Goal: Task Accomplishment & Management: Manage account settings

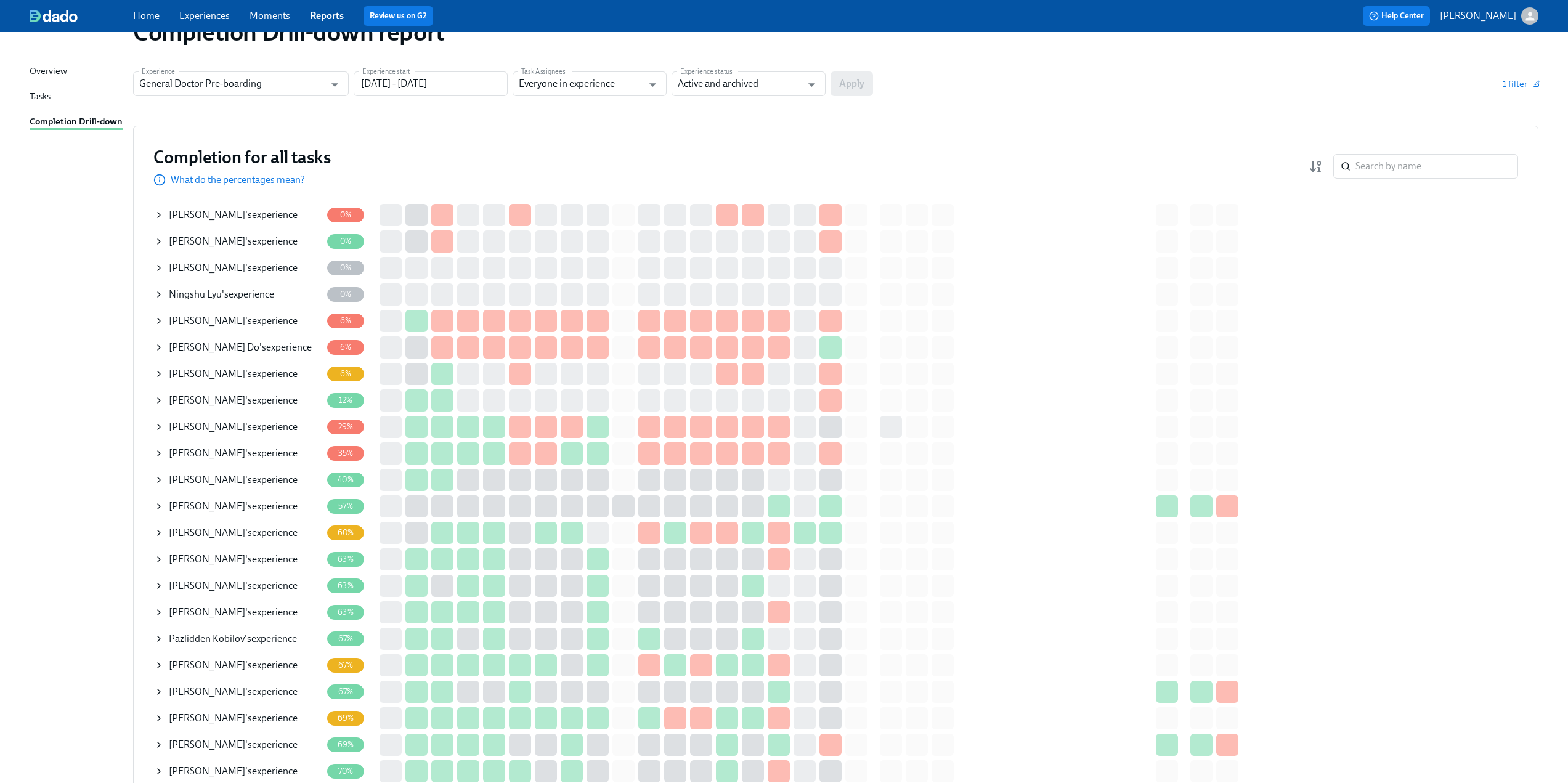
scroll to position [62, 0]
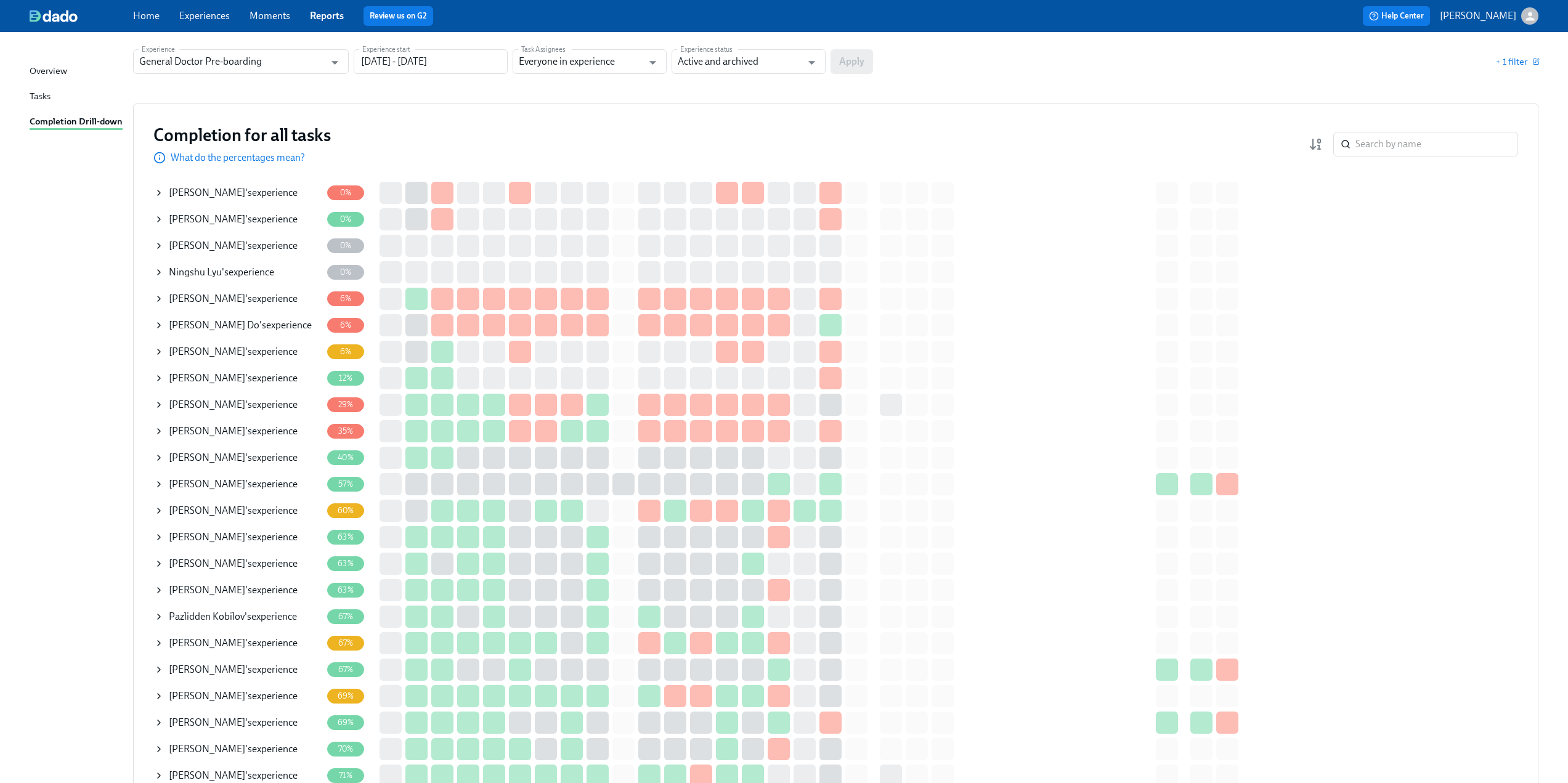
click at [155, 299] on icon at bounding box center [159, 299] width 10 height 10
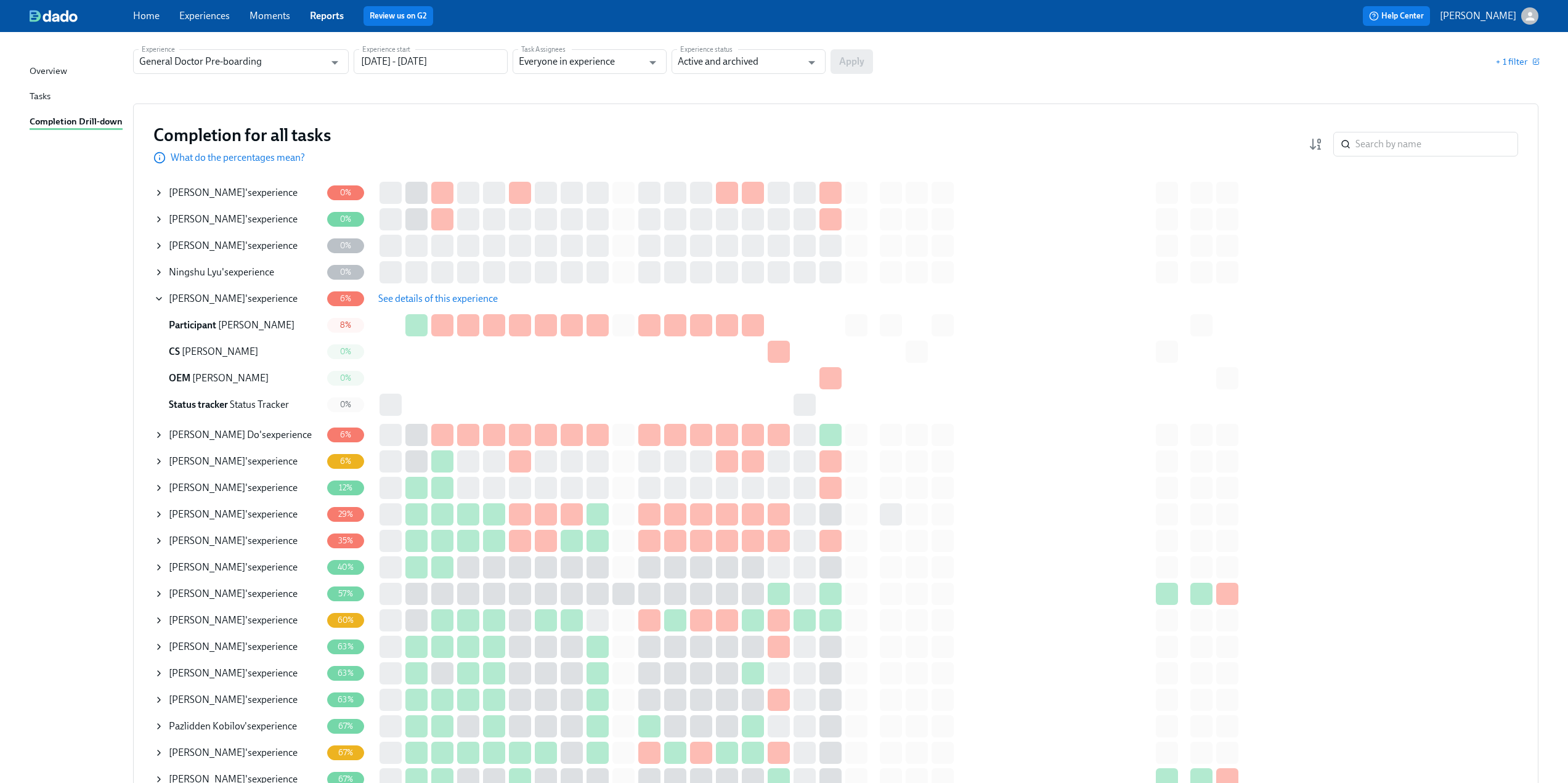
click at [419, 300] on span "See details of this experience" at bounding box center [438, 299] width 119 height 12
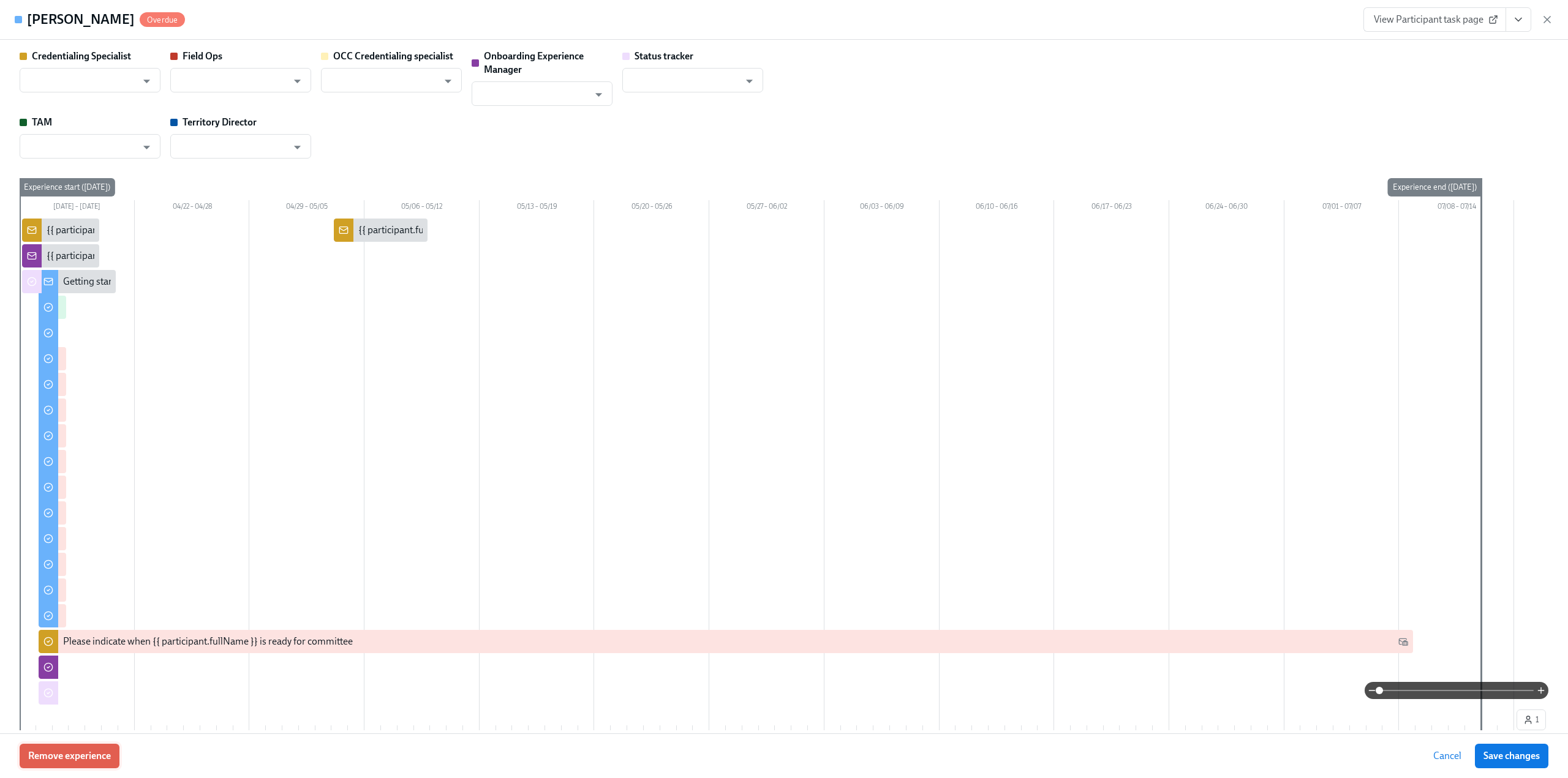
type input "[PERSON_NAME]"
type input "Status Tracker"
type input "[PERSON_NAME]"
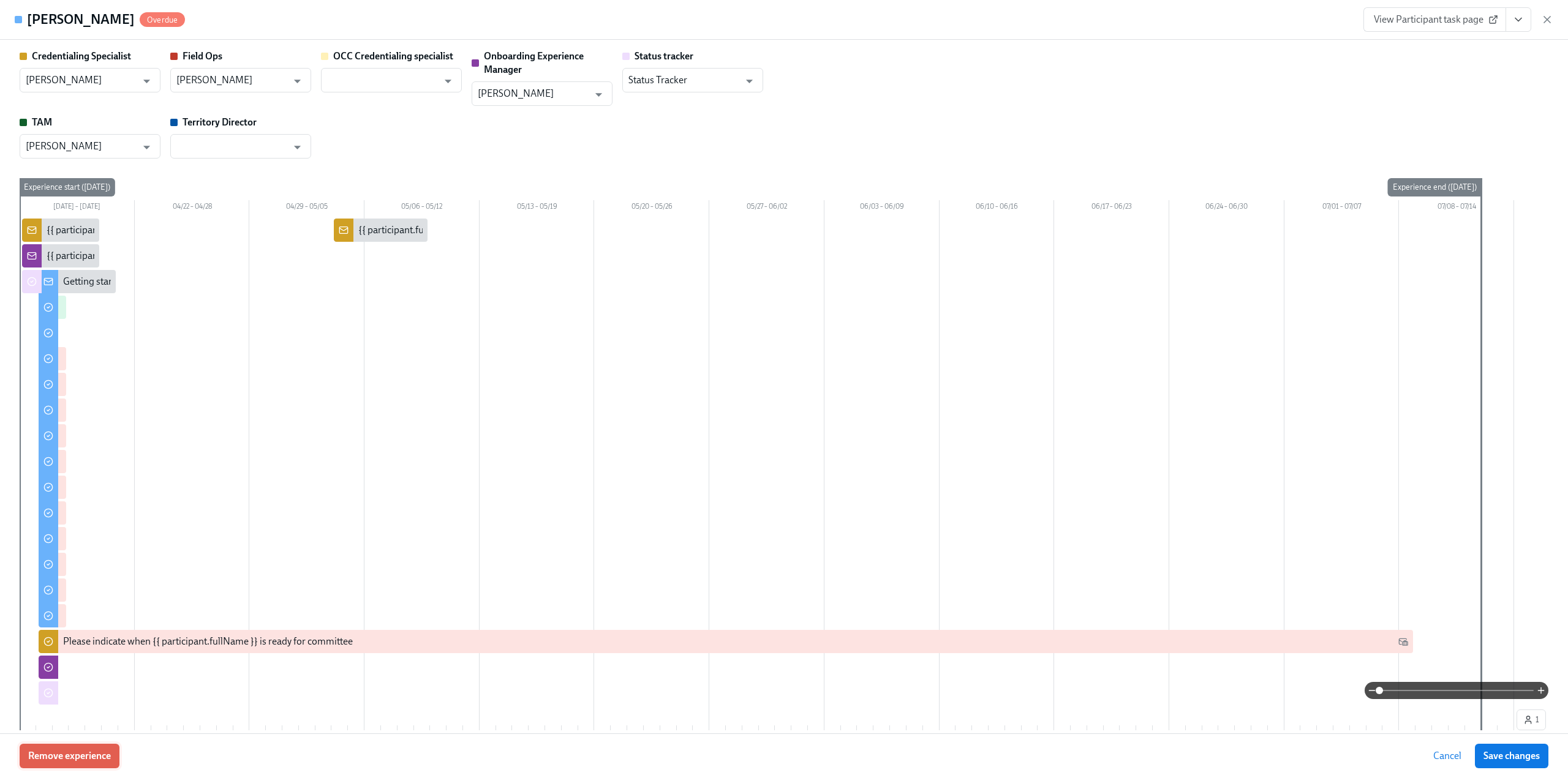
click at [89, 755] on span "Remove experience" at bounding box center [69, 756] width 83 height 12
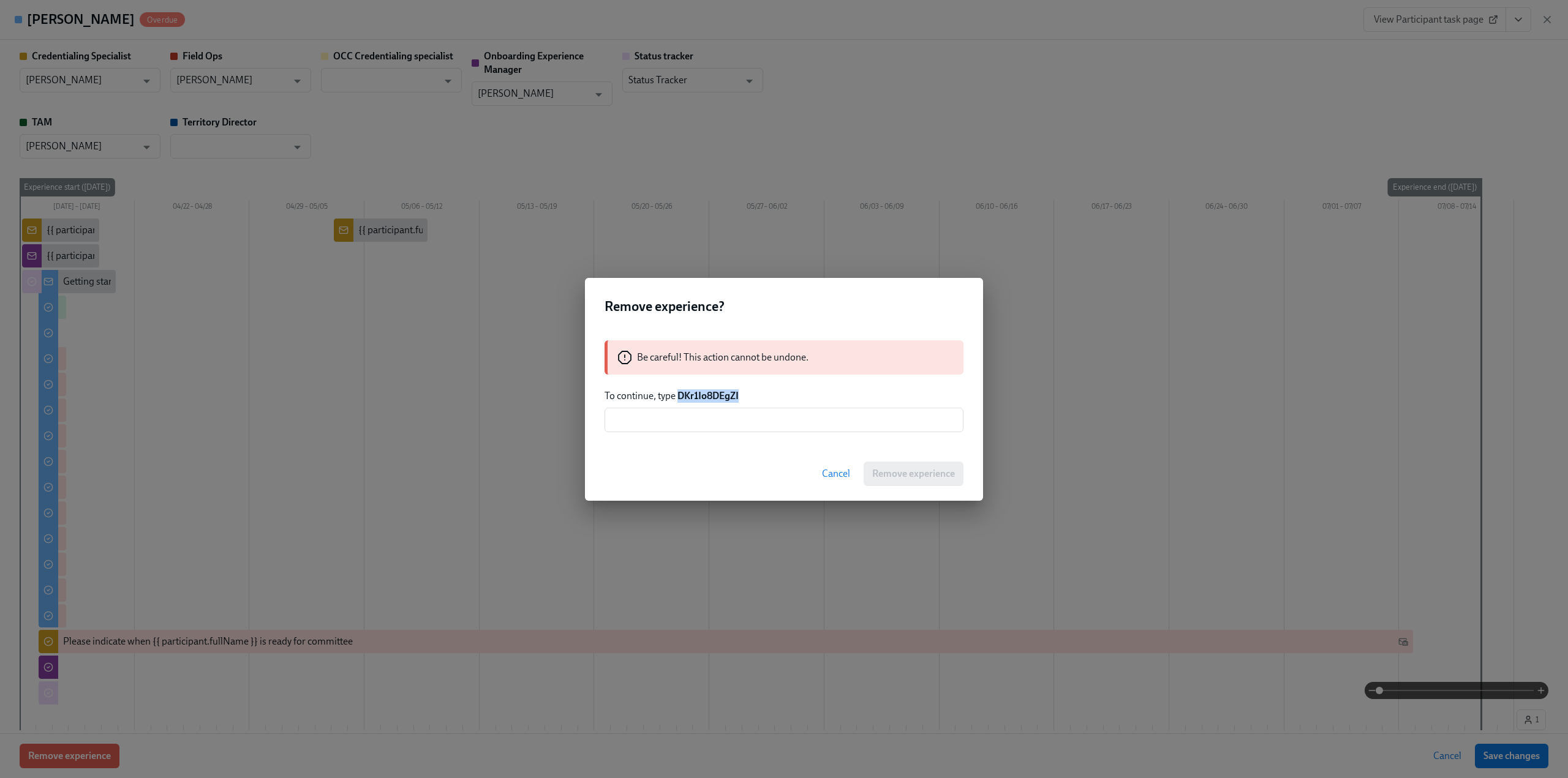
drag, startPoint x: 679, startPoint y: 394, endPoint x: 748, endPoint y: 394, distance: 69.0
click at [748, 394] on p "To continue, type DKr1Io8DEgZI" at bounding box center [783, 396] width 359 height 13
copy strong "DKr1Io8DEgZI"
click at [715, 418] on input "text" at bounding box center [783, 420] width 359 height 25
paste input "DKr1Io8DEgZI"
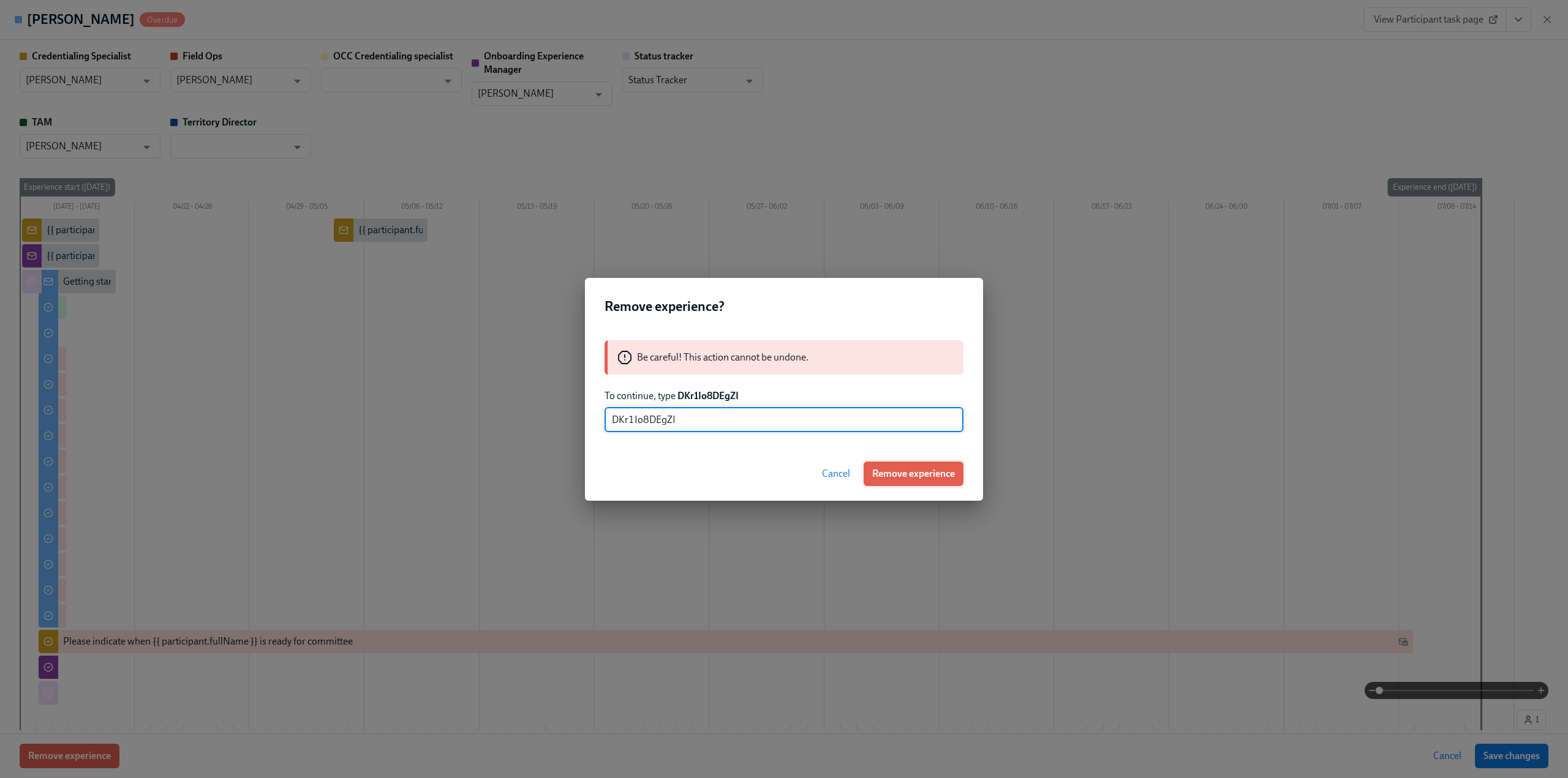
type input "DKr1Io8DEgZI"
click at [892, 472] on span "Remove experience" at bounding box center [913, 473] width 83 height 12
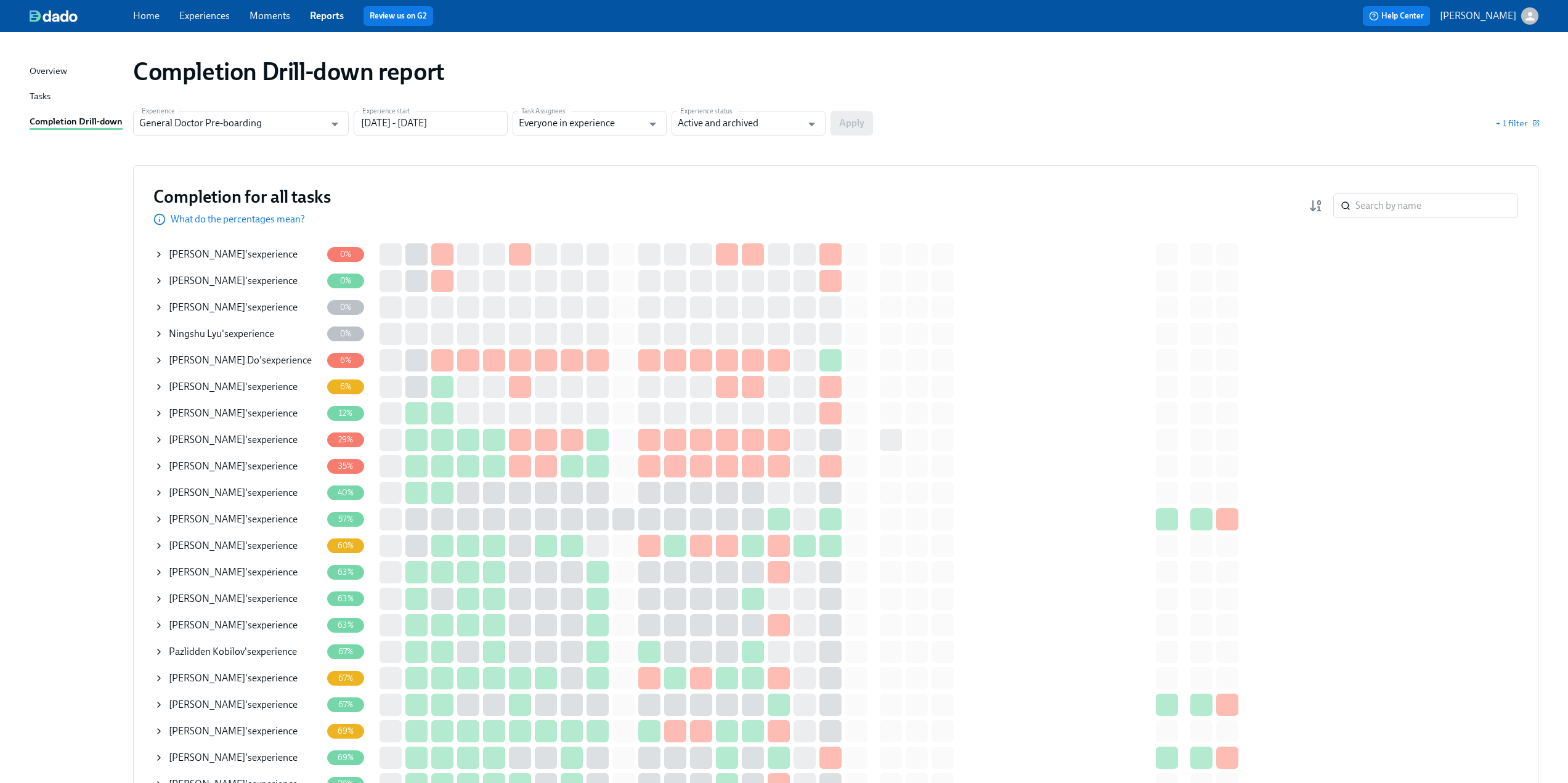
click at [156, 361] on icon at bounding box center [159, 360] width 10 height 10
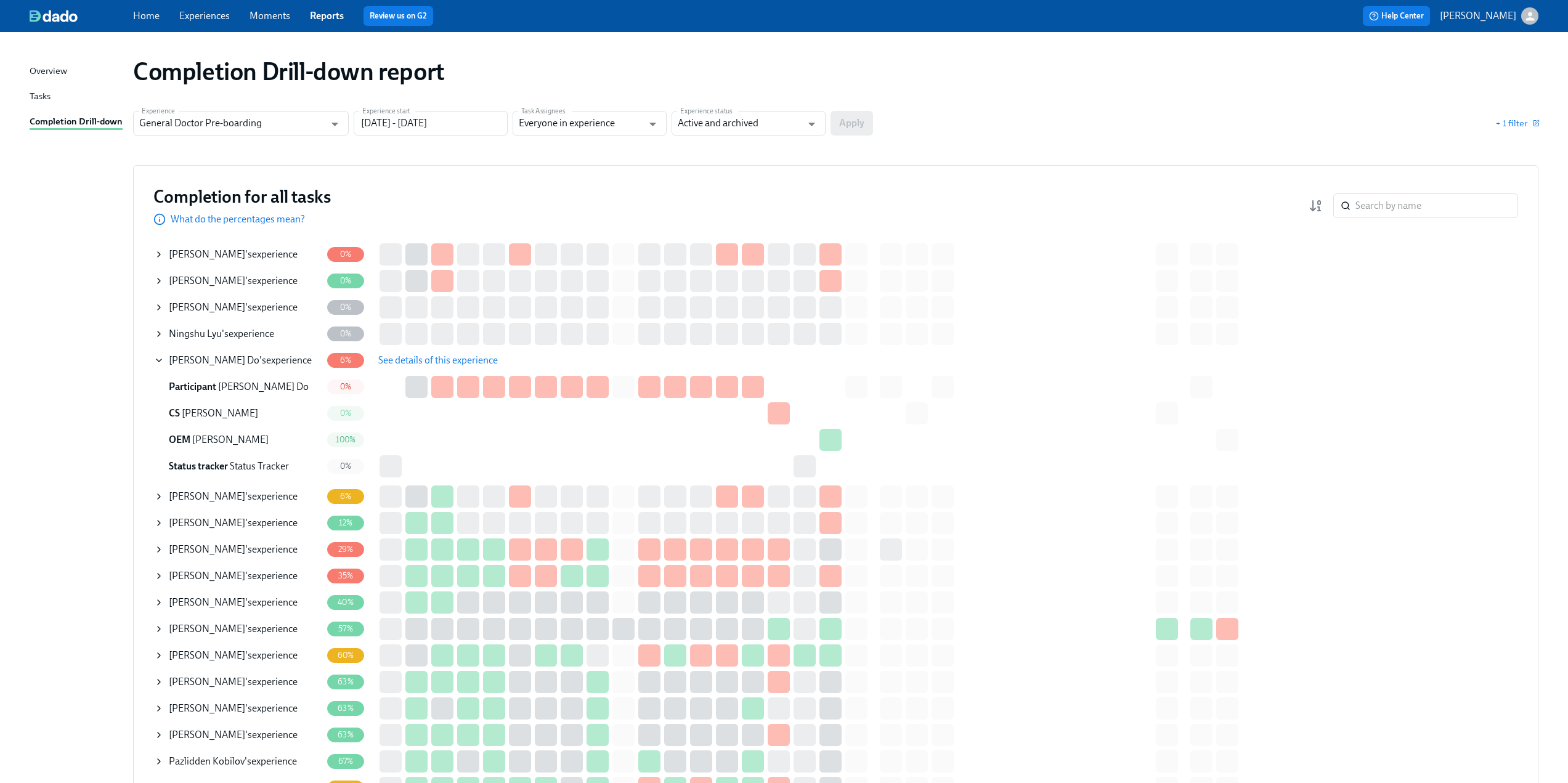
click at [399, 359] on span "See details of this experience" at bounding box center [438, 360] width 119 height 12
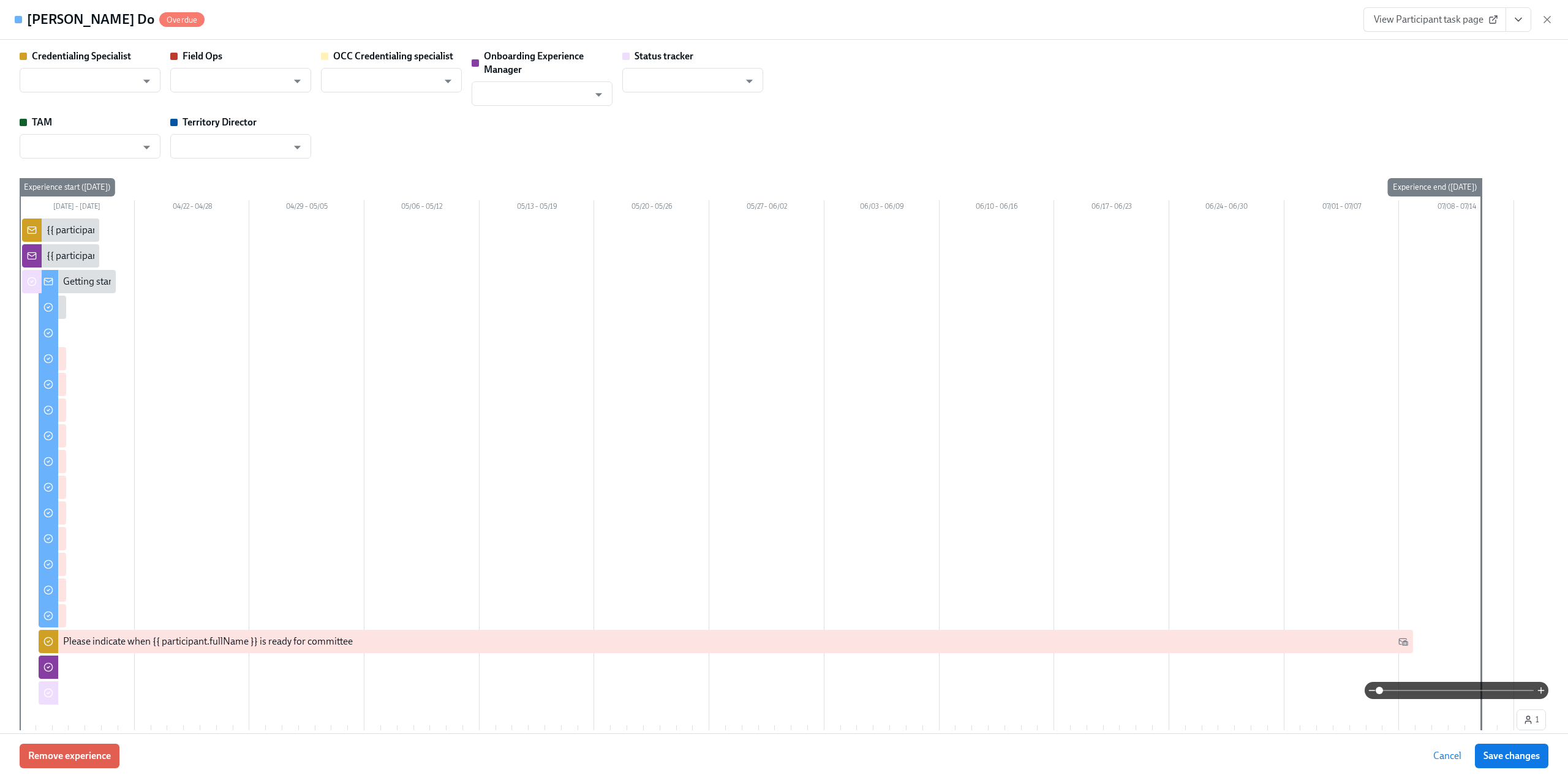
type input "[PERSON_NAME]"
type input "Ryan Cotte"
type input "Tobie Sheperd"
type input "Status Tracker"
type input "Eleana Wehr"
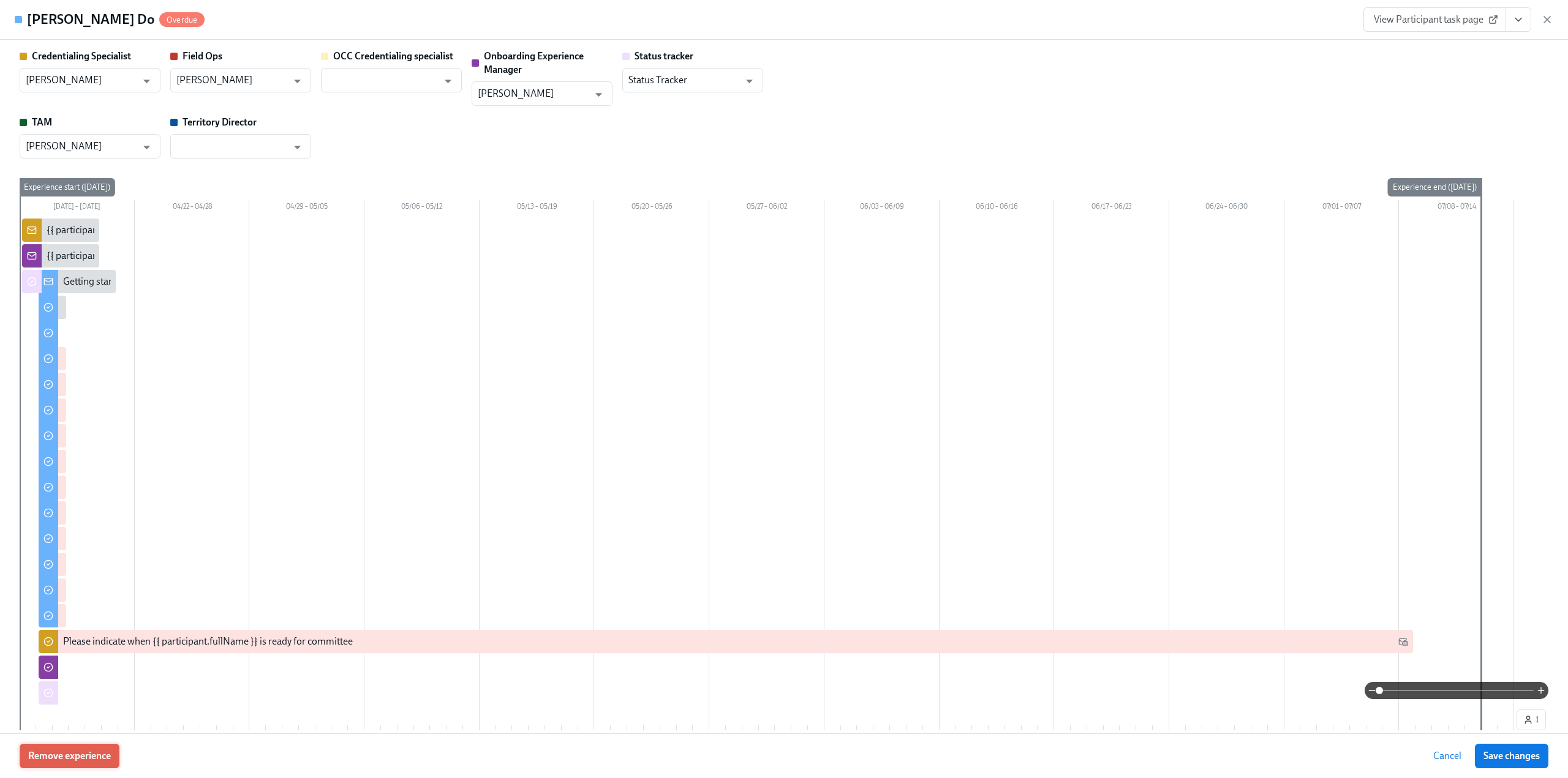
click at [80, 755] on span "Remove experience" at bounding box center [69, 756] width 83 height 12
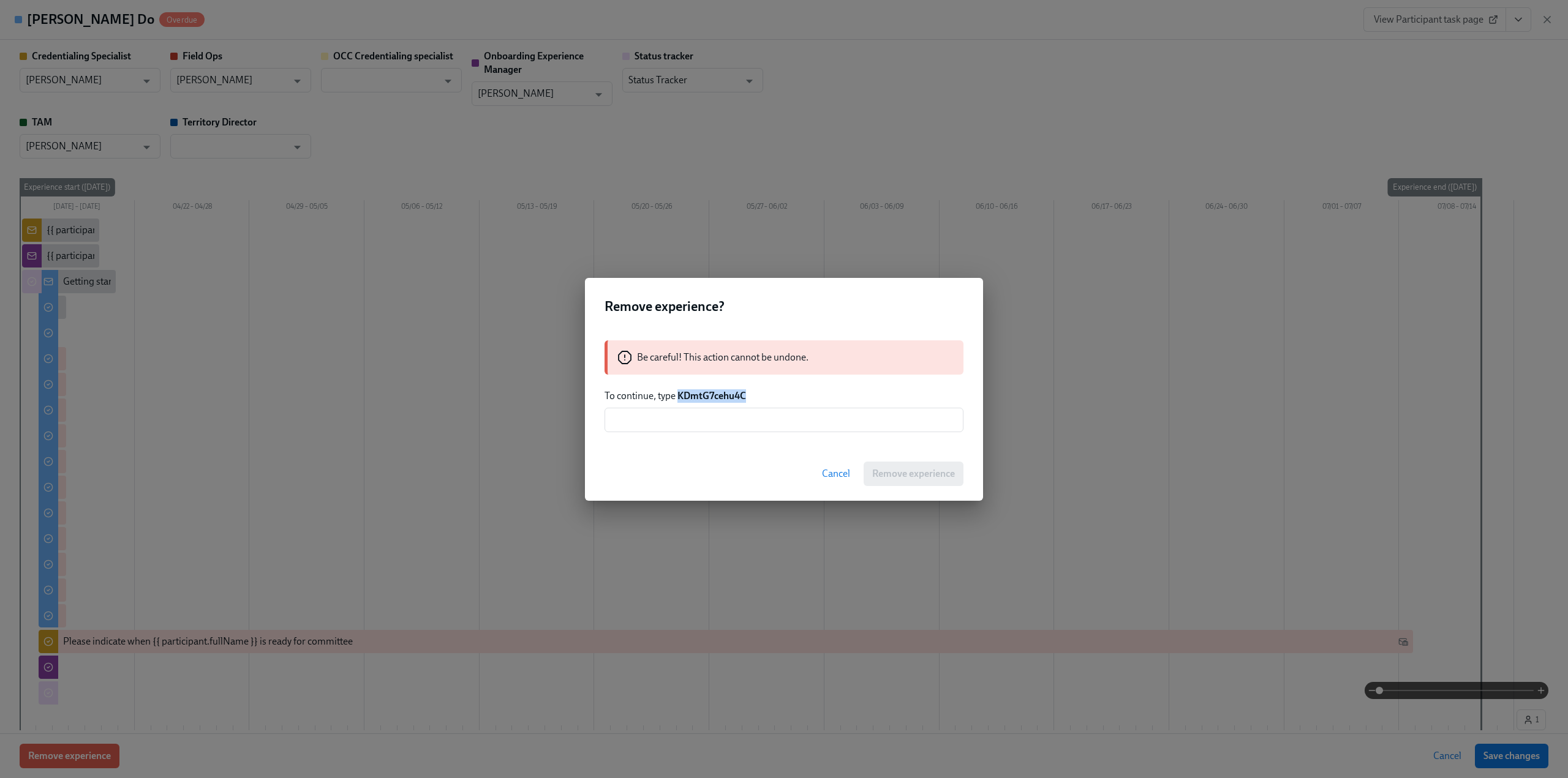
drag, startPoint x: 678, startPoint y: 395, endPoint x: 749, endPoint y: 394, distance: 71.0
click at [749, 394] on p "To continue, type KDmtG7cehu4C" at bounding box center [783, 396] width 359 height 13
copy strong "KDmtG7cehu4C"
click at [711, 422] on input "text" at bounding box center [783, 420] width 359 height 25
paste input "KDmtG7cehu4C"
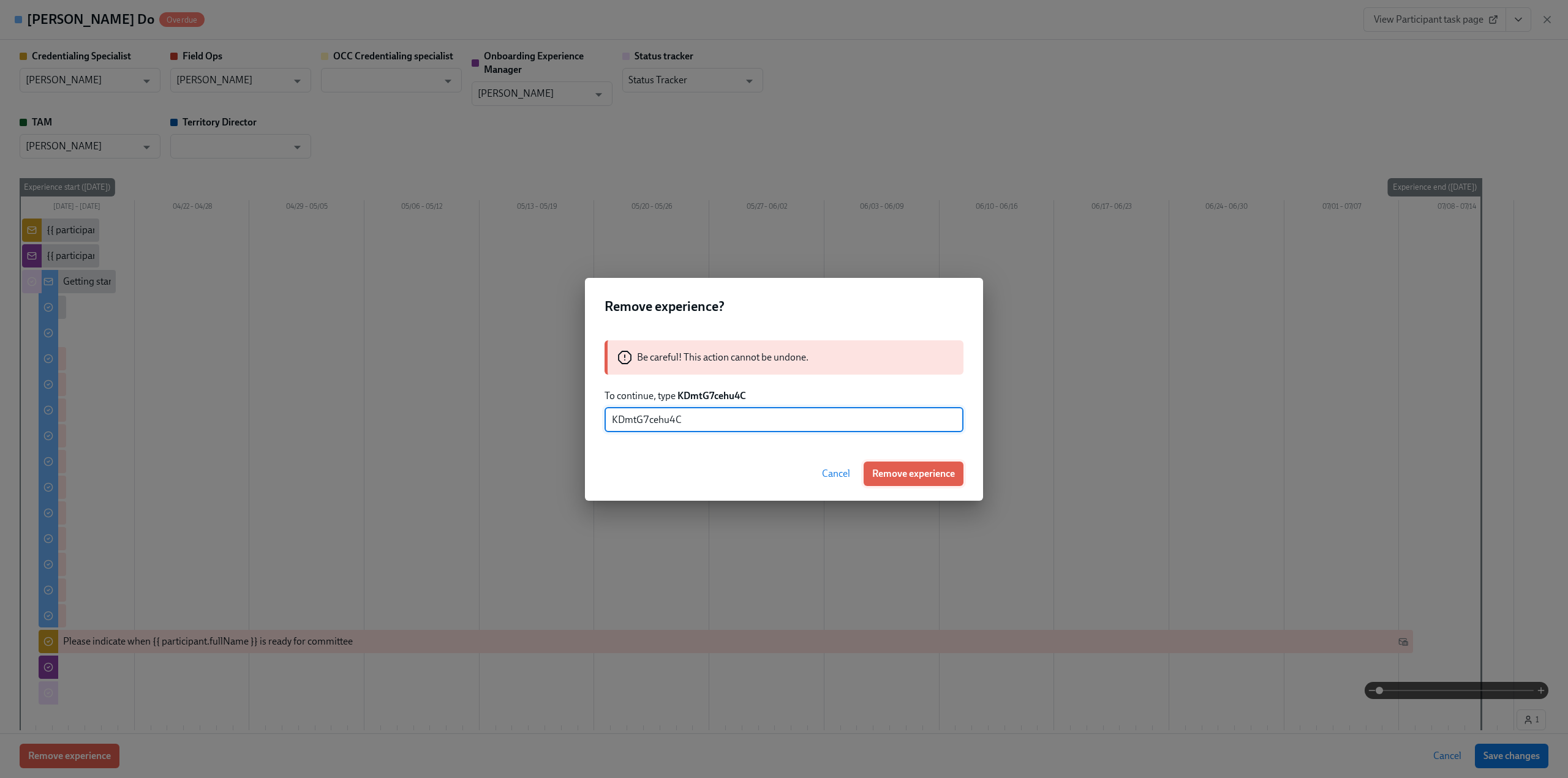
type input "KDmtG7cehu4C"
click at [876, 468] on span "Remove experience" at bounding box center [913, 473] width 83 height 12
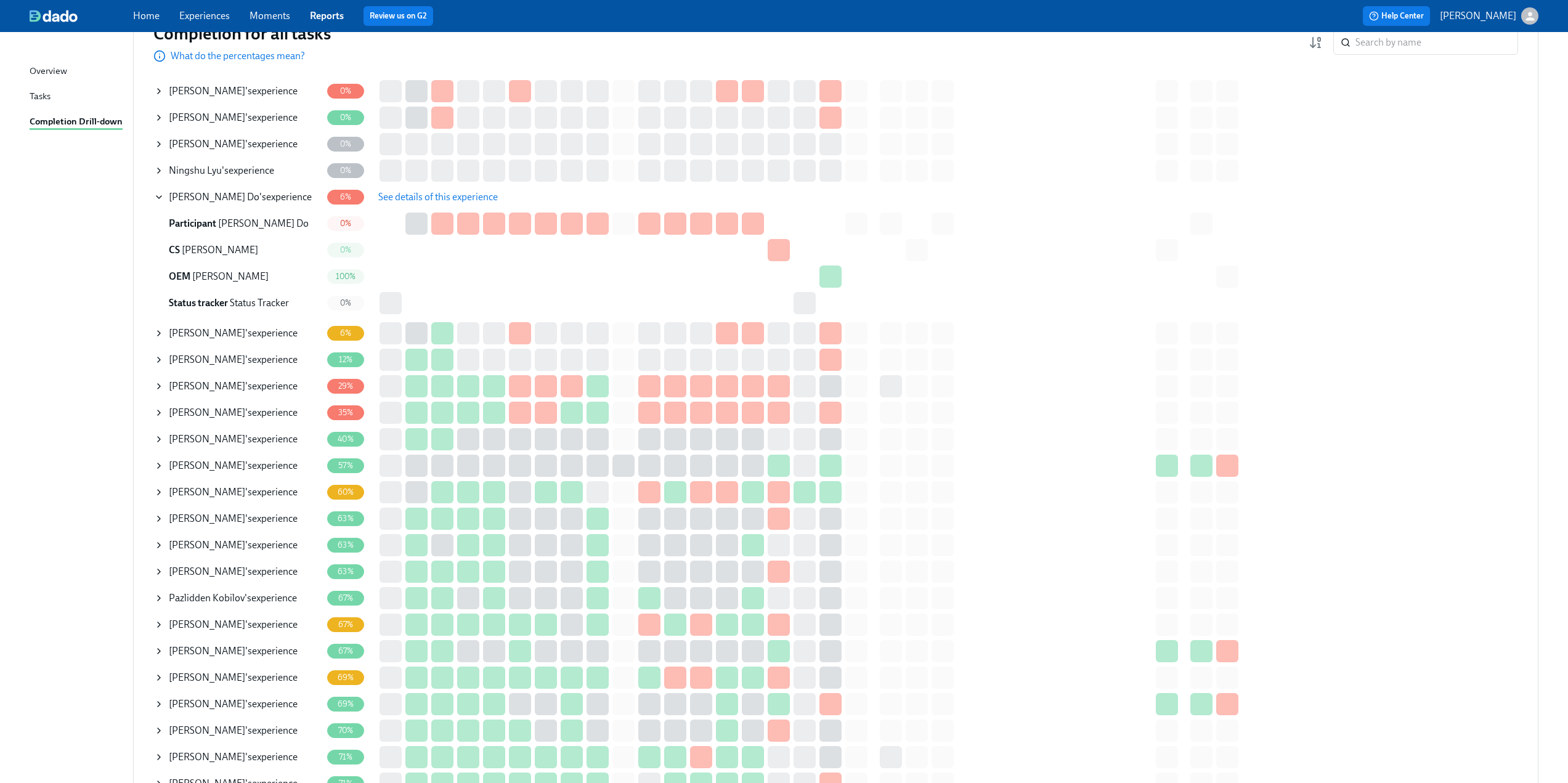
scroll to position [185, 0]
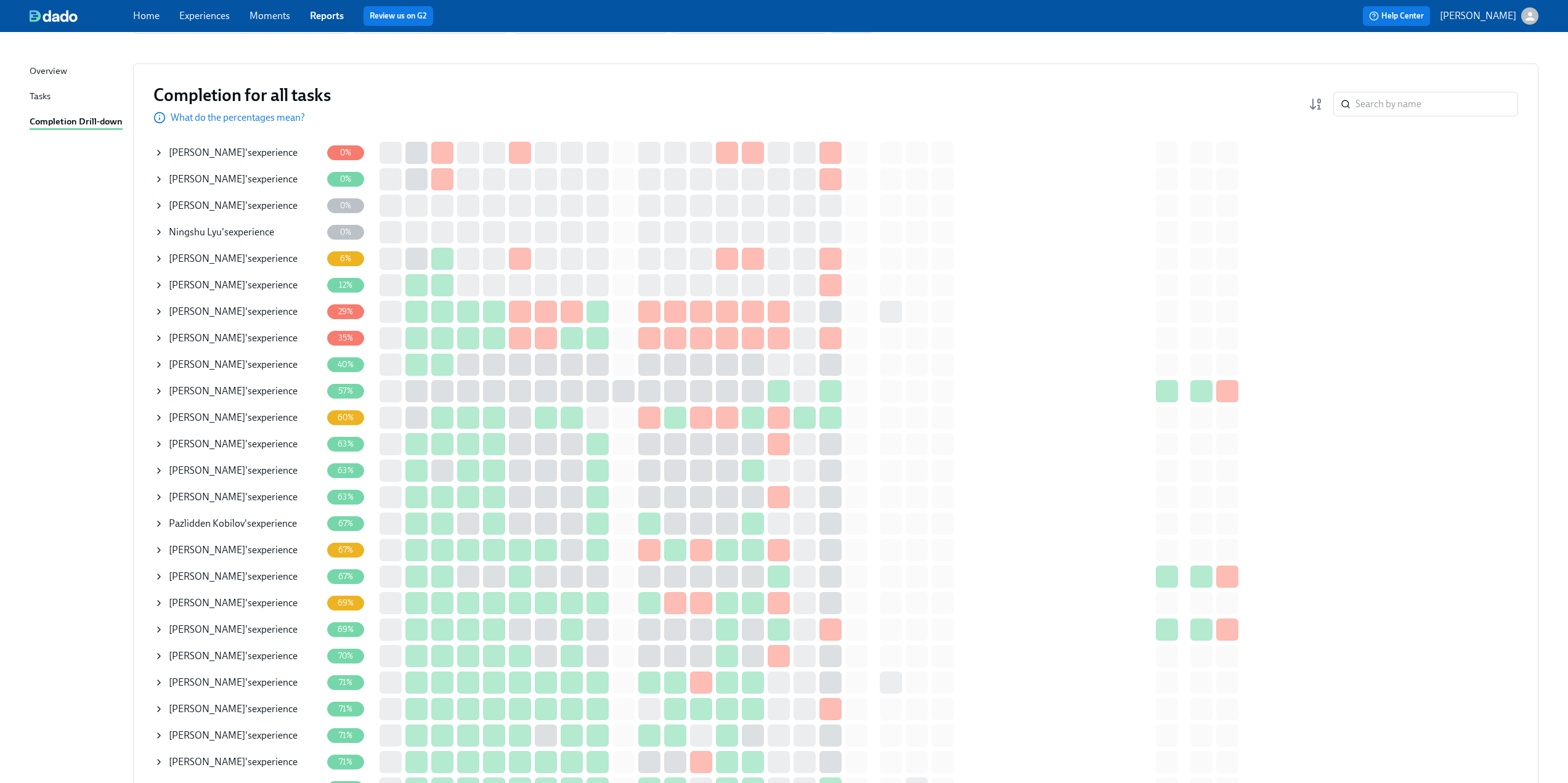
scroll to position [123, 0]
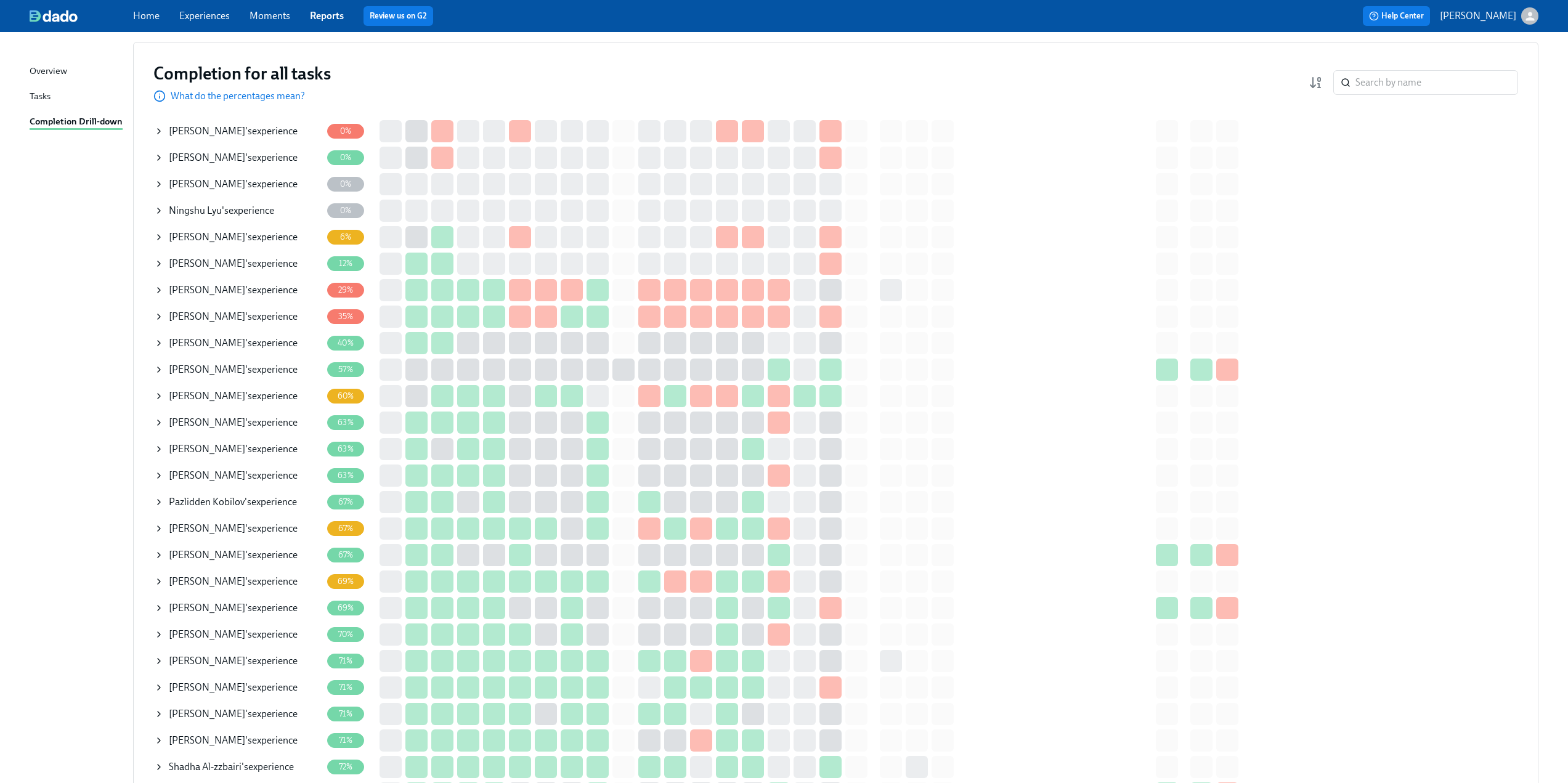
click at [159, 344] on icon at bounding box center [159, 343] width 10 height 10
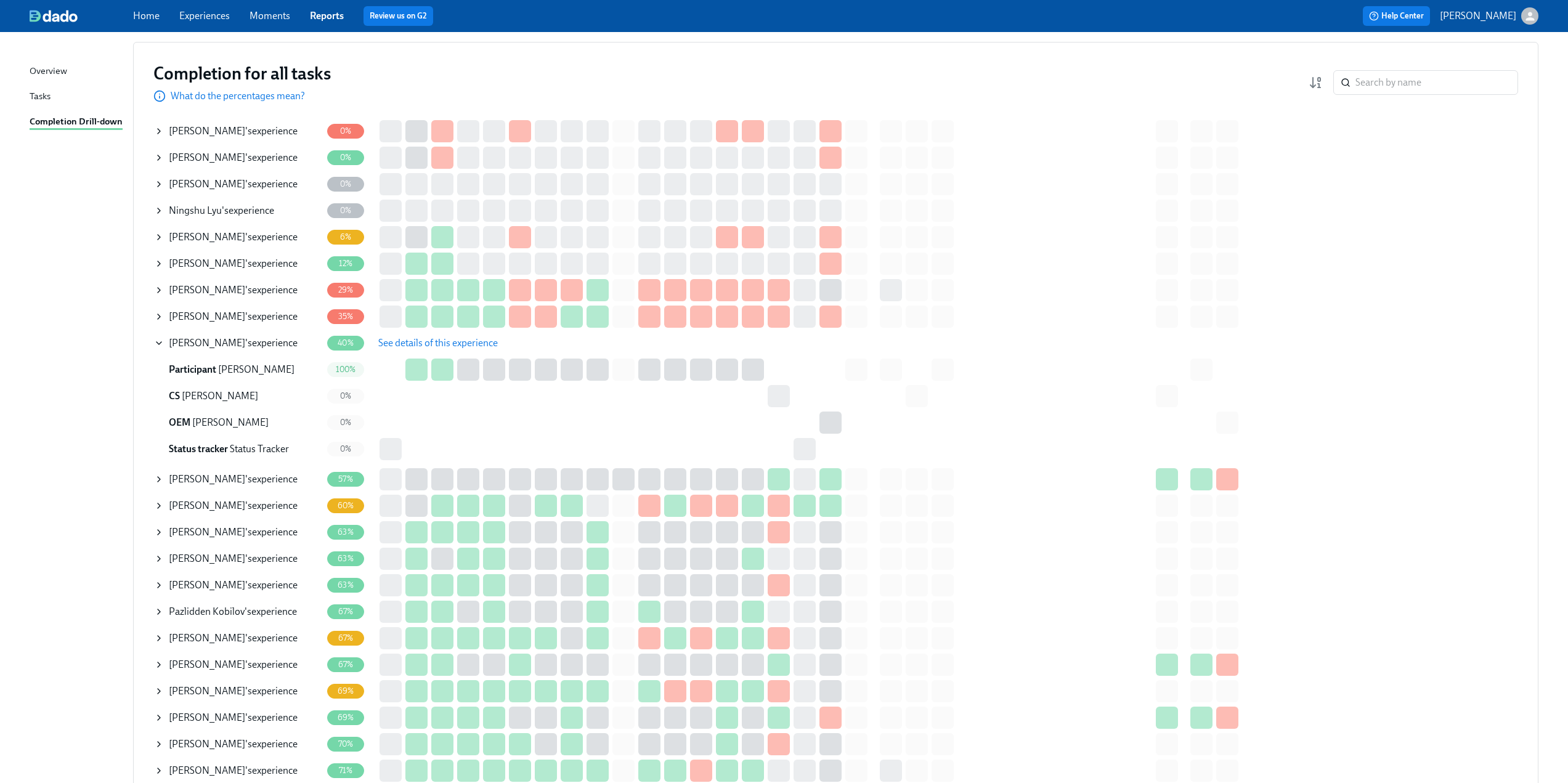
click at [434, 340] on span "See details of this experience" at bounding box center [438, 343] width 119 height 12
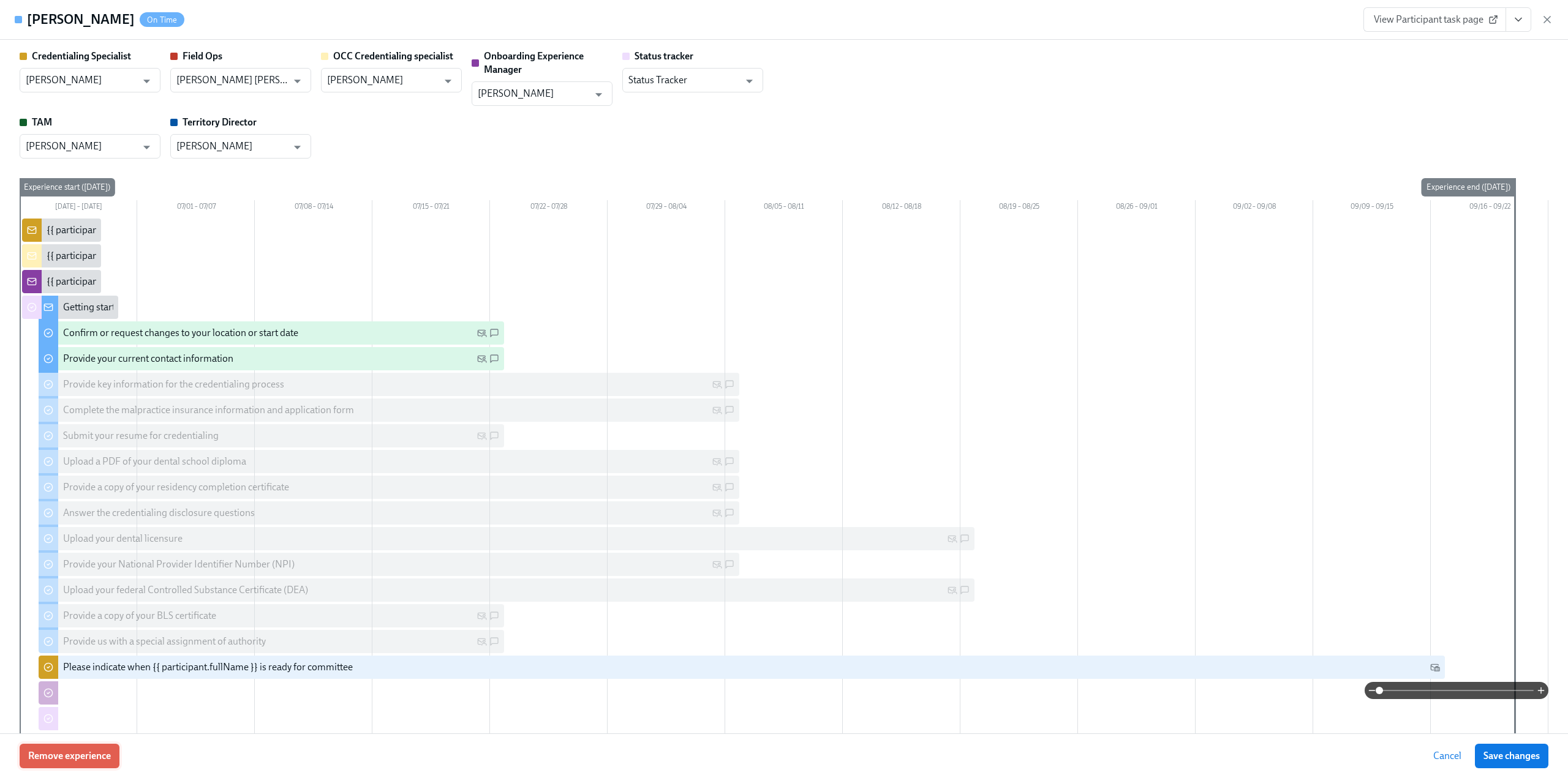
click at [76, 754] on span "Remove experience" at bounding box center [69, 756] width 83 height 12
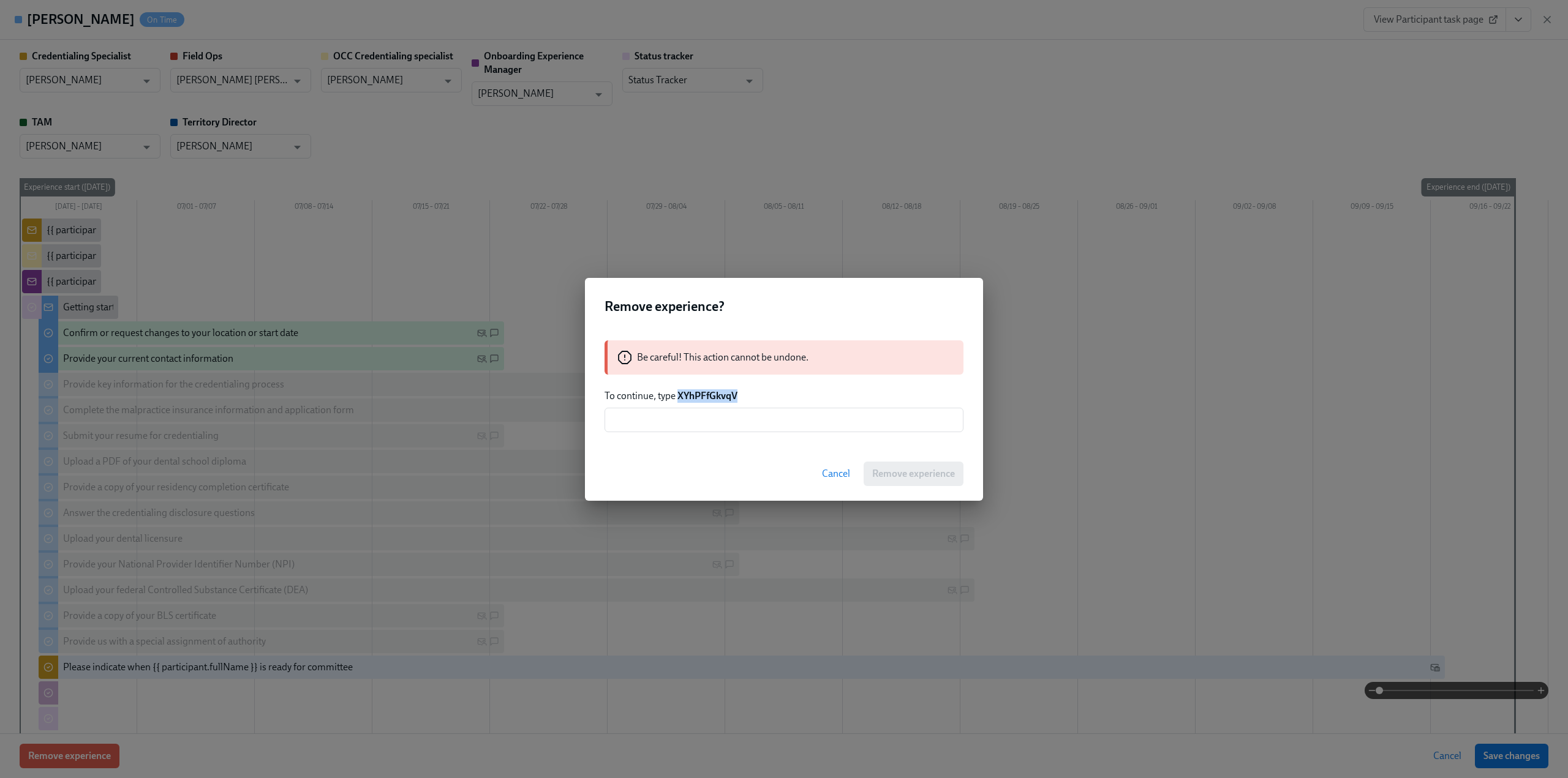
drag, startPoint x: 677, startPoint y: 396, endPoint x: 764, endPoint y: 391, distance: 87.1
click at [764, 391] on p "To continue, type XYhPFfGkvqV" at bounding box center [783, 396] width 359 height 13
copy strong "XYhPFfGkvqV"
click at [692, 415] on input "text" at bounding box center [783, 420] width 359 height 25
paste input "XYhPFfGkvqV"
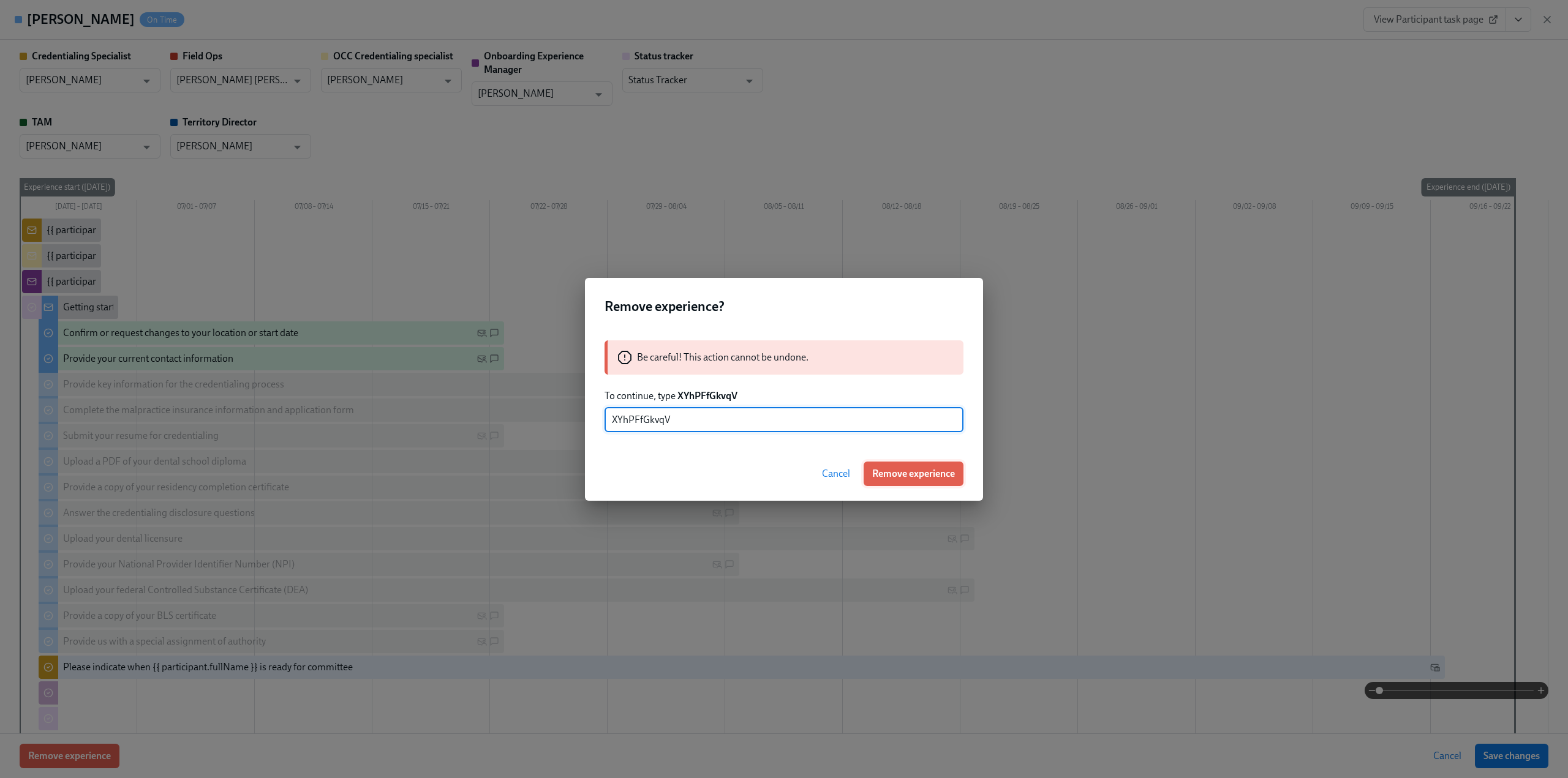
type input "XYhPFfGkvqV"
click at [919, 481] on button "Remove experience" at bounding box center [913, 474] width 100 height 25
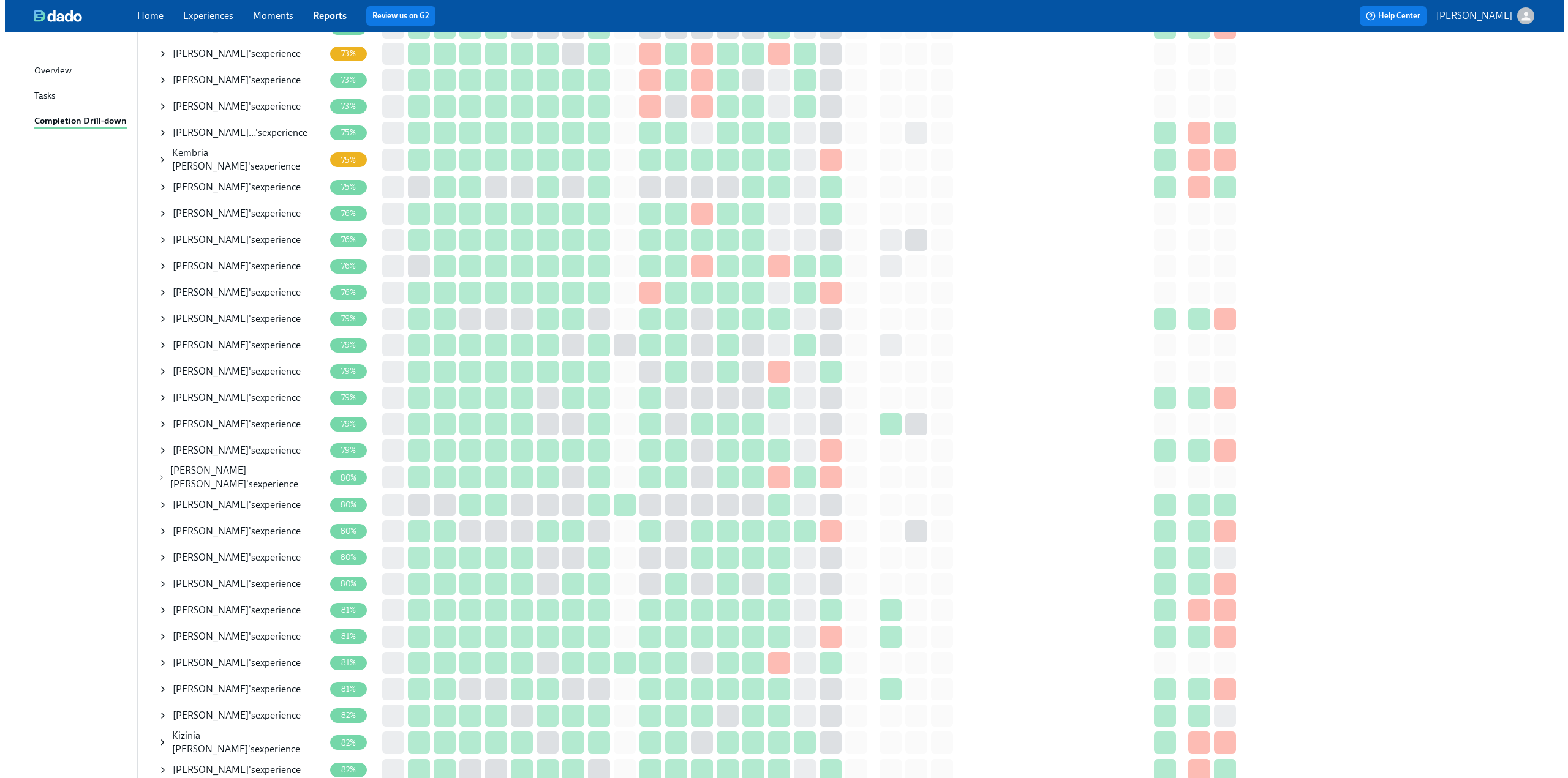
scroll to position [919, 0]
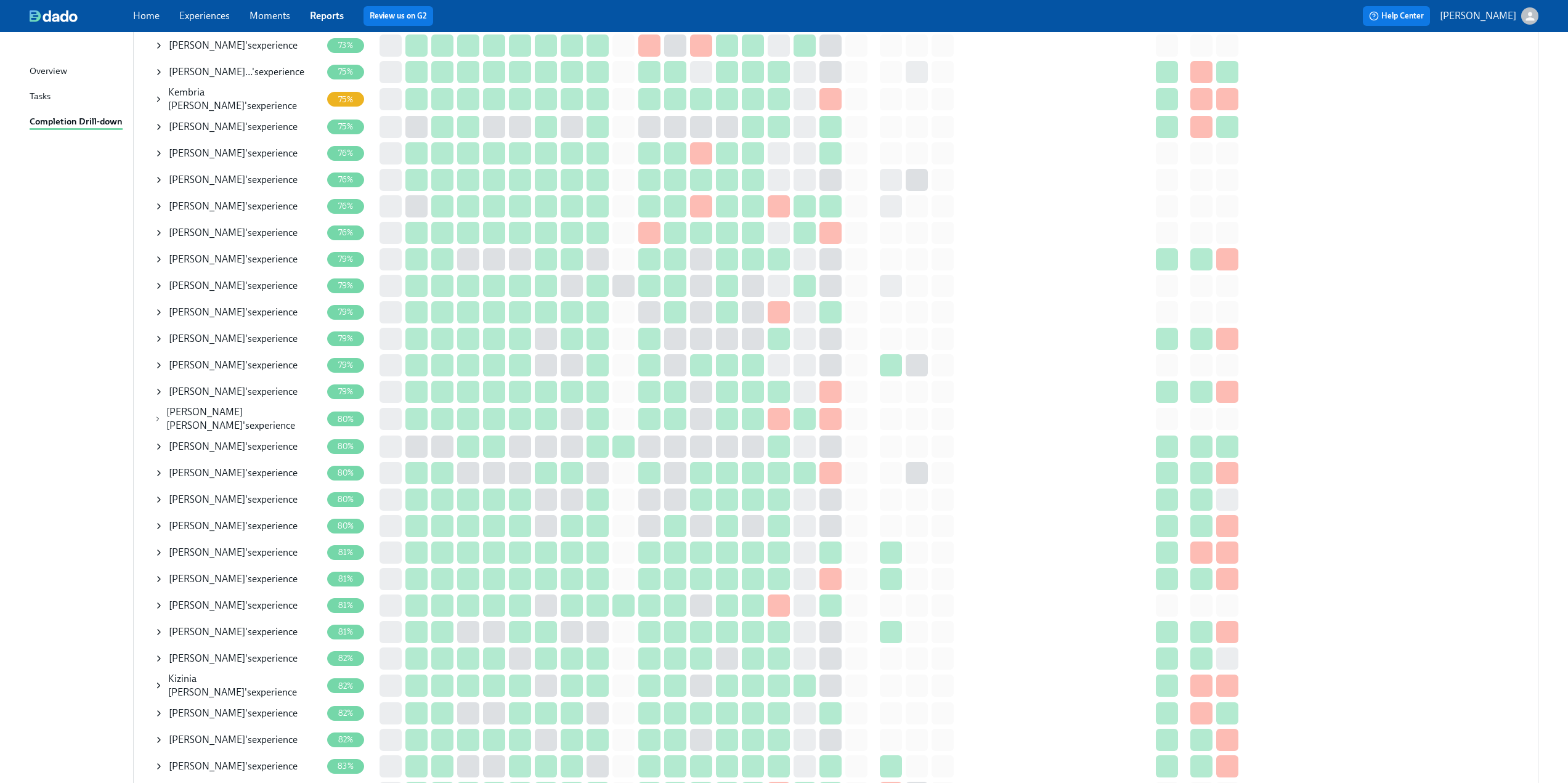
click at [155, 387] on icon at bounding box center [159, 392] width 10 height 10
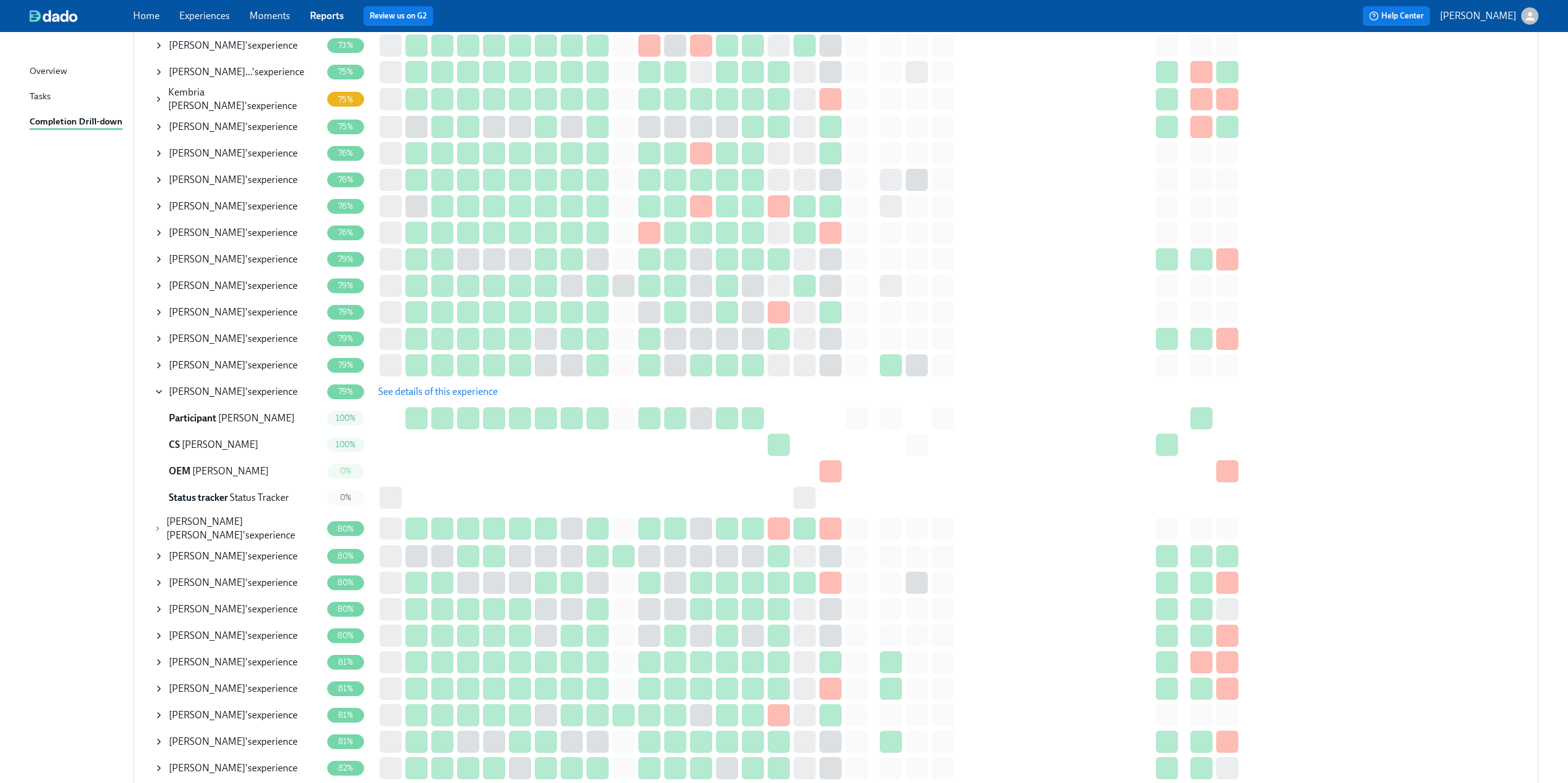
click at [441, 392] on span "See details of this experience" at bounding box center [438, 392] width 119 height 12
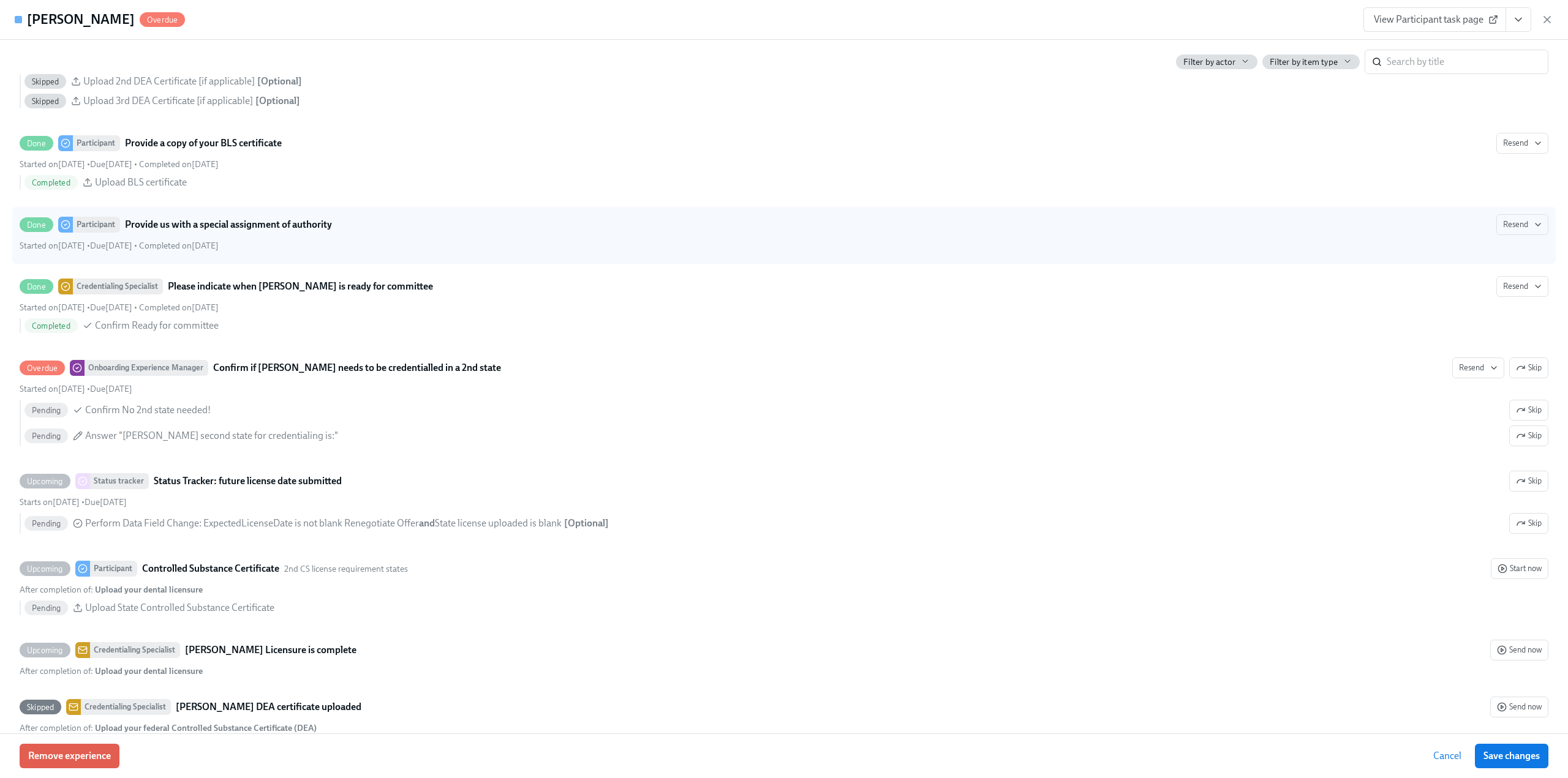
scroll to position [2448, 0]
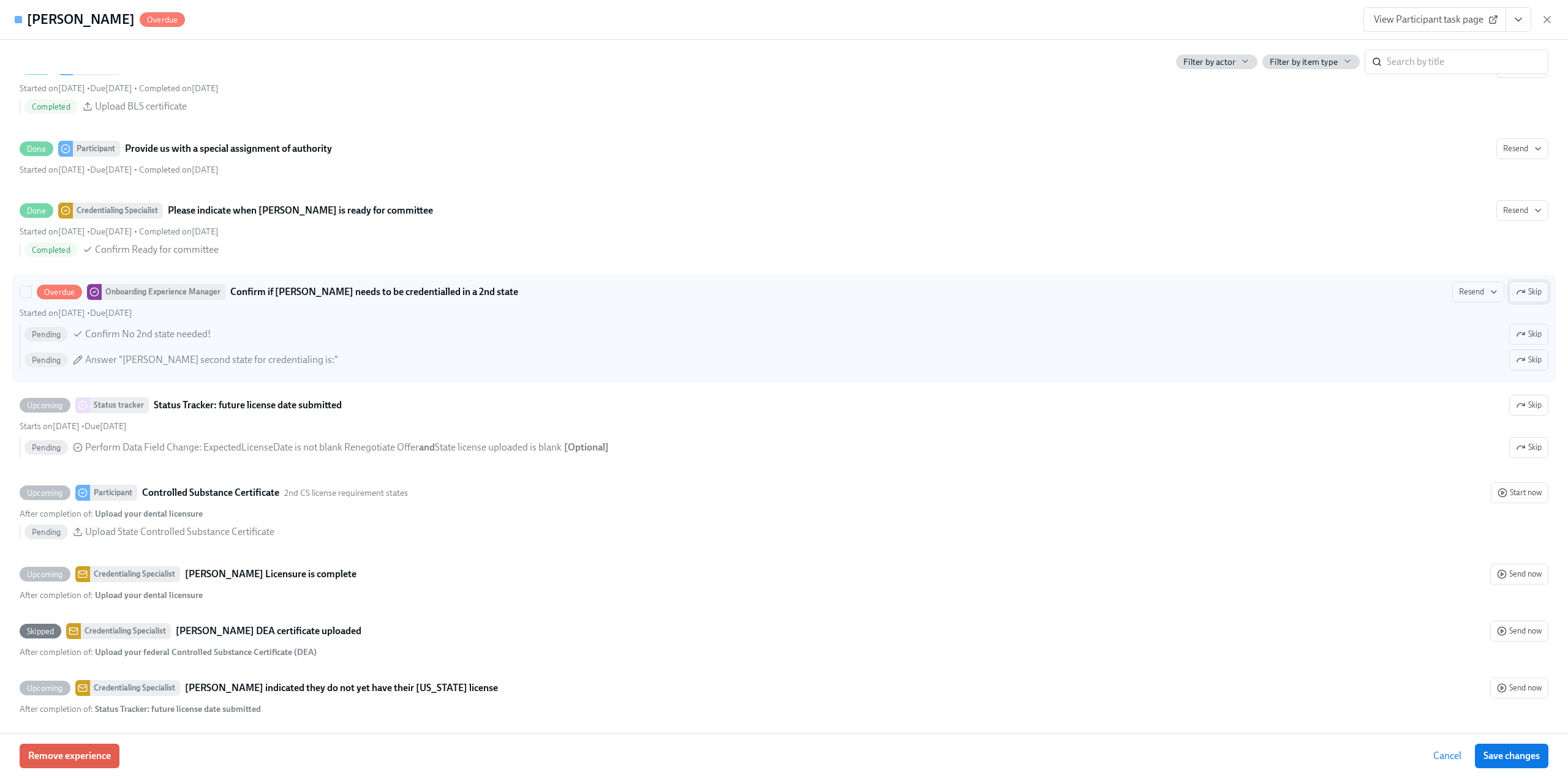
click at [1516, 293] on icon "button" at bounding box center [1521, 292] width 10 height 10
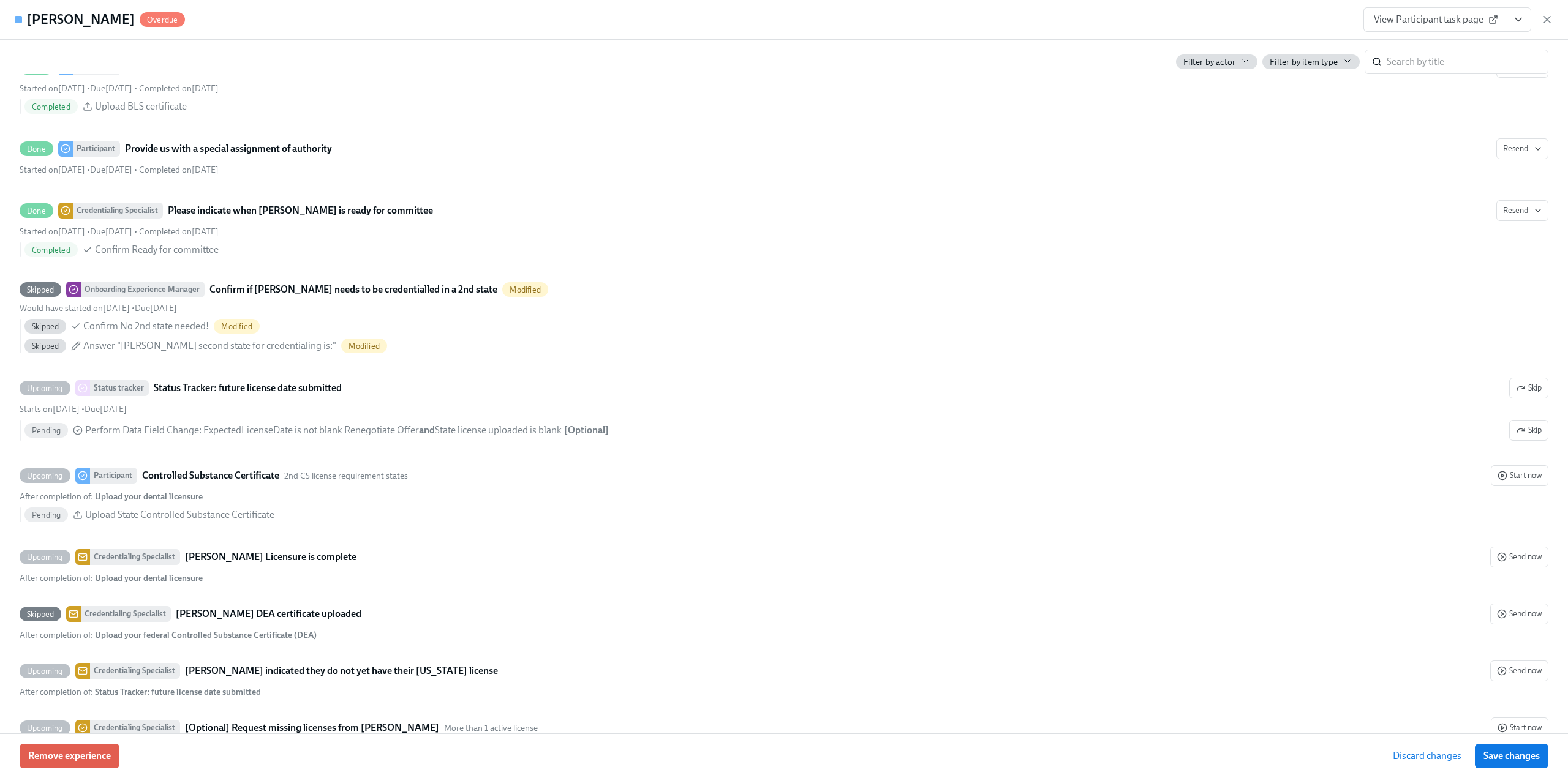
drag, startPoint x: 1514, startPoint y: 758, endPoint x: 1033, endPoint y: 537, distance: 529.3
click at [1515, 758] on span "Save changes" at bounding box center [1511, 756] width 56 height 12
click at [1543, 19] on icon "button" at bounding box center [1547, 19] width 12 height 12
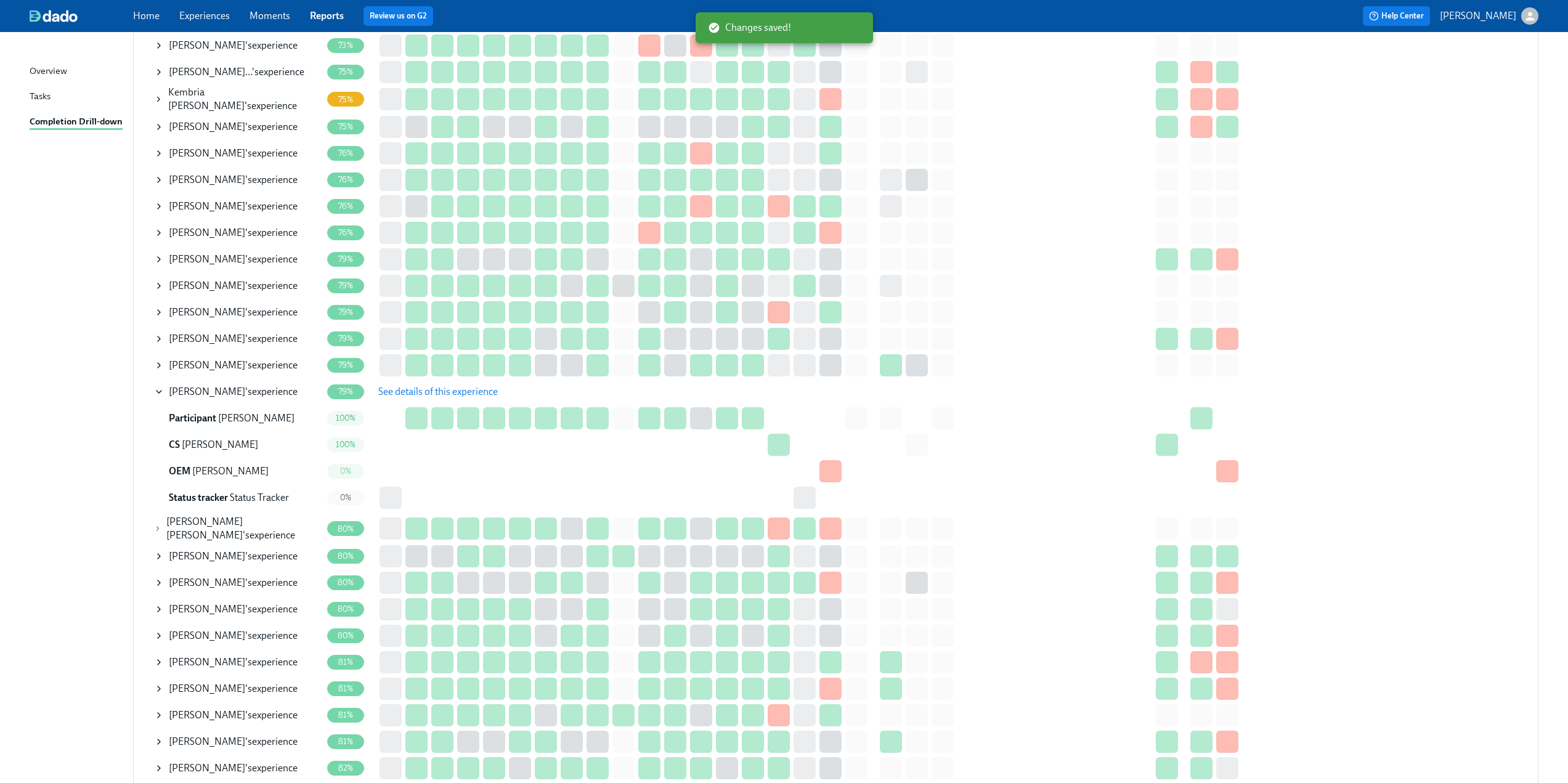
click at [159, 392] on icon at bounding box center [159, 392] width 10 height 10
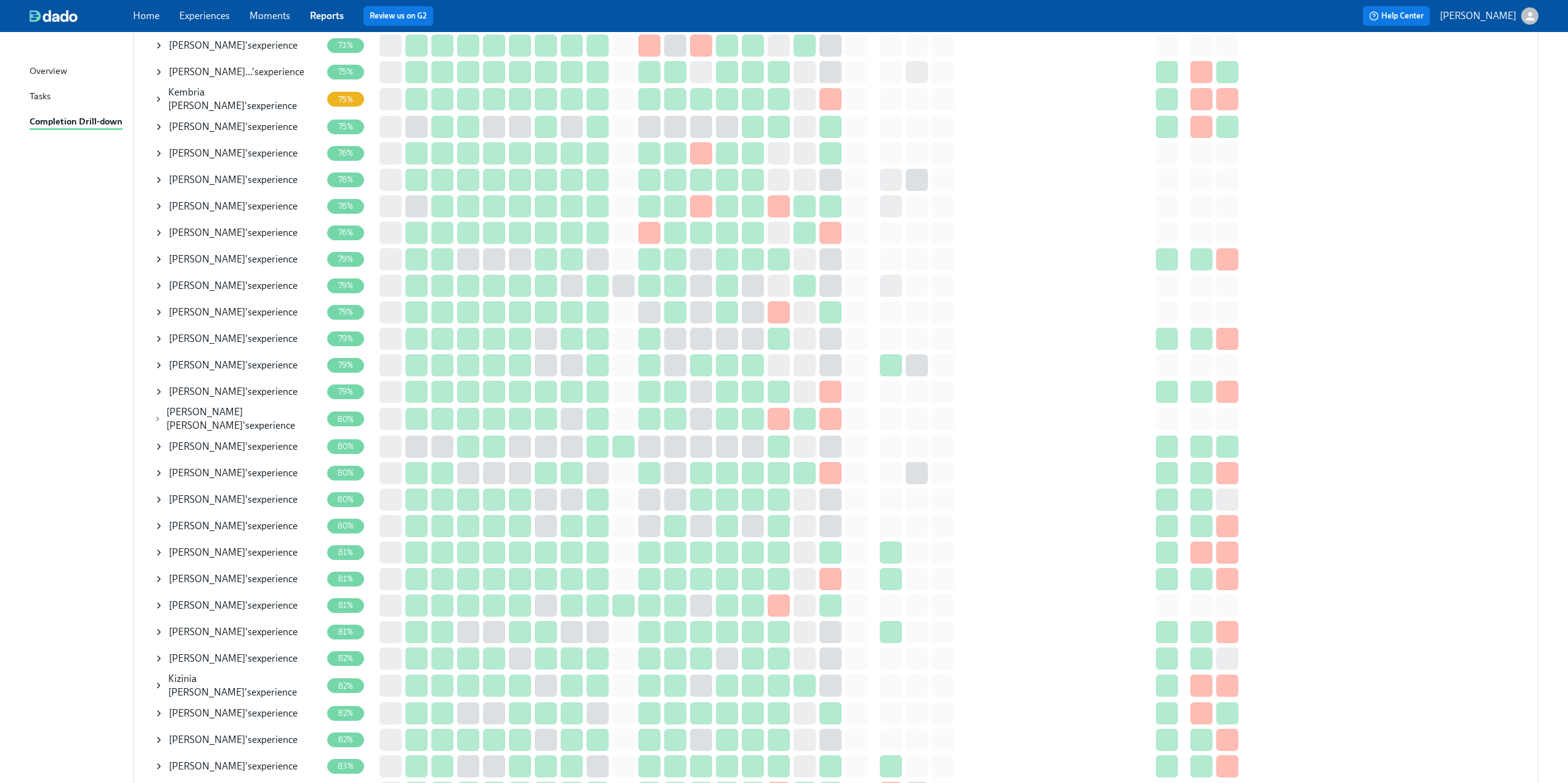
click at [156, 417] on icon at bounding box center [157, 419] width 7 height 10
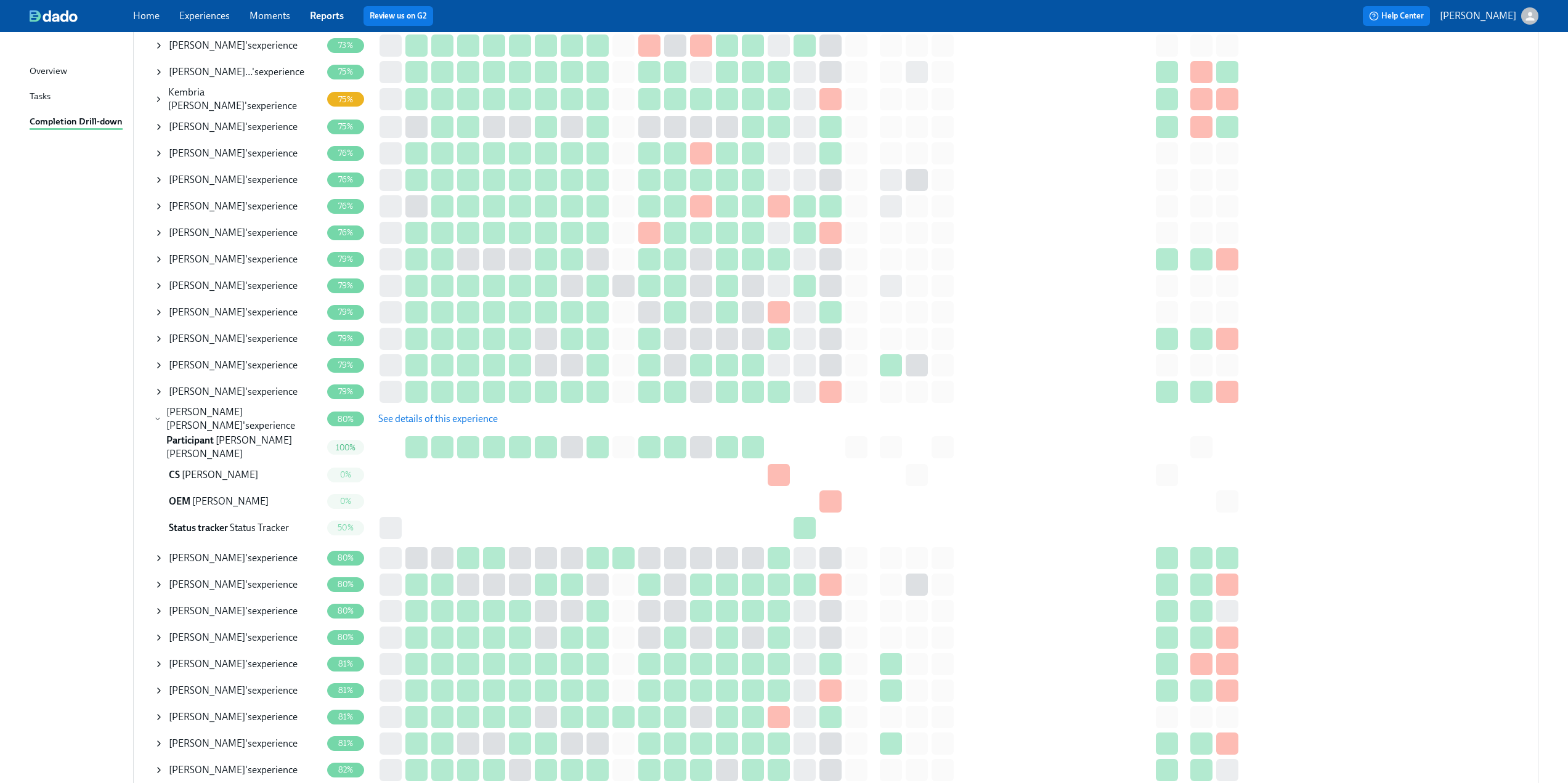
click at [476, 413] on span "See details of this experience" at bounding box center [438, 419] width 119 height 12
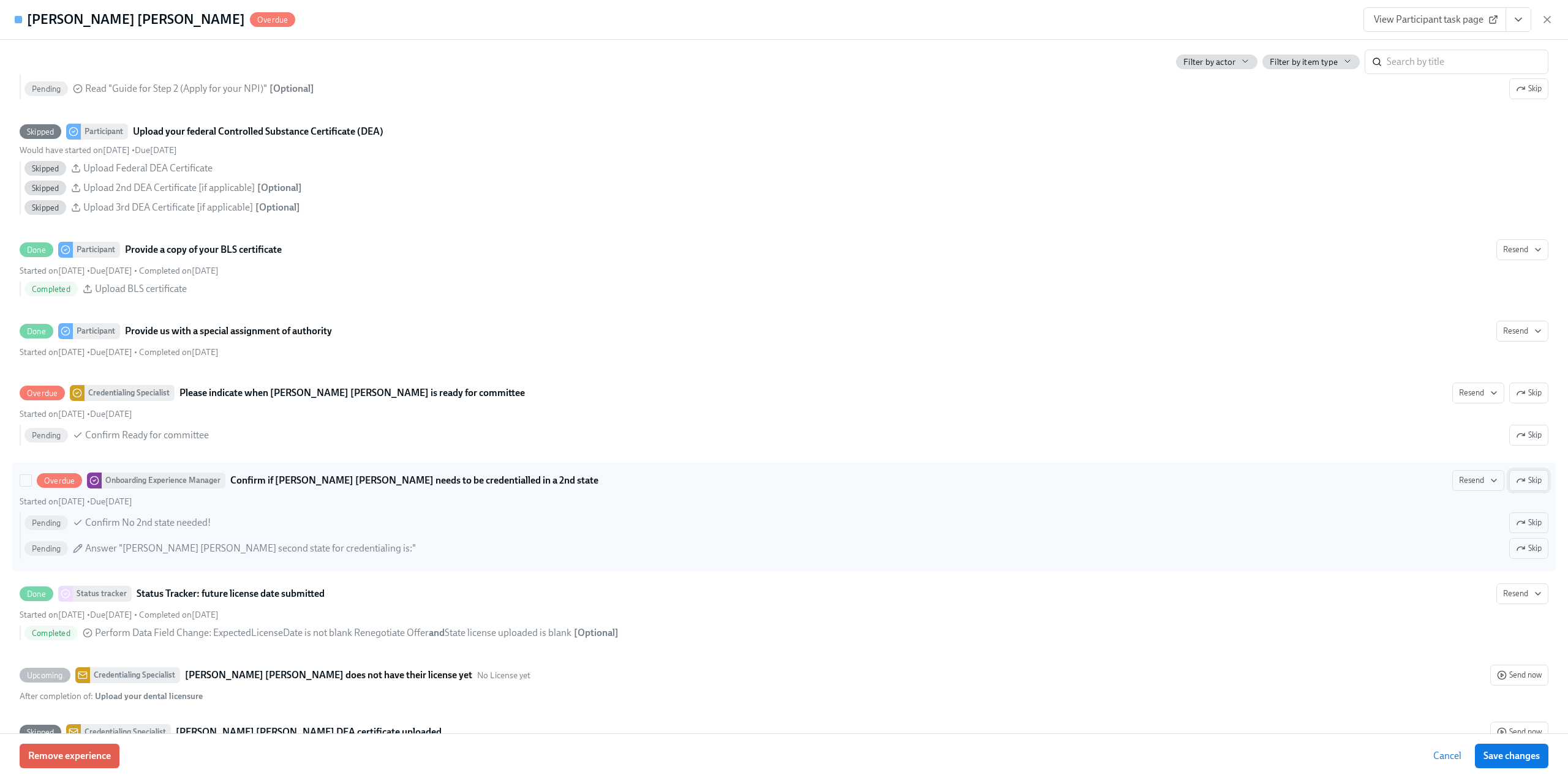
click at [1520, 481] on span "Skip" at bounding box center [1528, 481] width 25 height 12
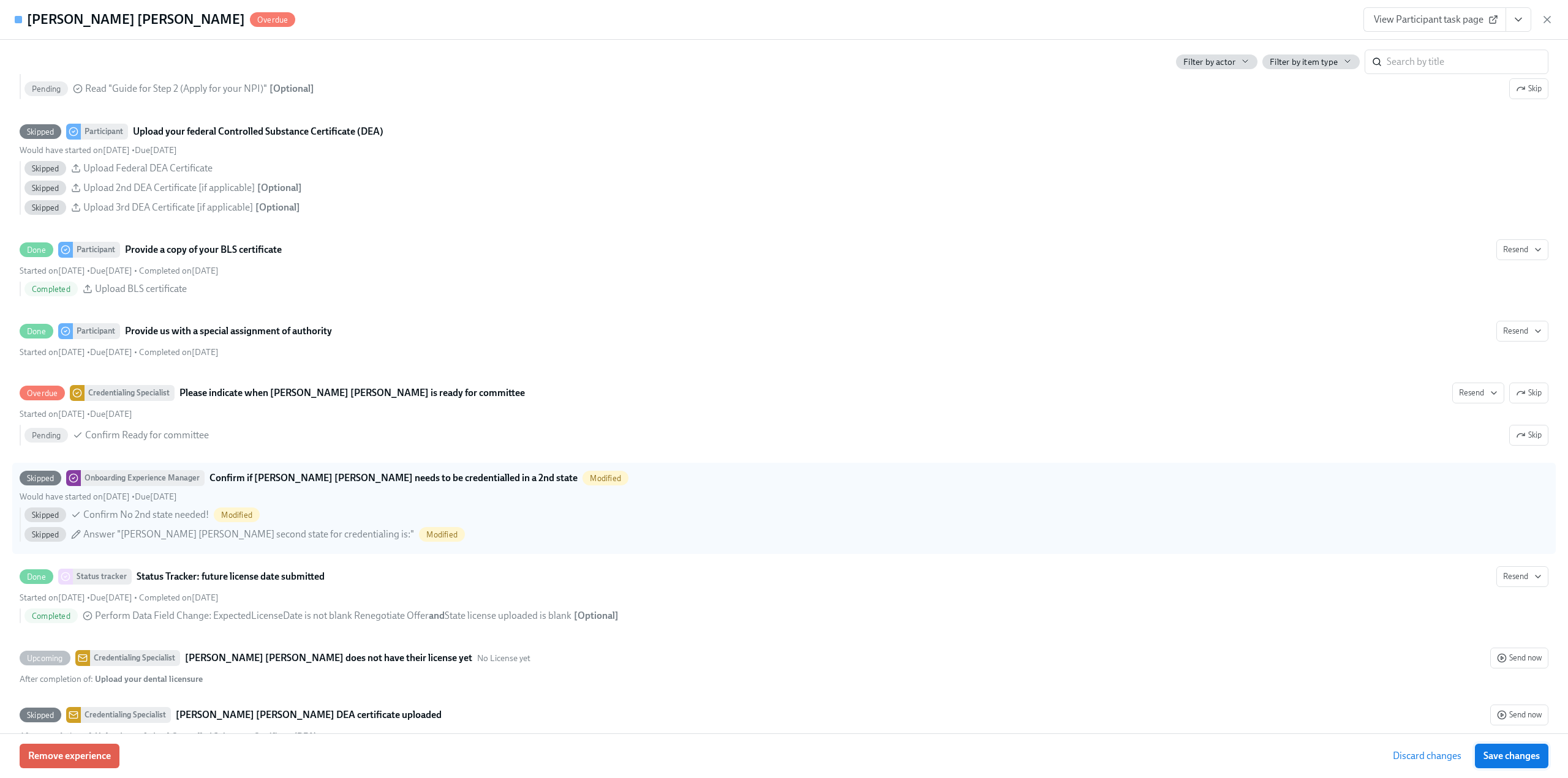
click at [1531, 754] on span "Save changes" at bounding box center [1511, 756] width 56 height 12
click at [1547, 20] on icon "button" at bounding box center [1546, 19] width 6 height 6
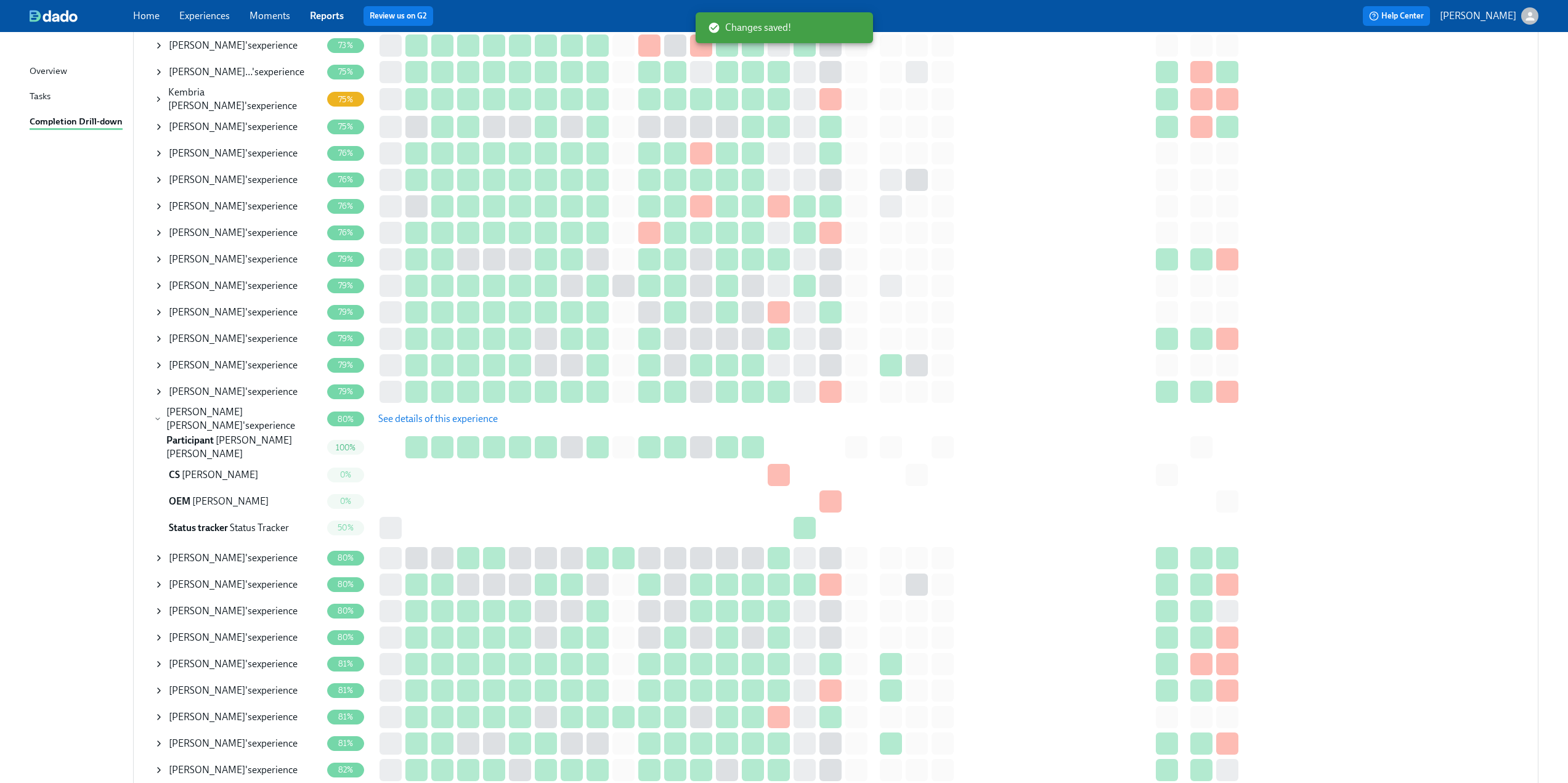
click at [159, 419] on icon at bounding box center [157, 419] width 7 height 10
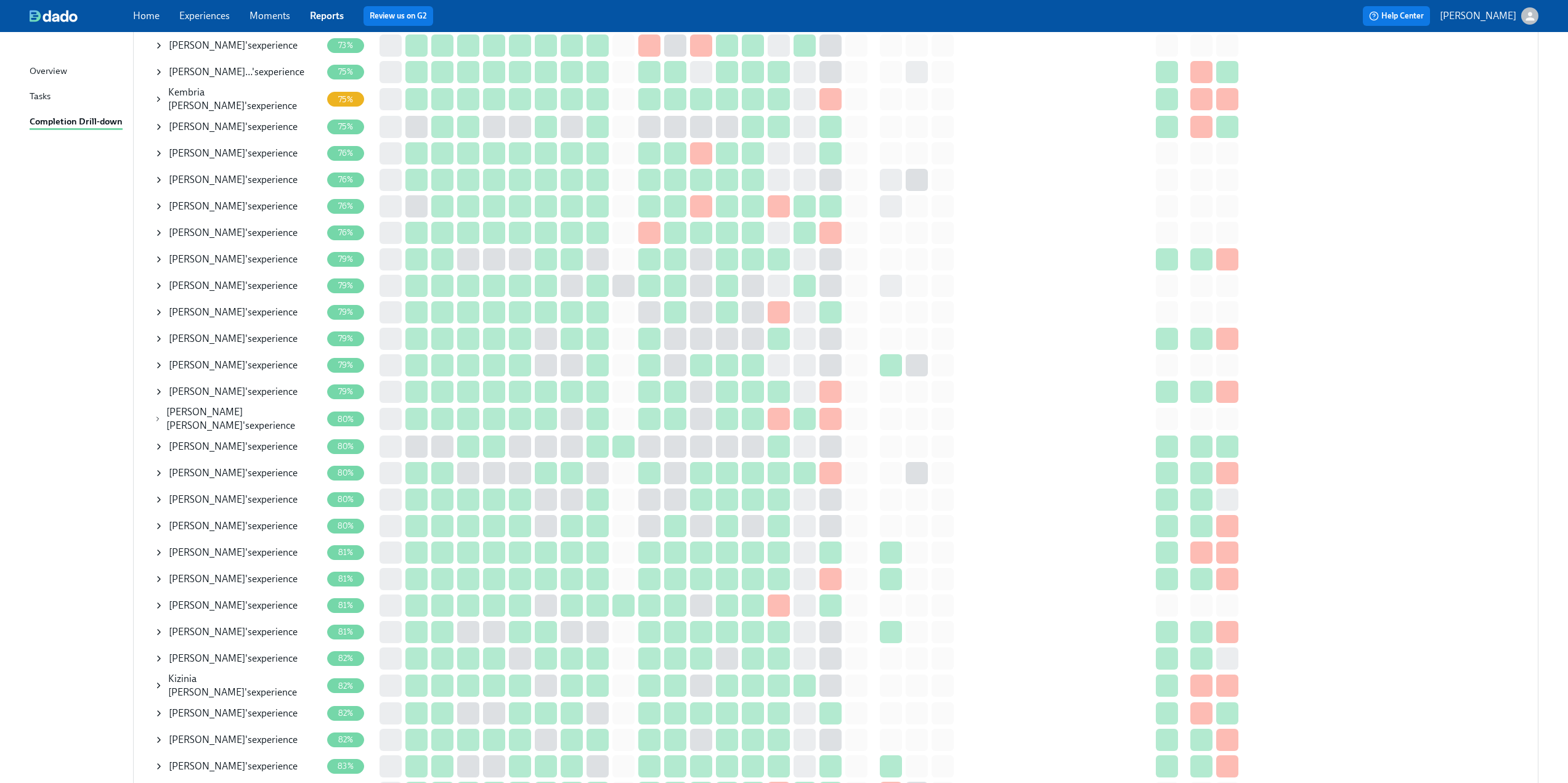
click at [158, 468] on icon at bounding box center [159, 473] width 10 height 10
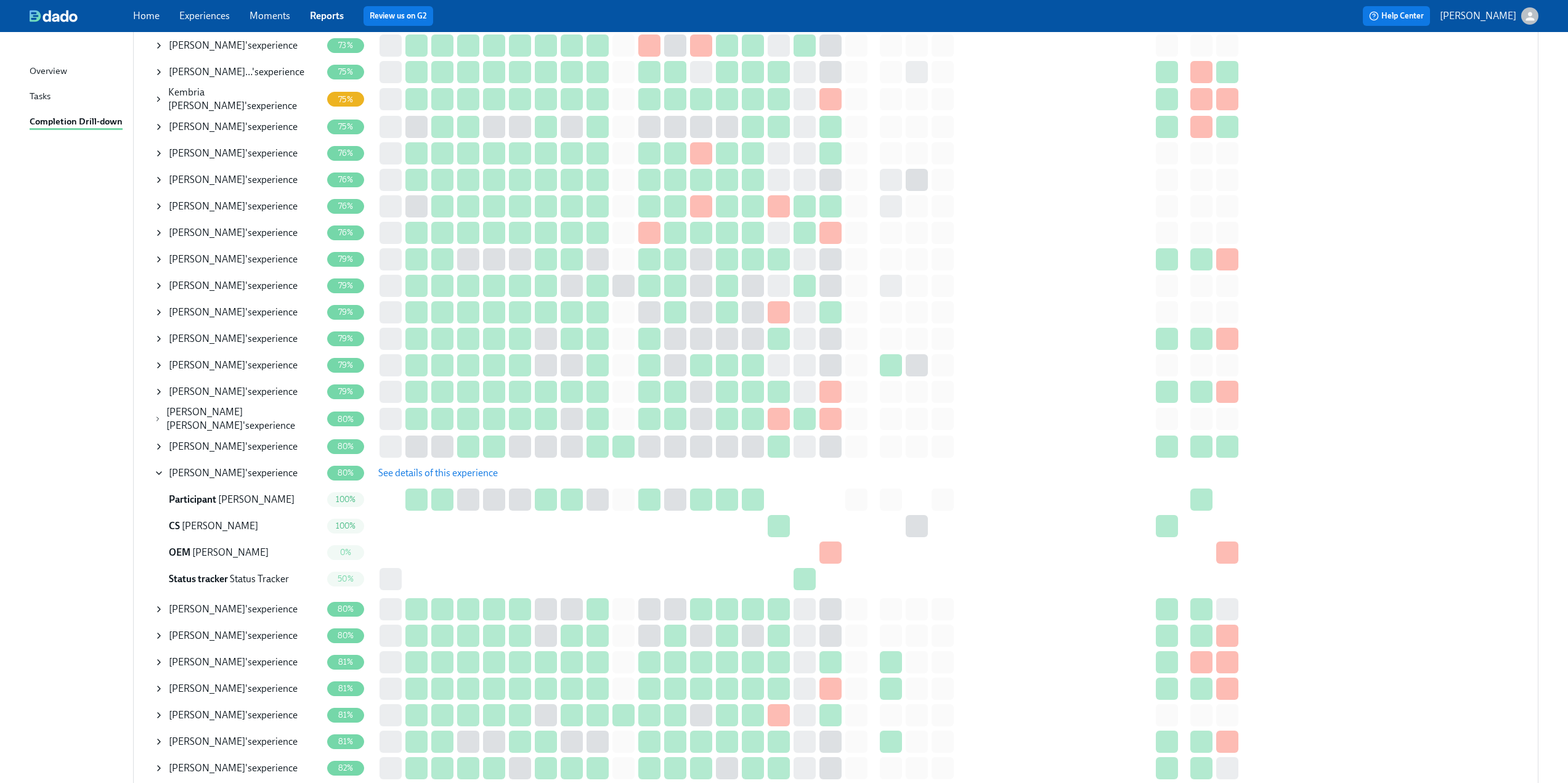
click at [404, 470] on span "See details of this experience" at bounding box center [438, 473] width 119 height 12
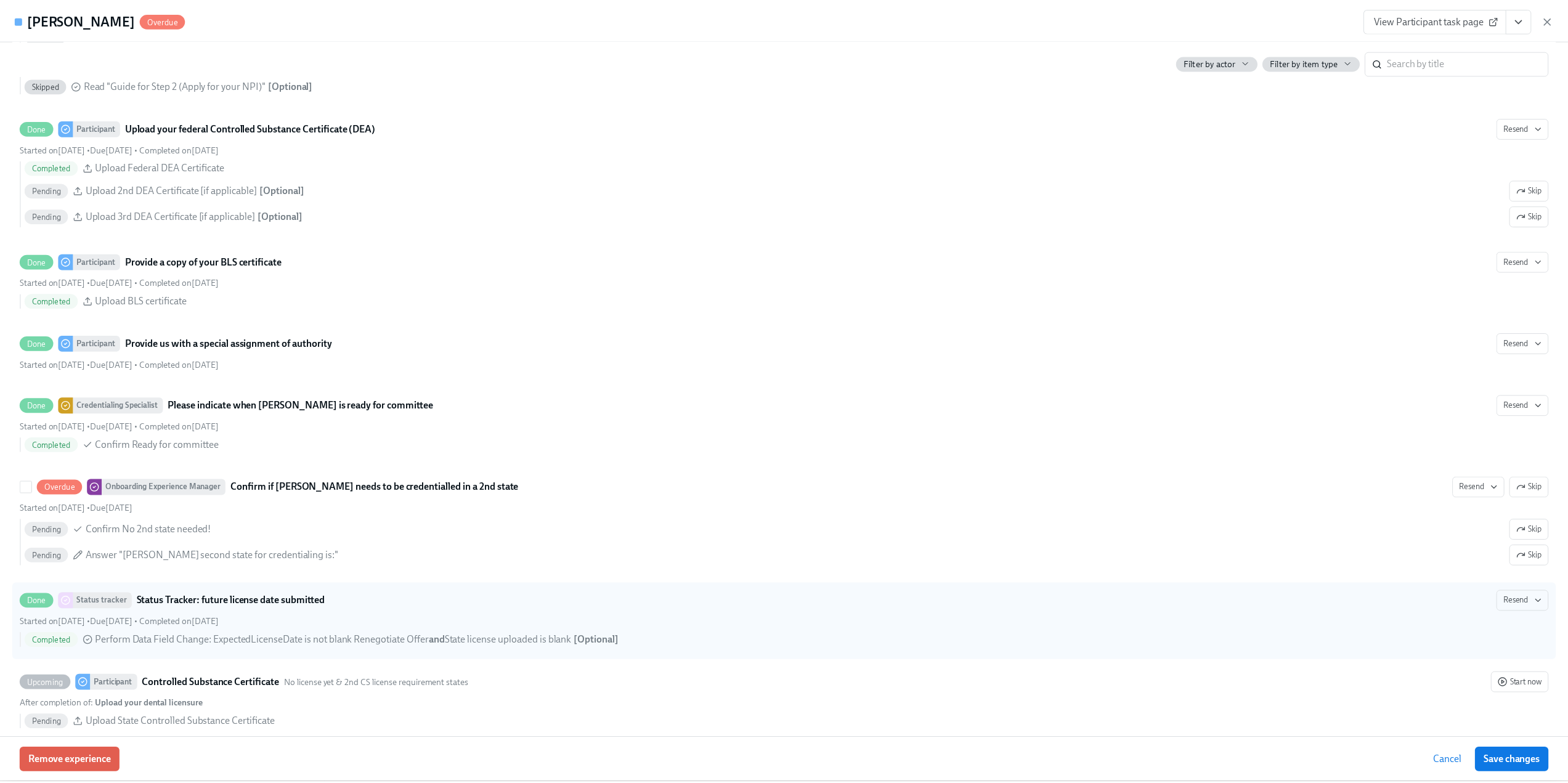
scroll to position [2526, 0]
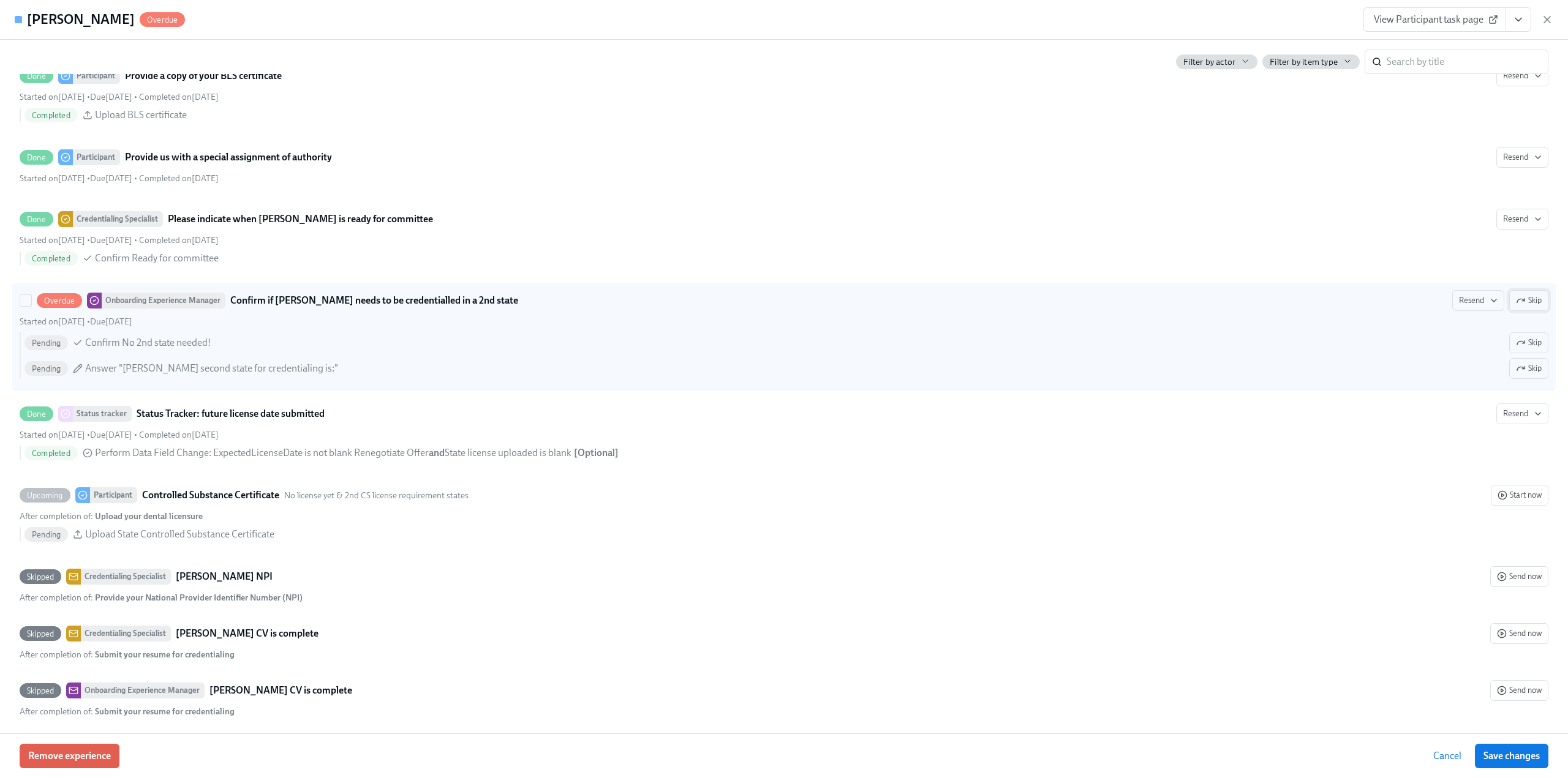
click at [1525, 308] on button "Skip" at bounding box center [1529, 300] width 39 height 20
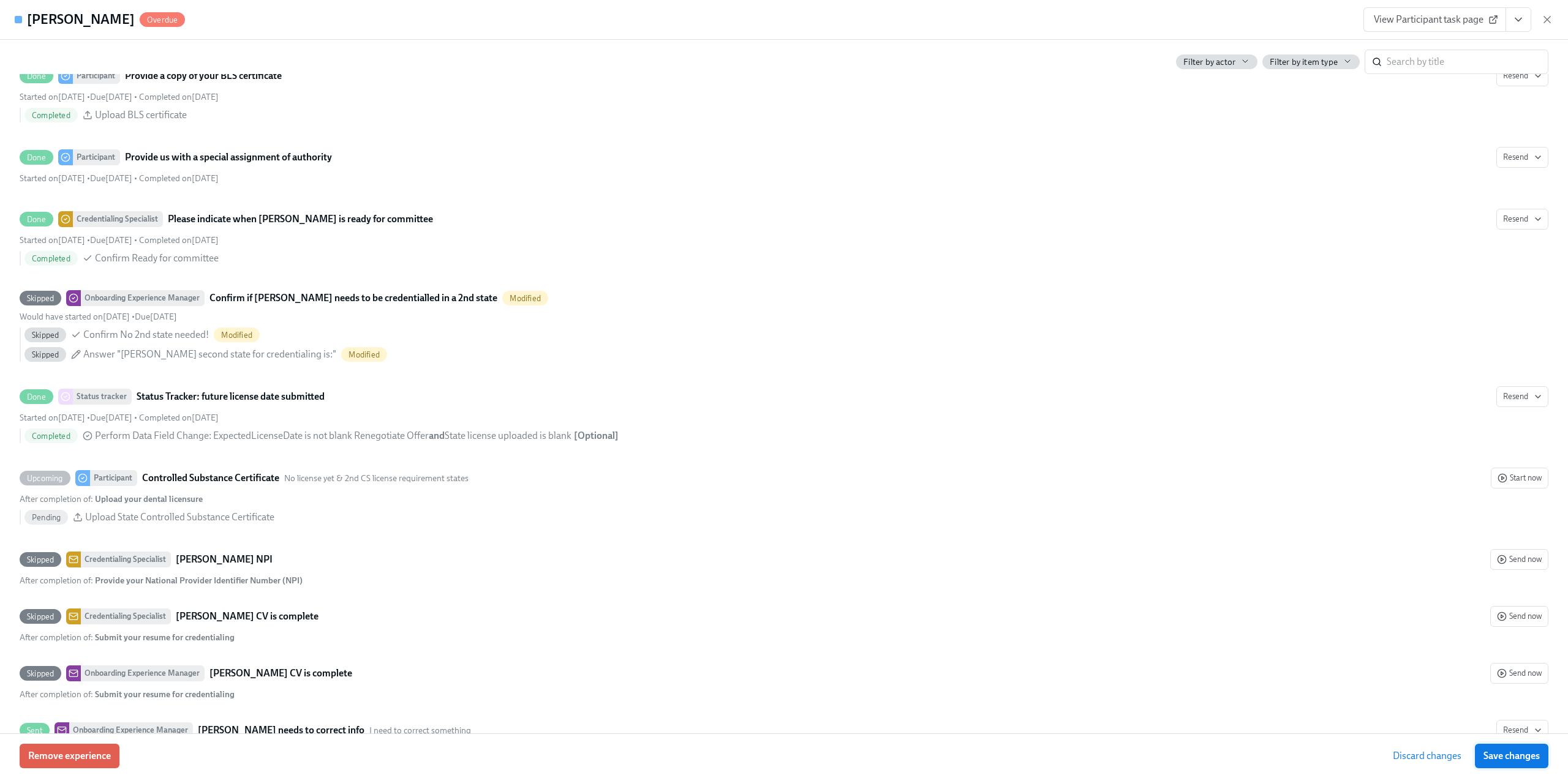
click at [1514, 753] on span "Save changes" at bounding box center [1511, 756] width 56 height 12
click at [1547, 16] on icon "button" at bounding box center [1547, 19] width 12 height 12
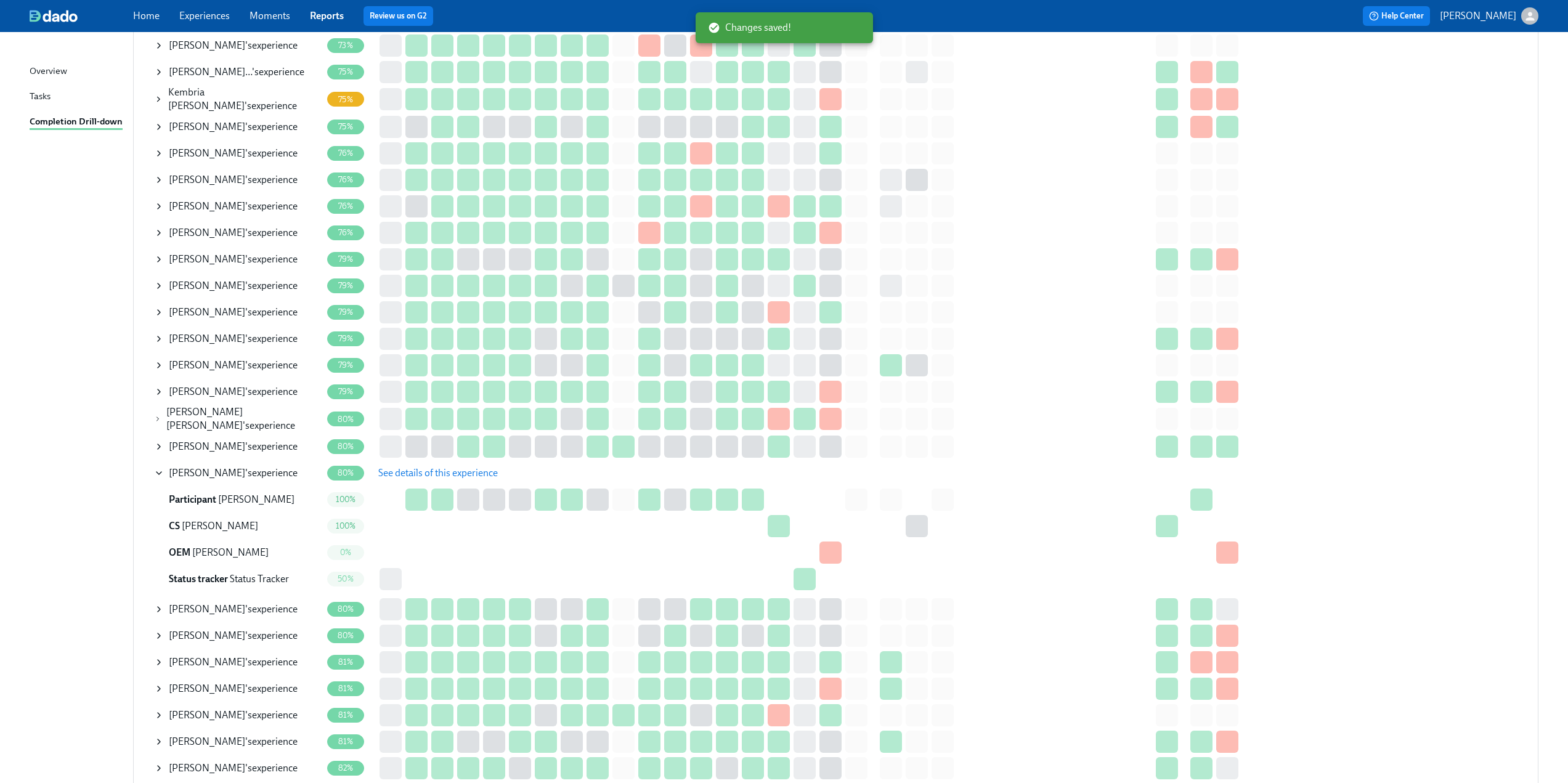
click at [160, 472] on icon at bounding box center [159, 473] width 5 height 2
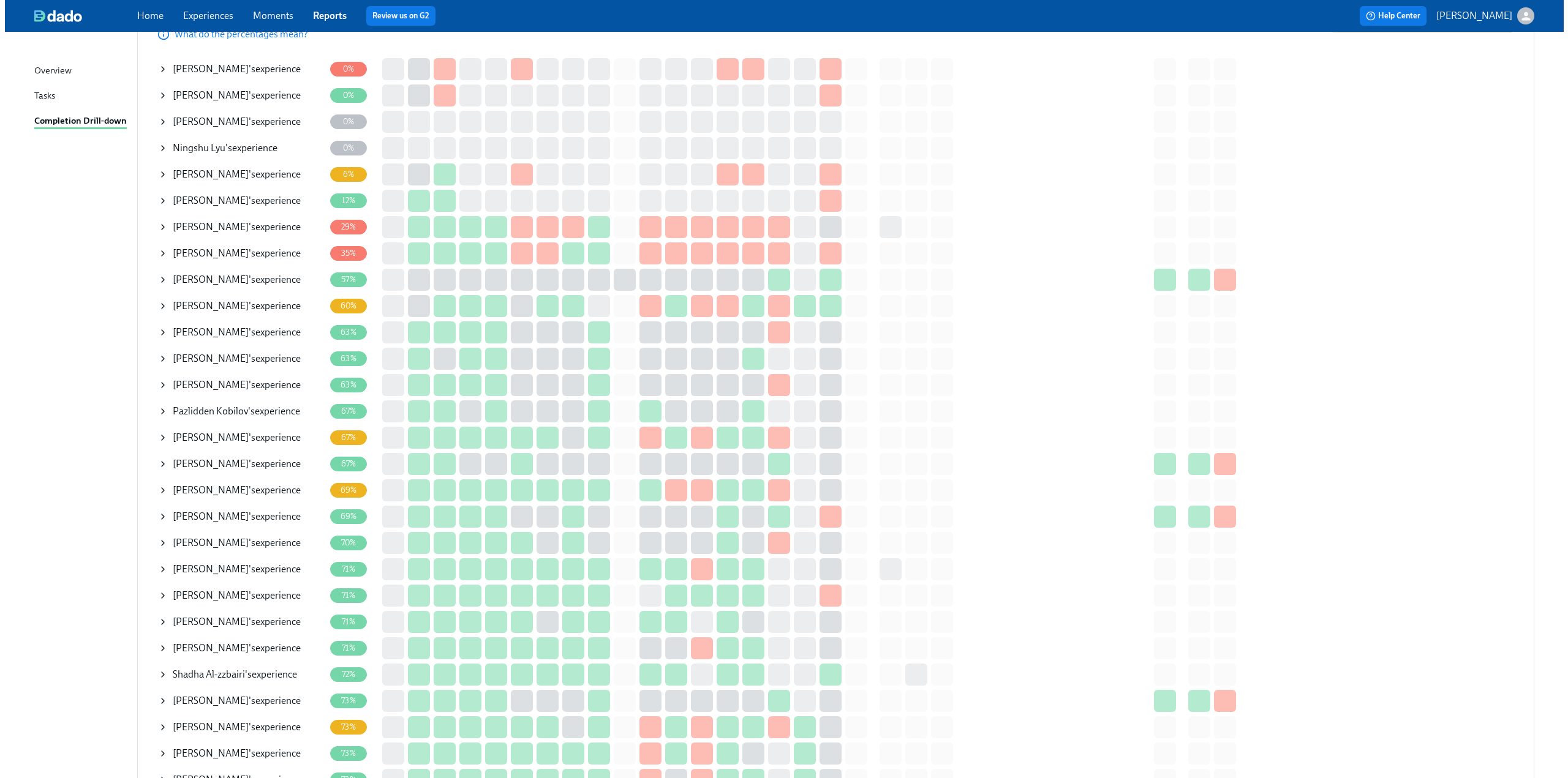
scroll to position [245, 0]
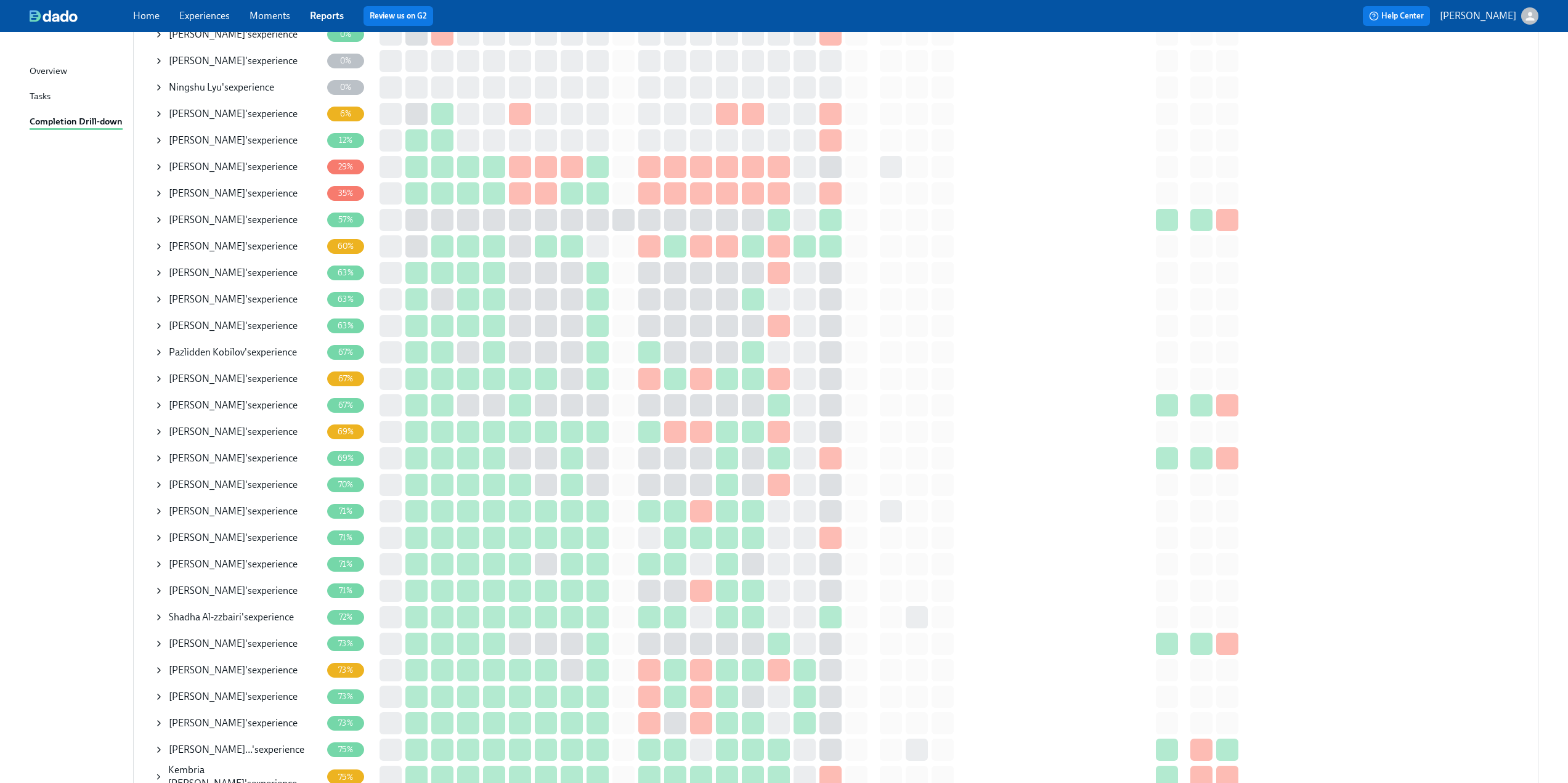
click at [160, 461] on icon at bounding box center [159, 458] width 10 height 10
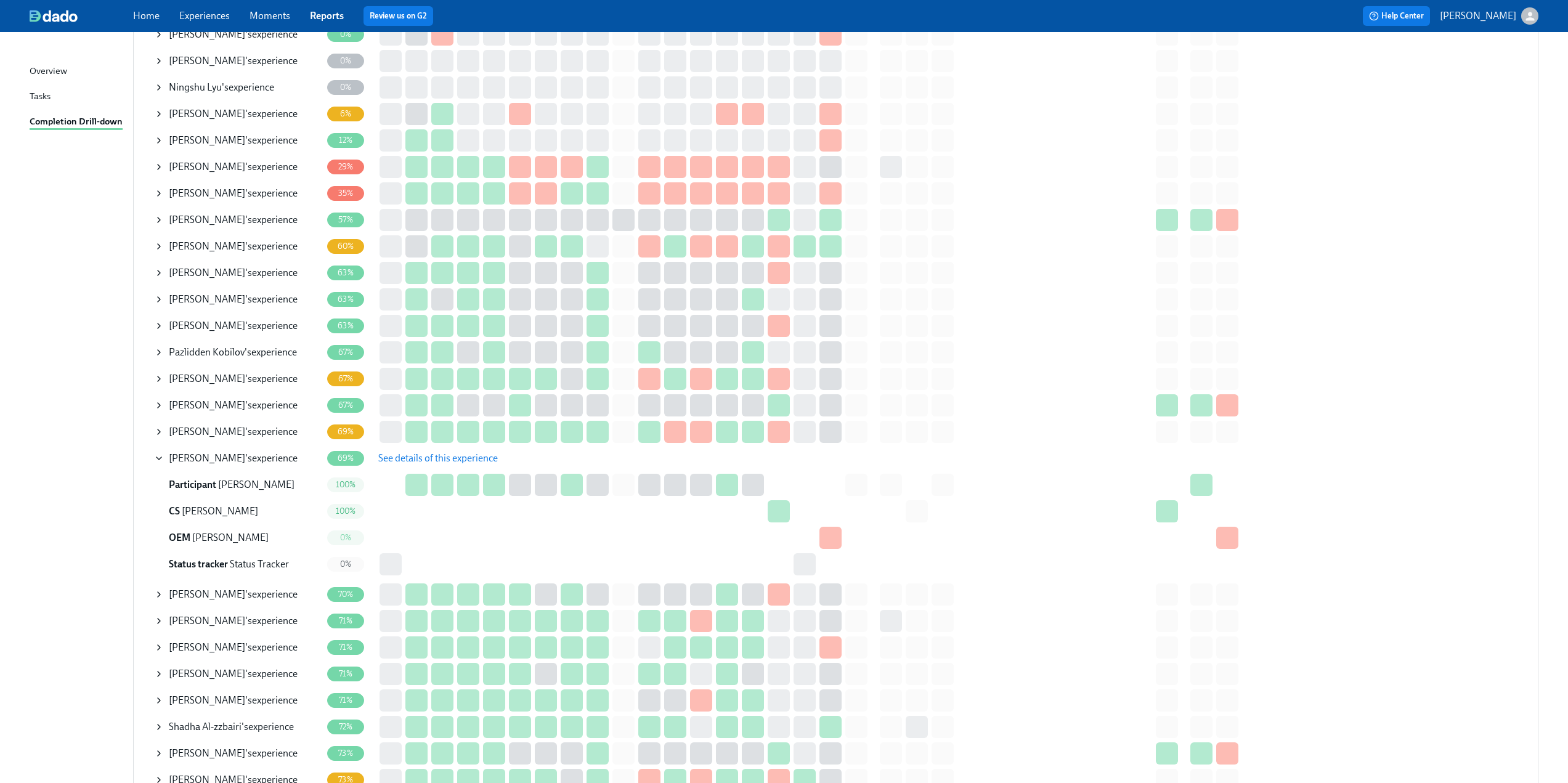
click at [412, 460] on span "See details of this experience" at bounding box center [438, 458] width 119 height 12
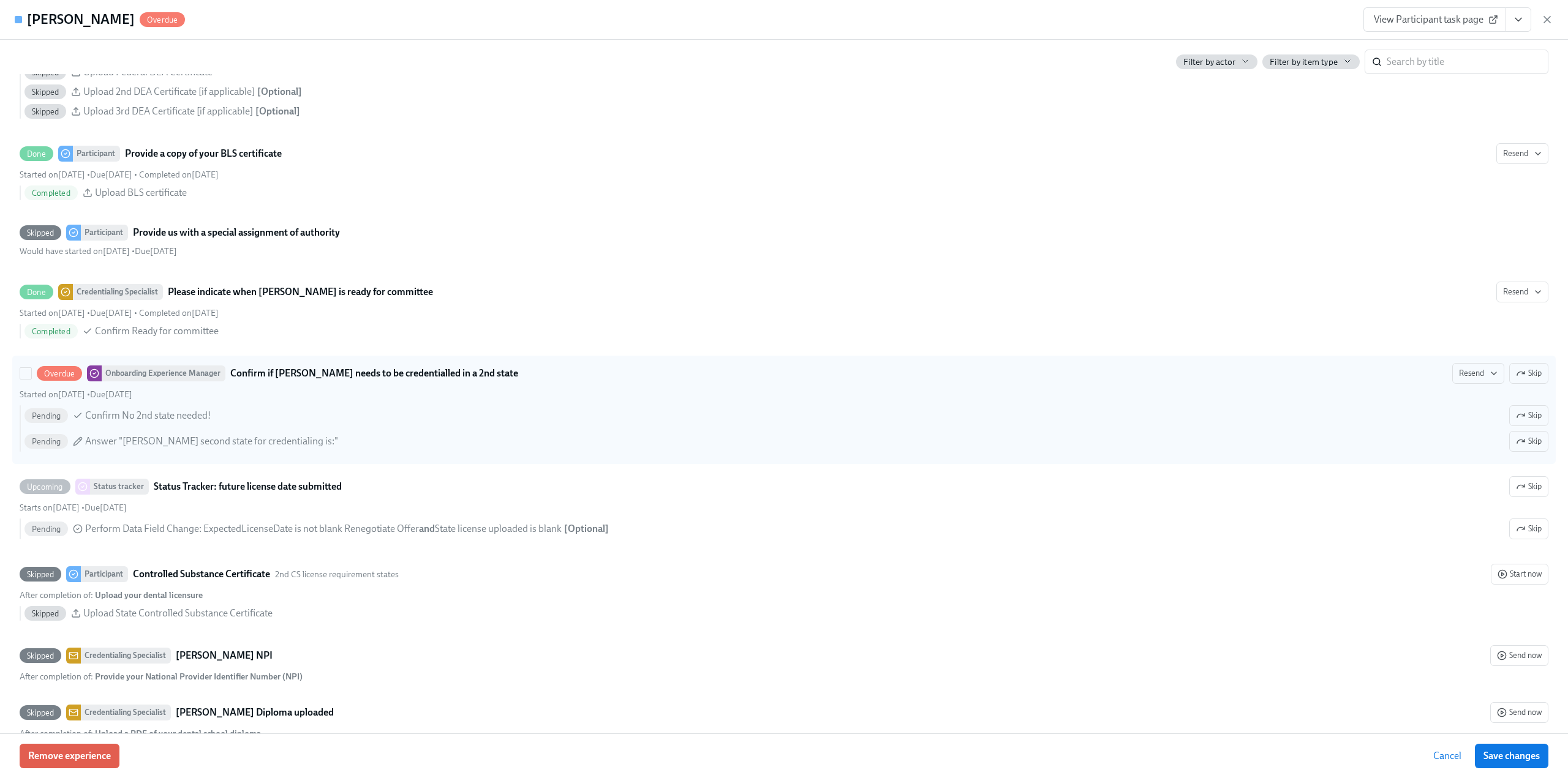
scroll to position [2326, 0]
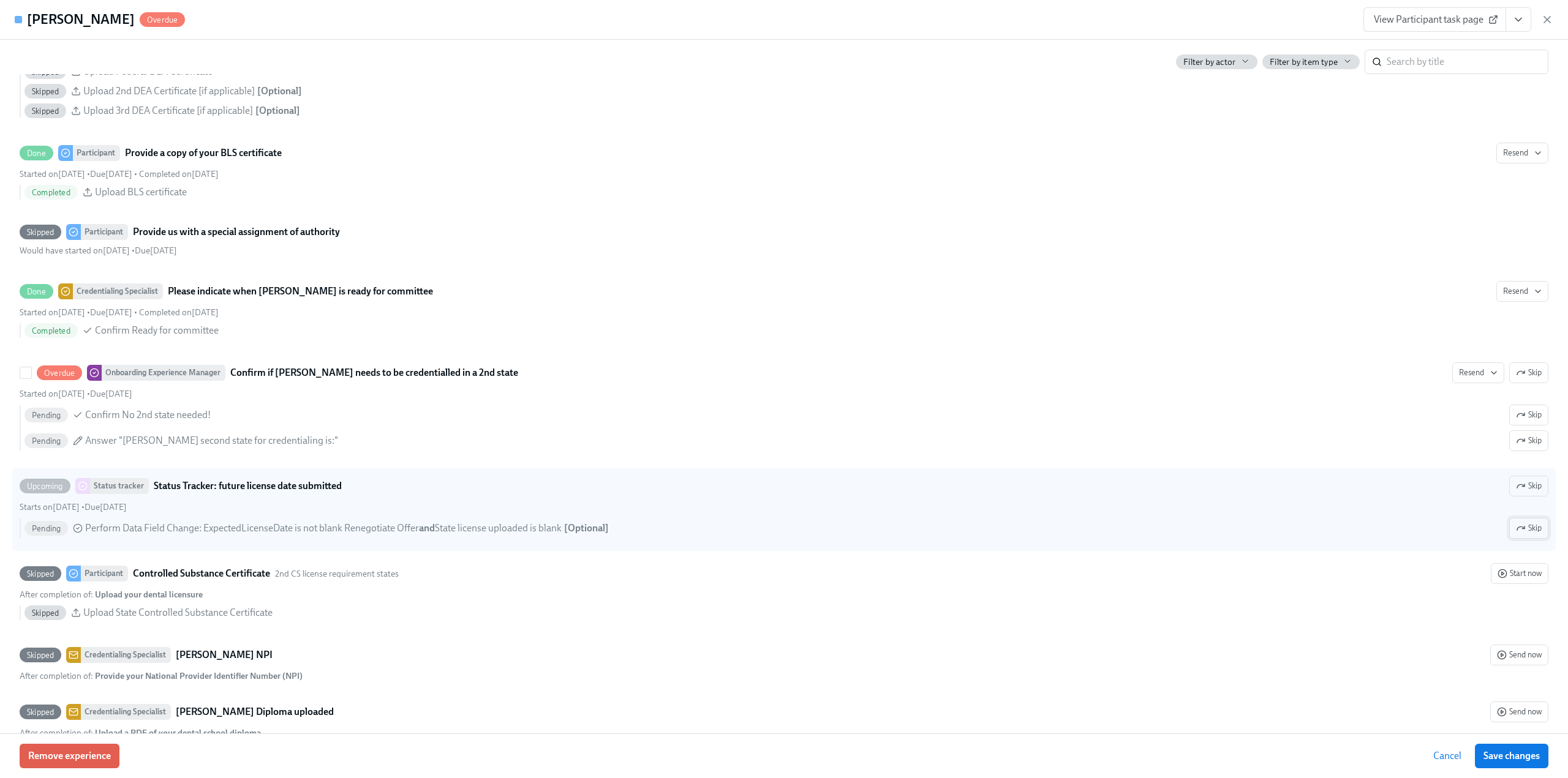
drag, startPoint x: 1530, startPoint y: 372, endPoint x: 1521, endPoint y: 511, distance: 139.3
click at [1529, 372] on span "Skip" at bounding box center [1528, 373] width 25 height 12
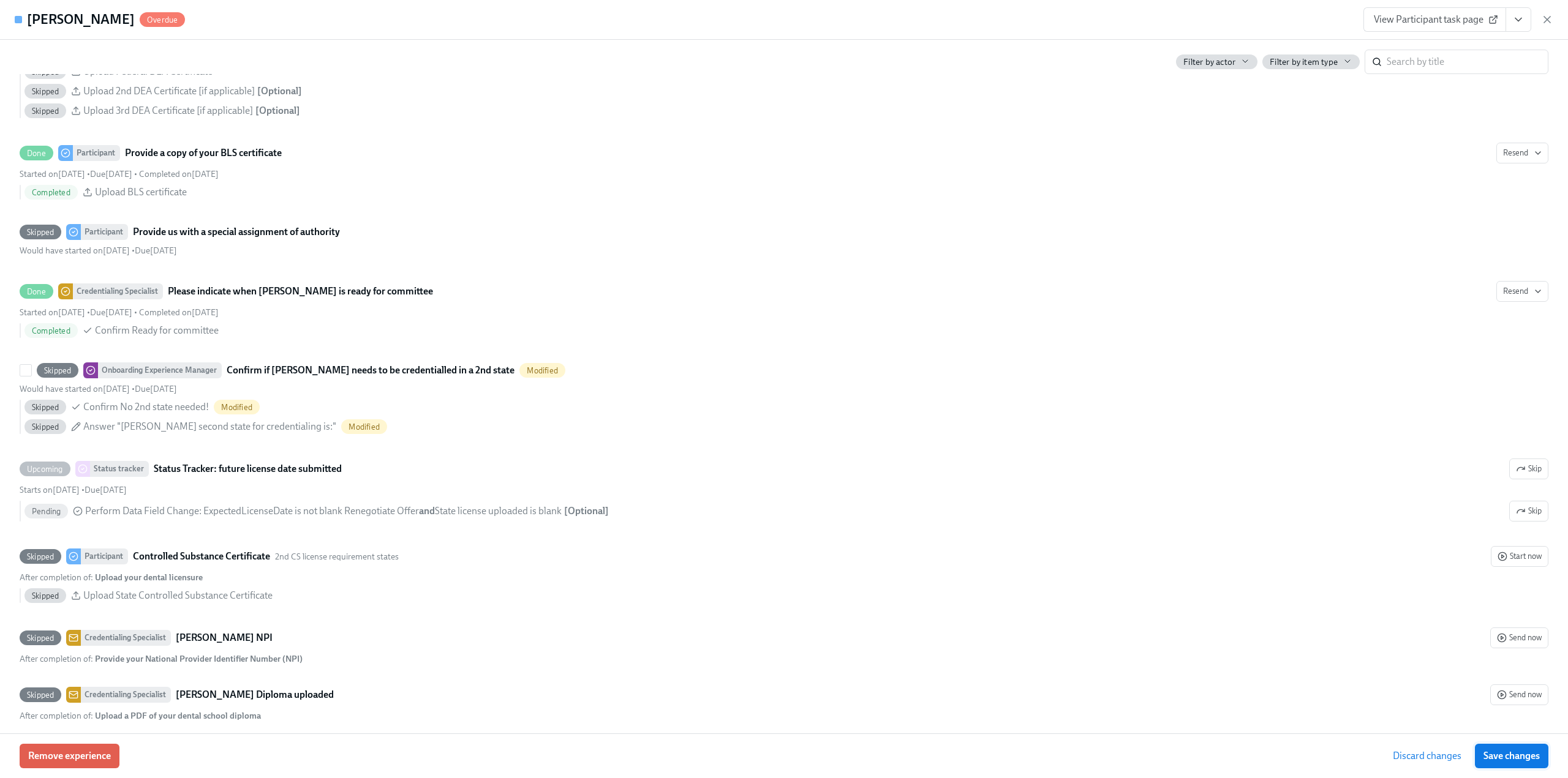
click at [1503, 759] on span "Save changes" at bounding box center [1511, 756] width 56 height 12
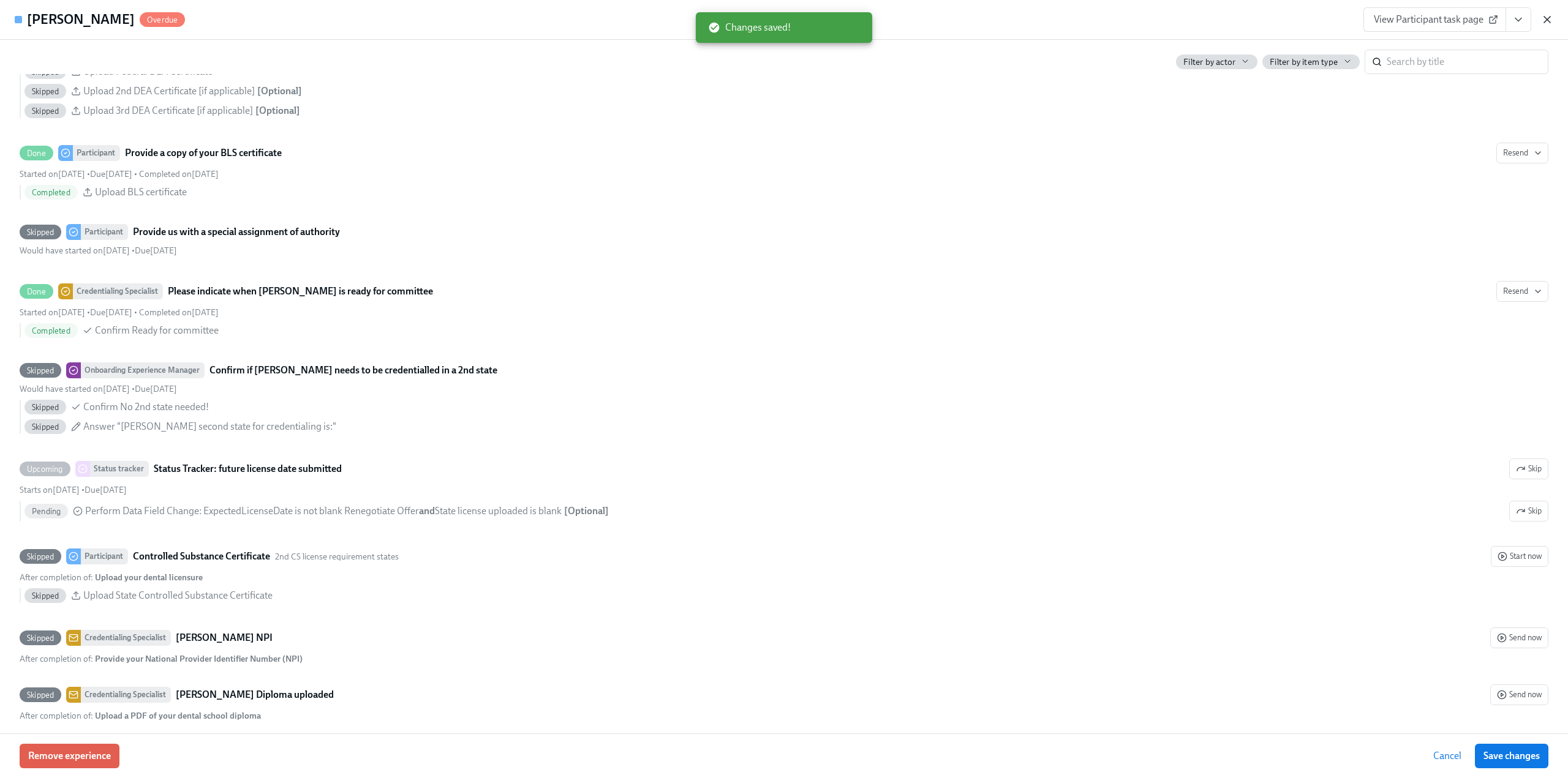
click at [1548, 23] on icon "button" at bounding box center [1547, 19] width 12 height 12
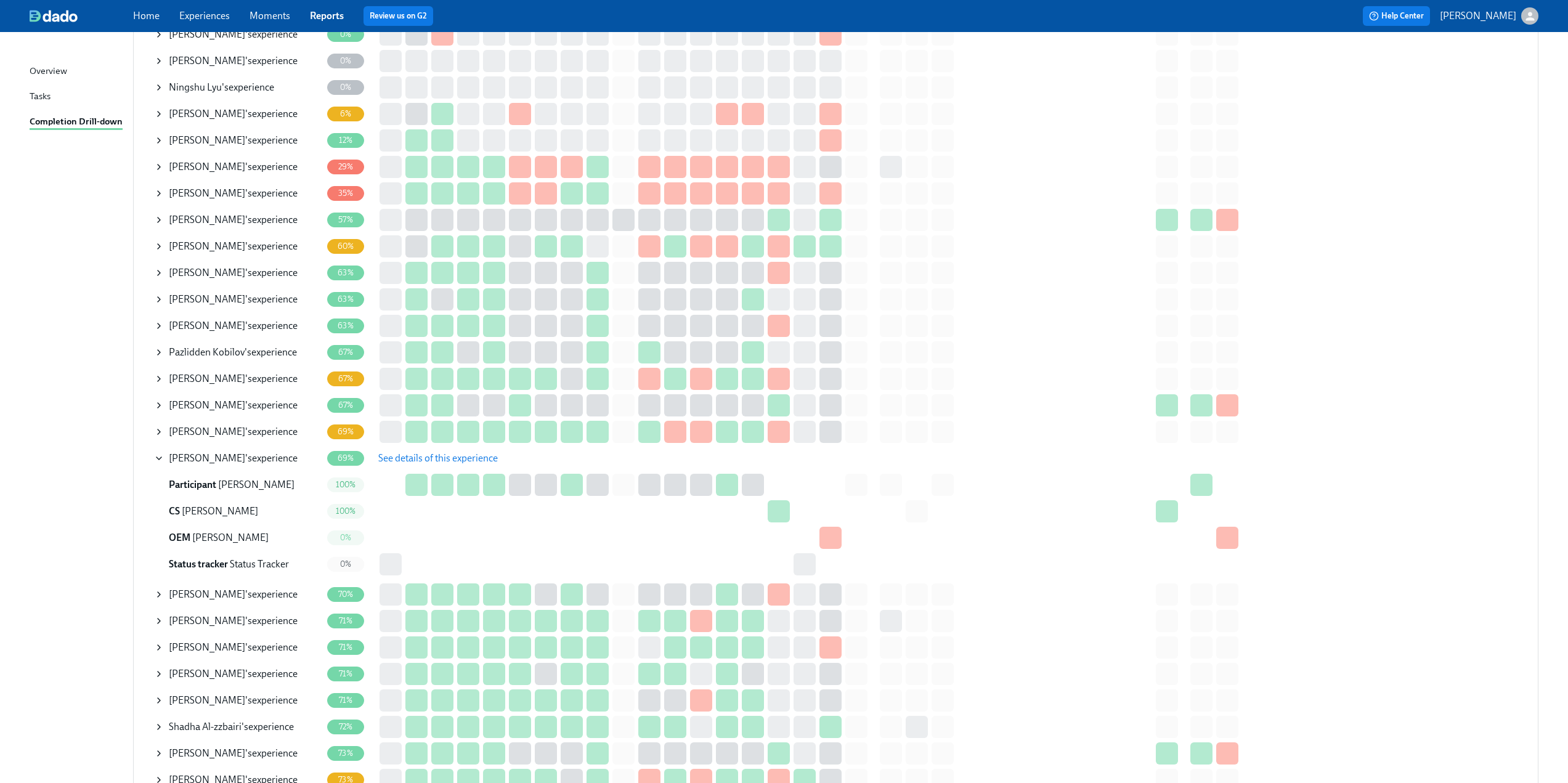
click at [155, 461] on icon at bounding box center [159, 458] width 10 height 10
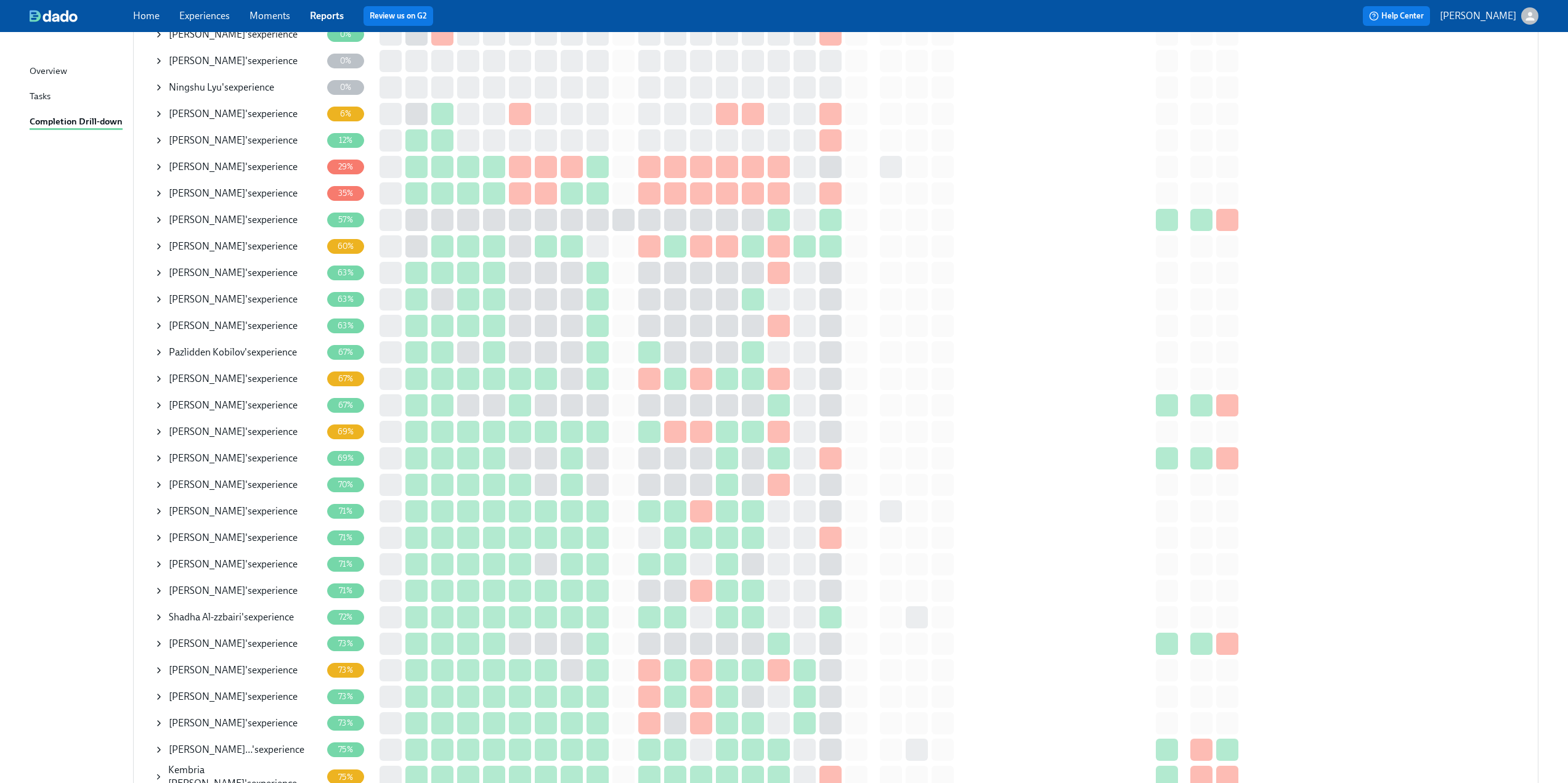
click at [158, 539] on icon at bounding box center [159, 538] width 10 height 10
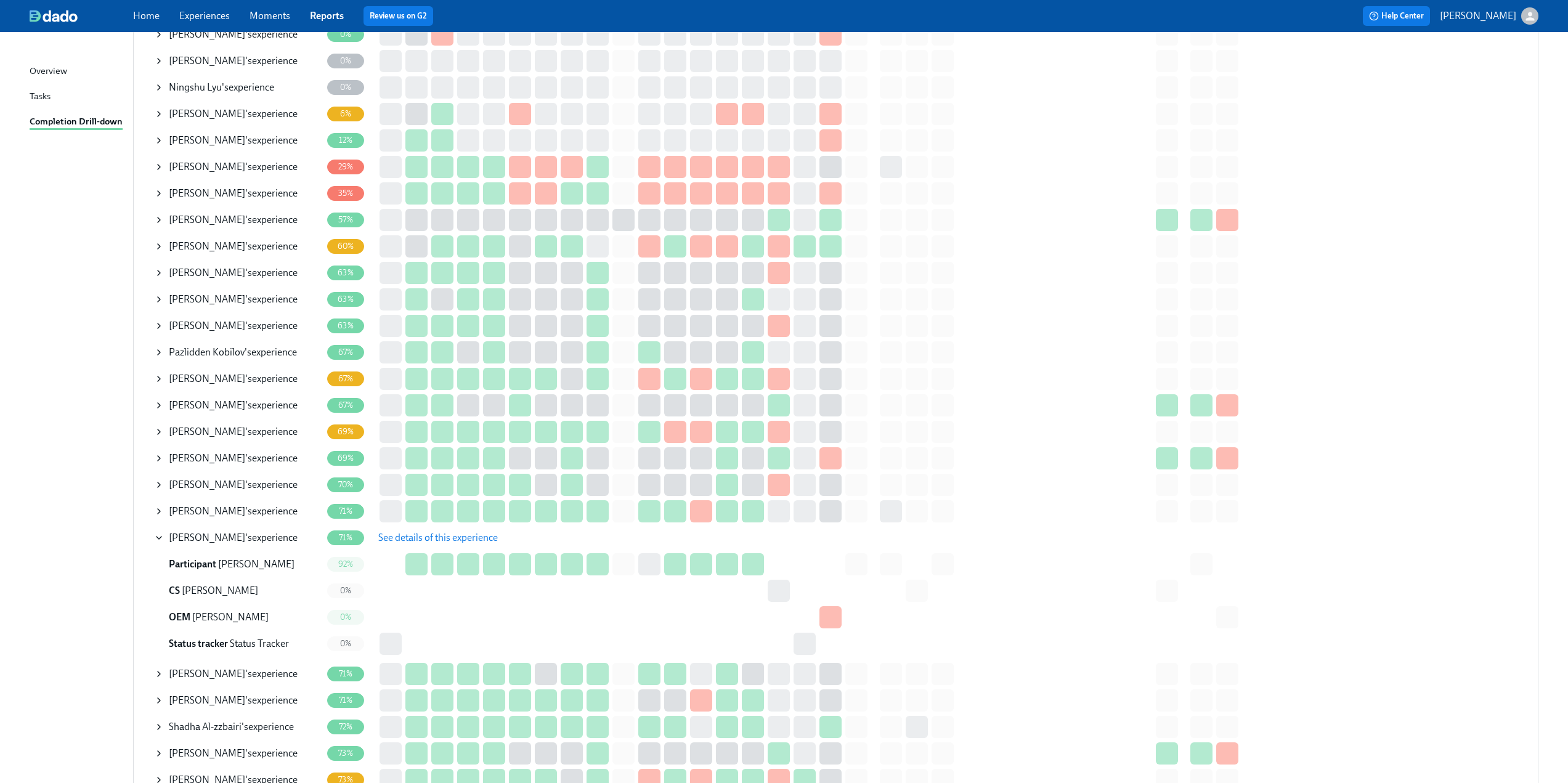
click at [448, 536] on span "See details of this experience" at bounding box center [438, 537] width 119 height 12
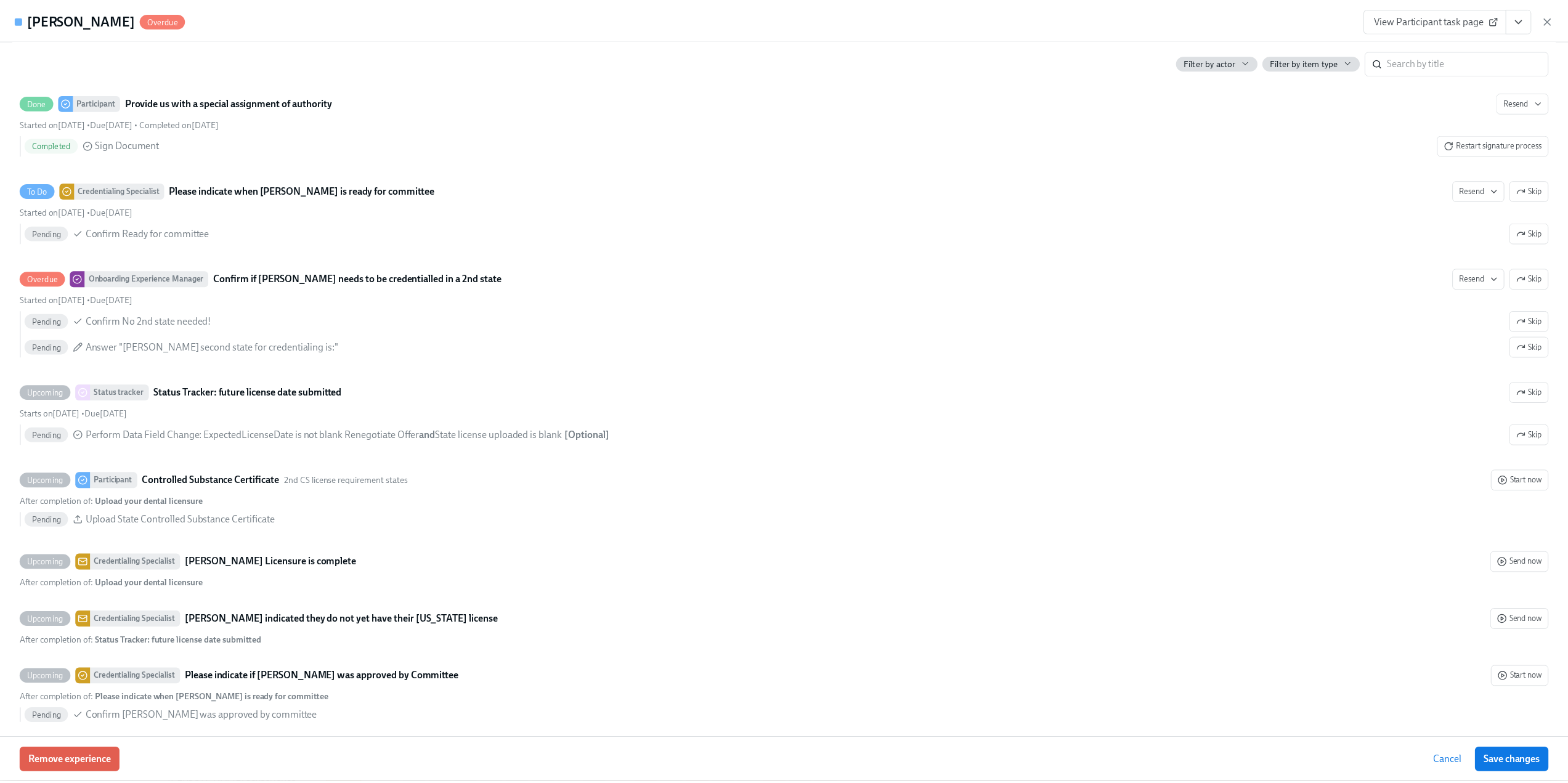
scroll to position [2896, 0]
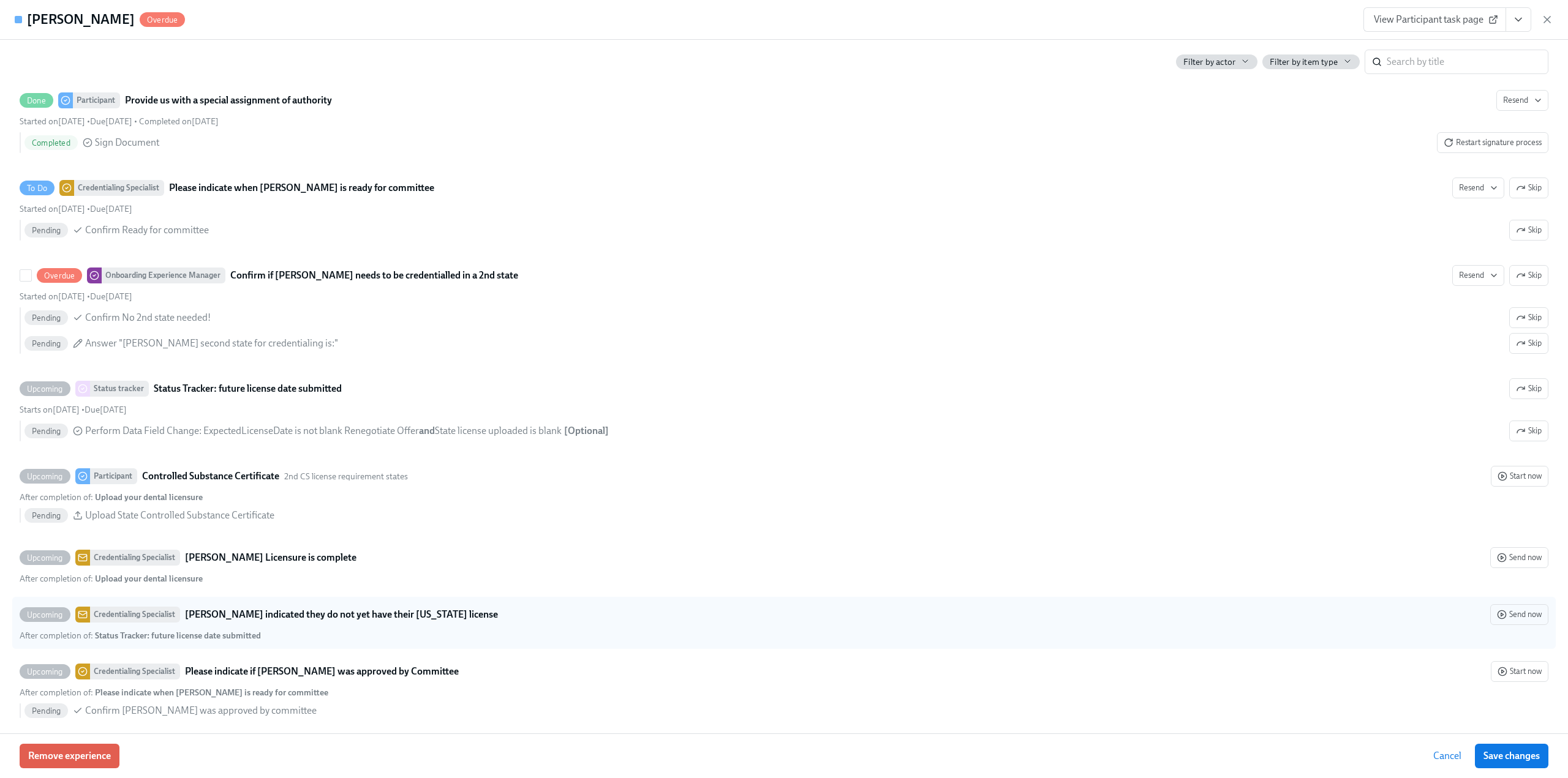
drag, startPoint x: 1524, startPoint y: 294, endPoint x: 1505, endPoint y: 640, distance: 346.5
click at [1524, 282] on span "Skip" at bounding box center [1528, 275] width 25 height 12
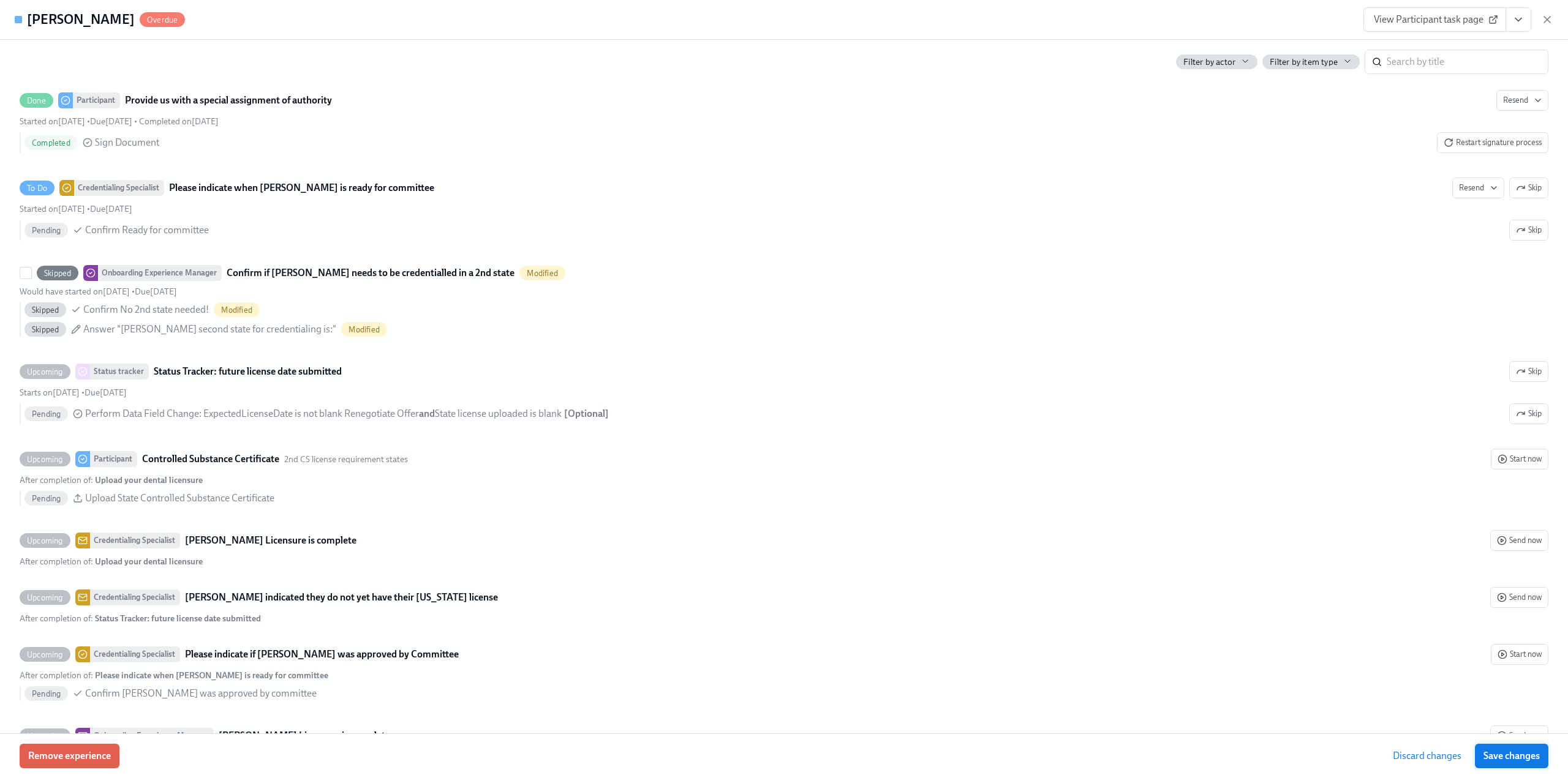
click at [1518, 753] on span "Save changes" at bounding box center [1511, 756] width 56 height 12
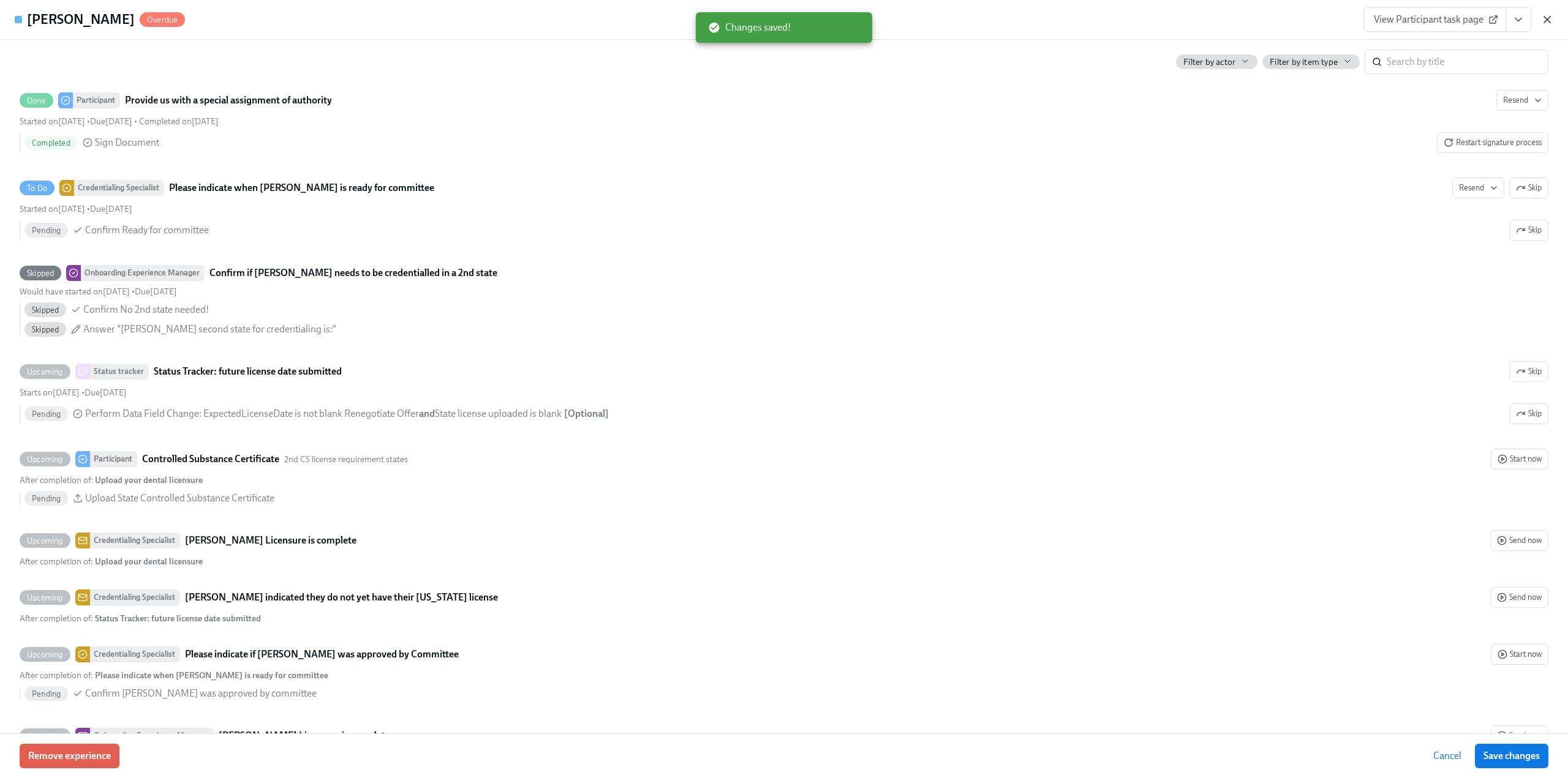
click at [1551, 18] on icon "button" at bounding box center [1547, 19] width 12 height 12
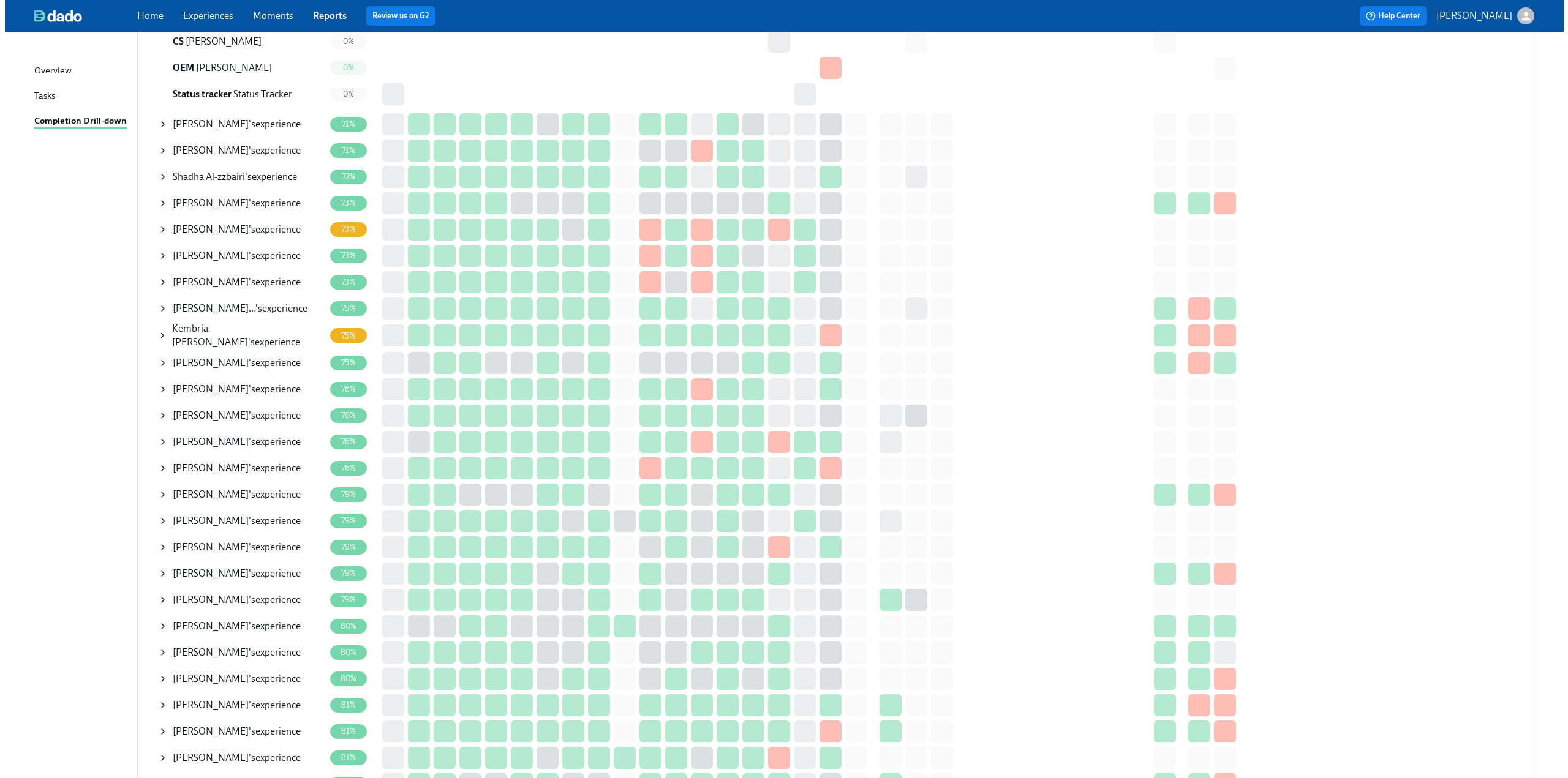
scroll to position [796, 0]
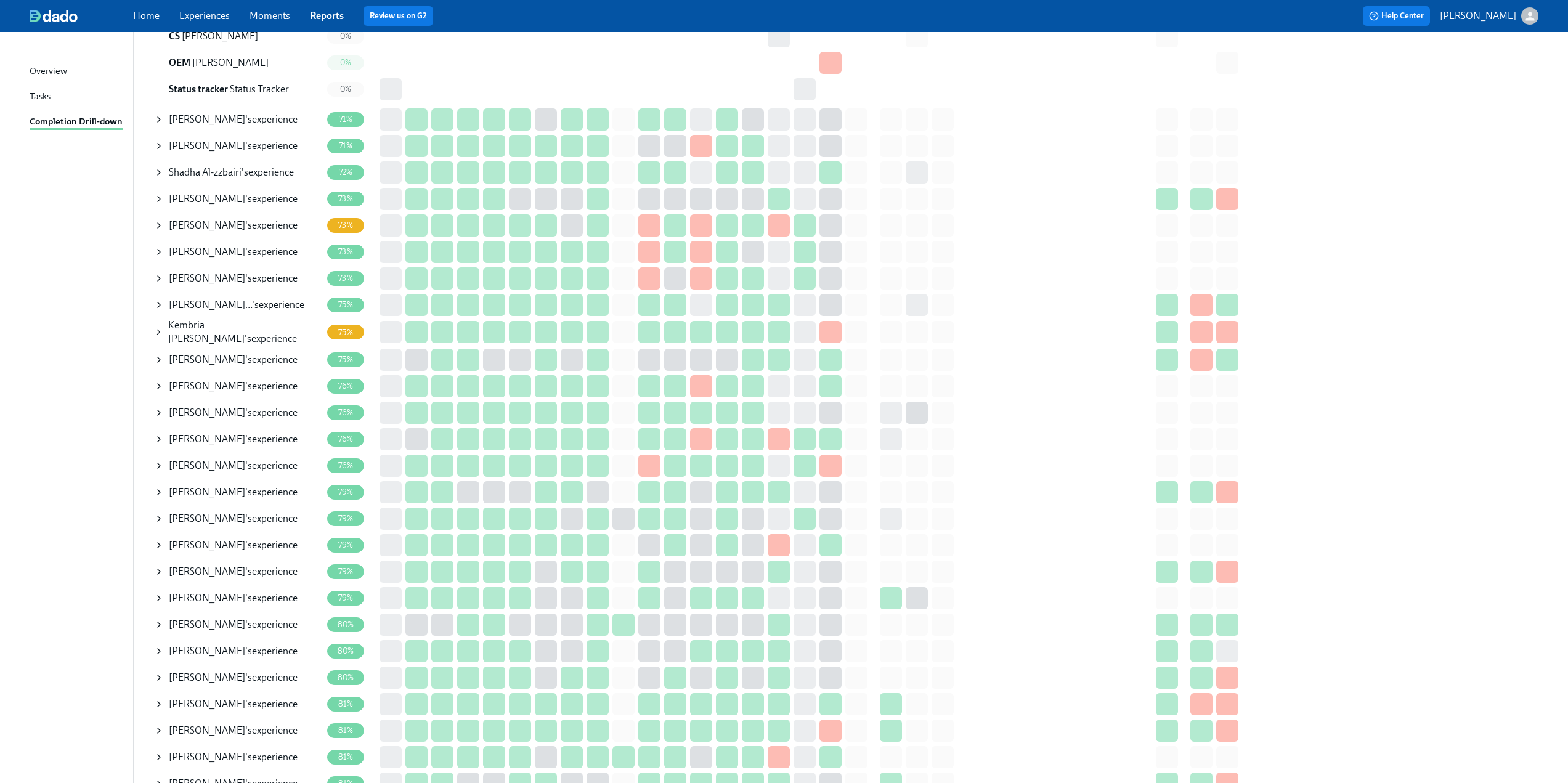
click at [156, 330] on icon at bounding box center [158, 332] width 9 height 10
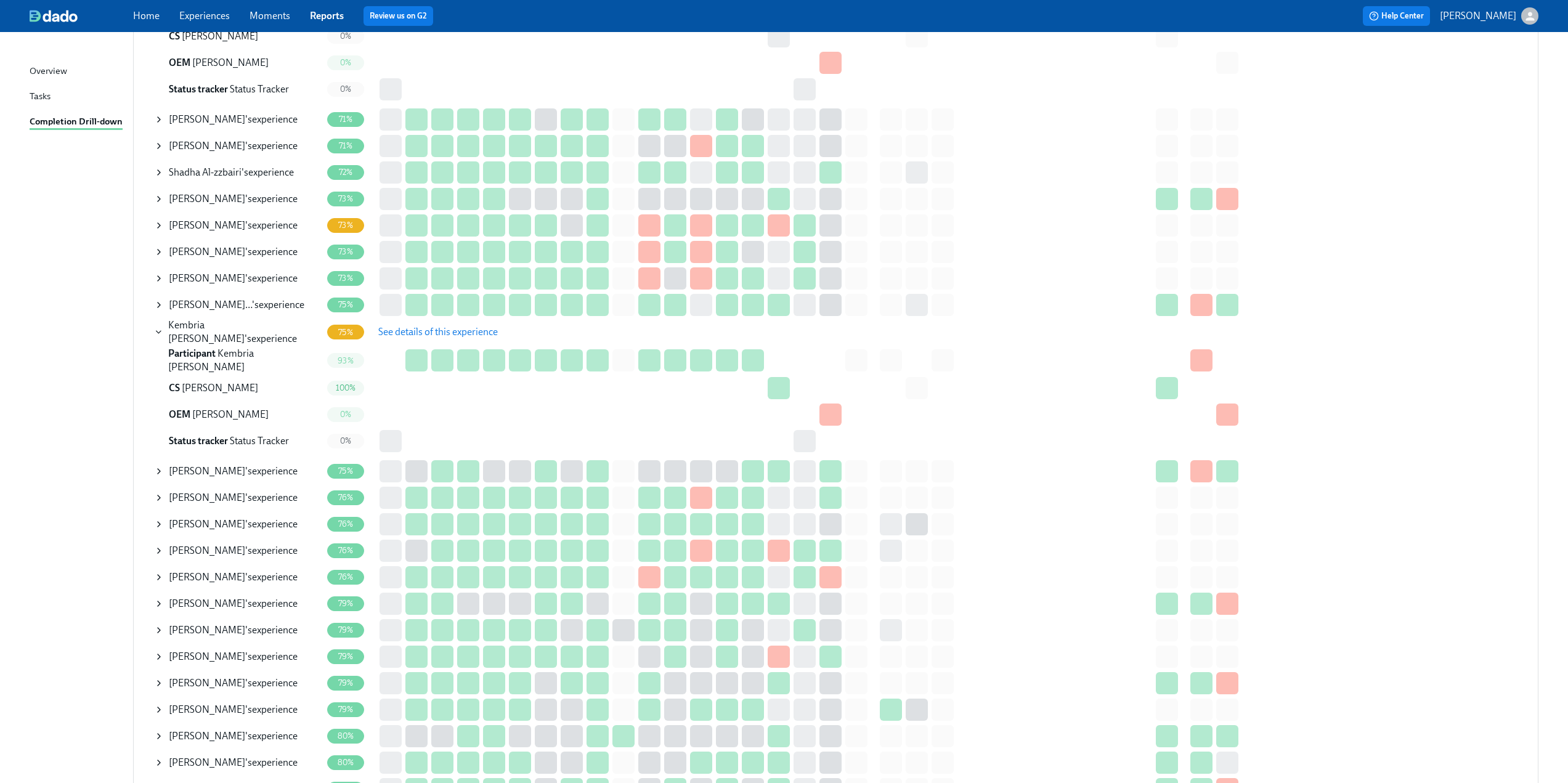
click at [404, 329] on span "See details of this experience" at bounding box center [438, 331] width 119 height 12
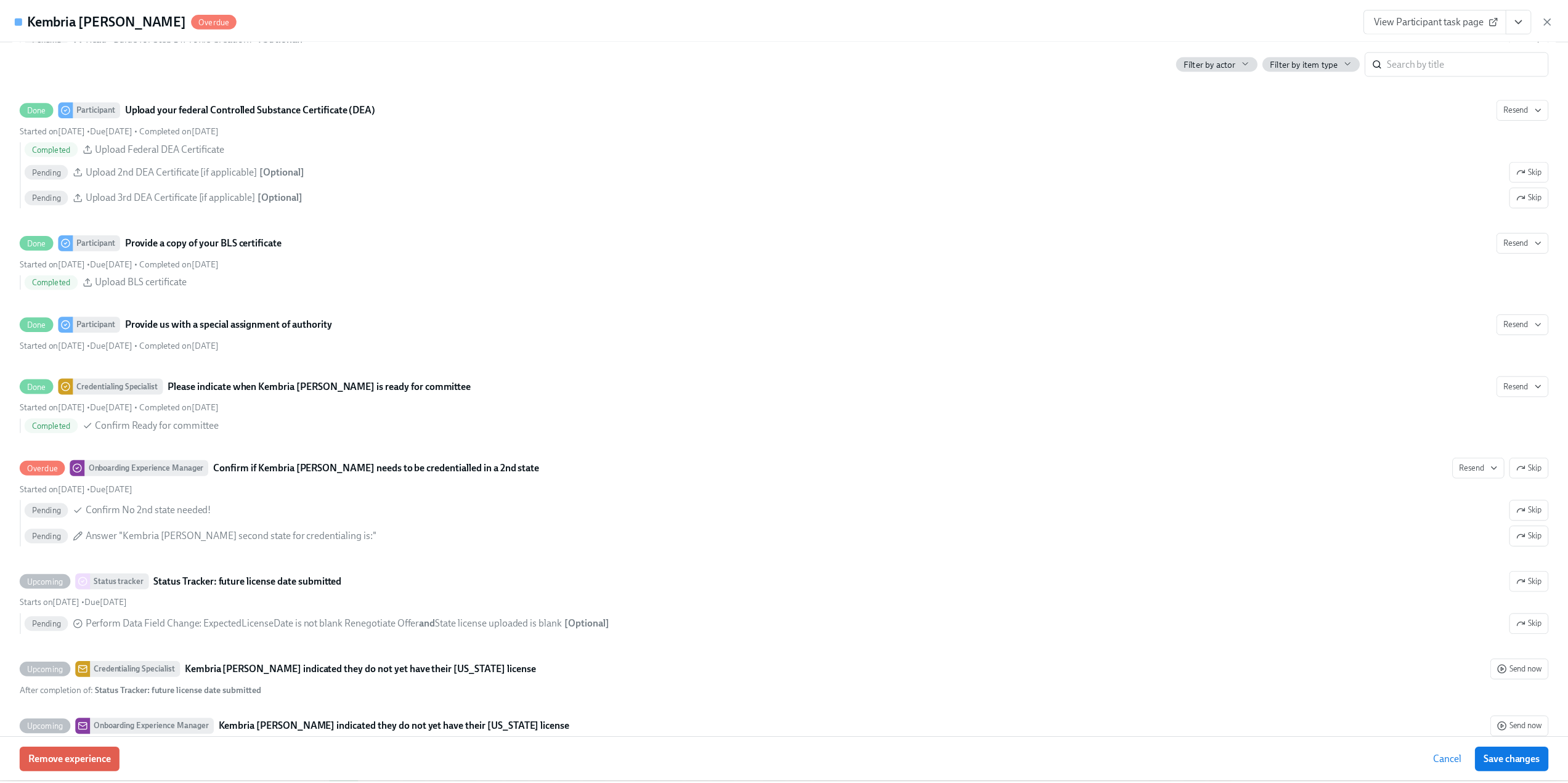
scroll to position [2341, 0]
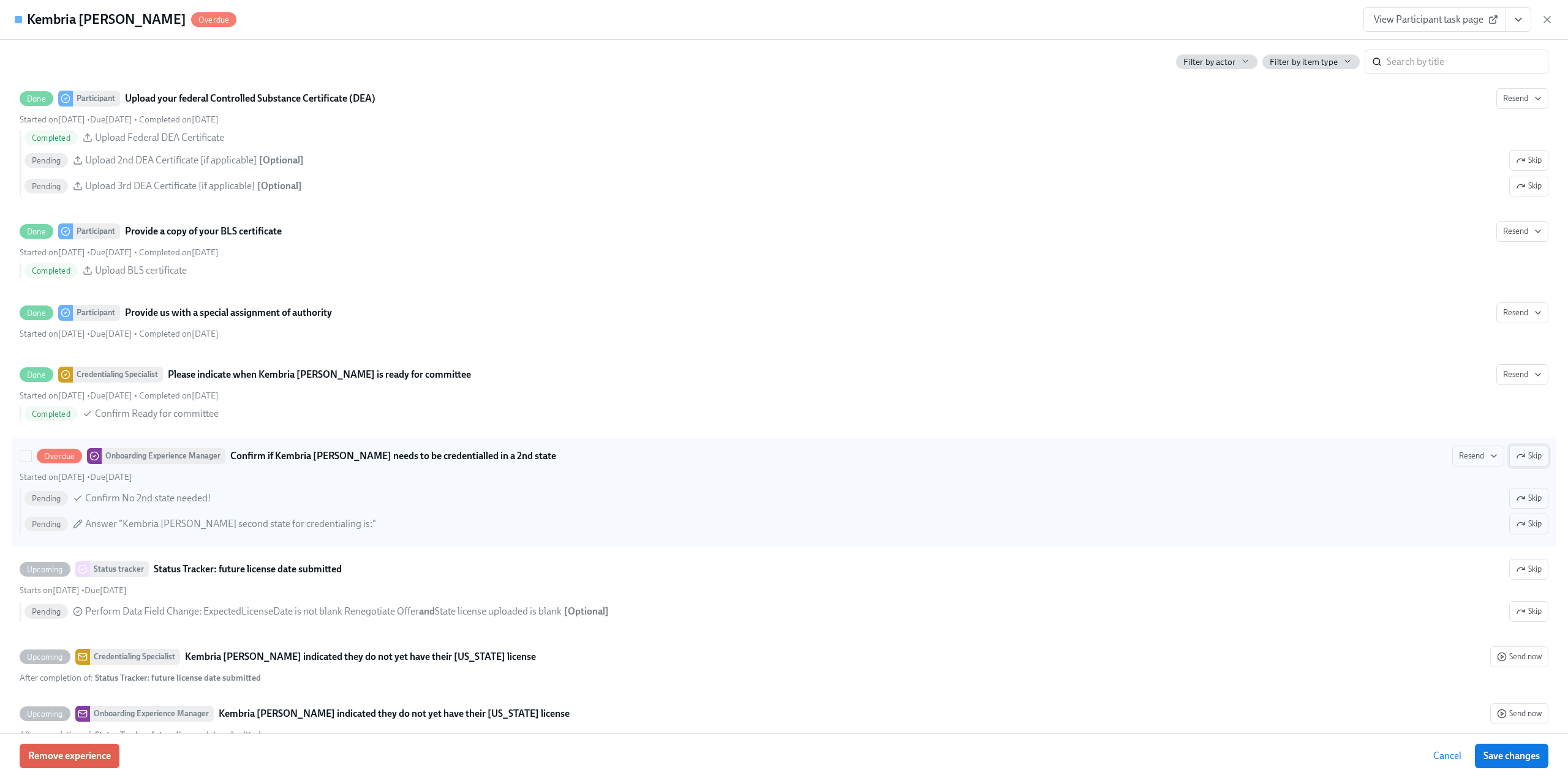
click at [1530, 450] on span "Skip" at bounding box center [1528, 456] width 25 height 12
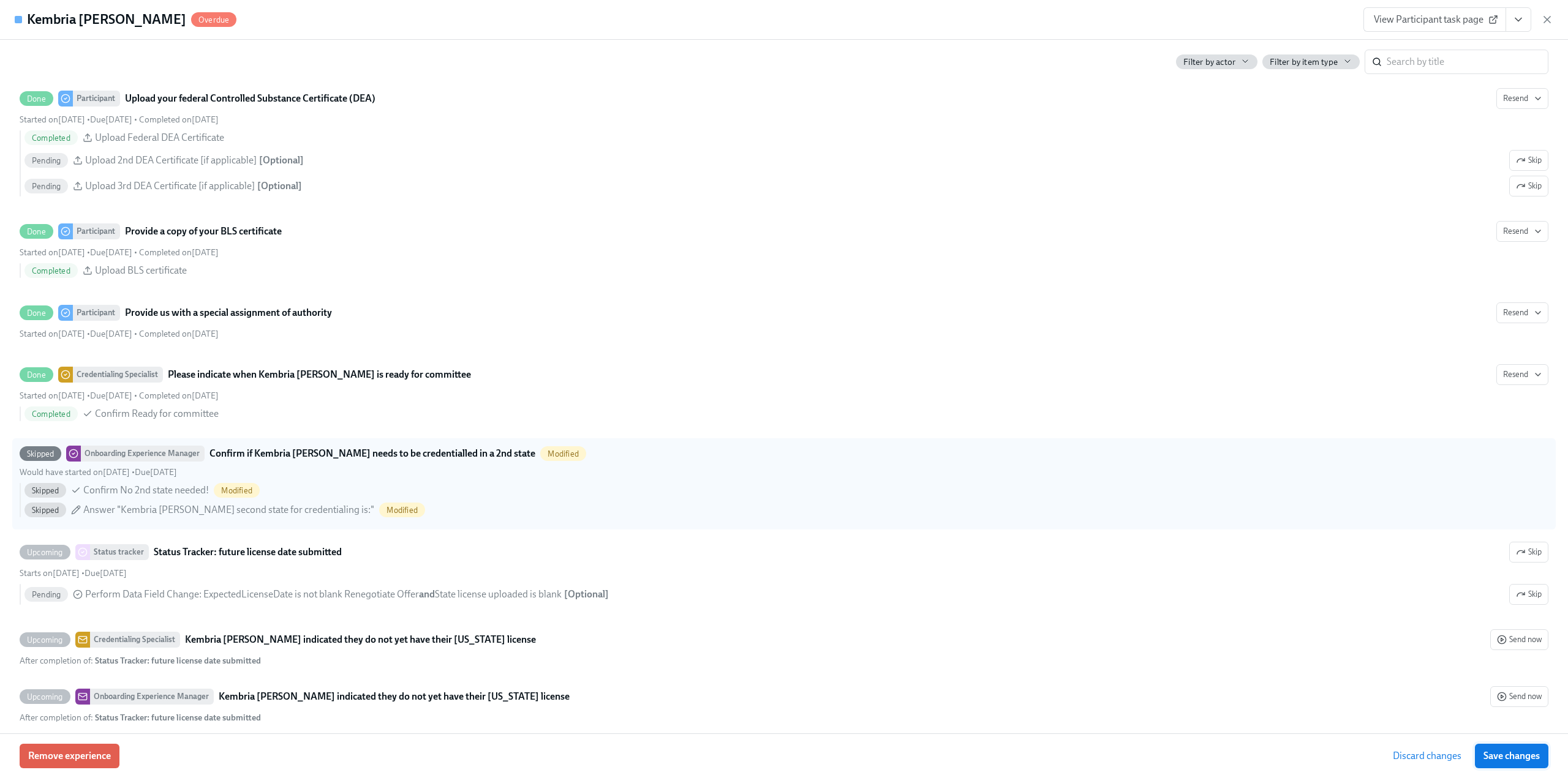
click at [1506, 753] on span "Save changes" at bounding box center [1511, 756] width 56 height 12
click at [1544, 18] on icon "button" at bounding box center [1547, 19] width 12 height 12
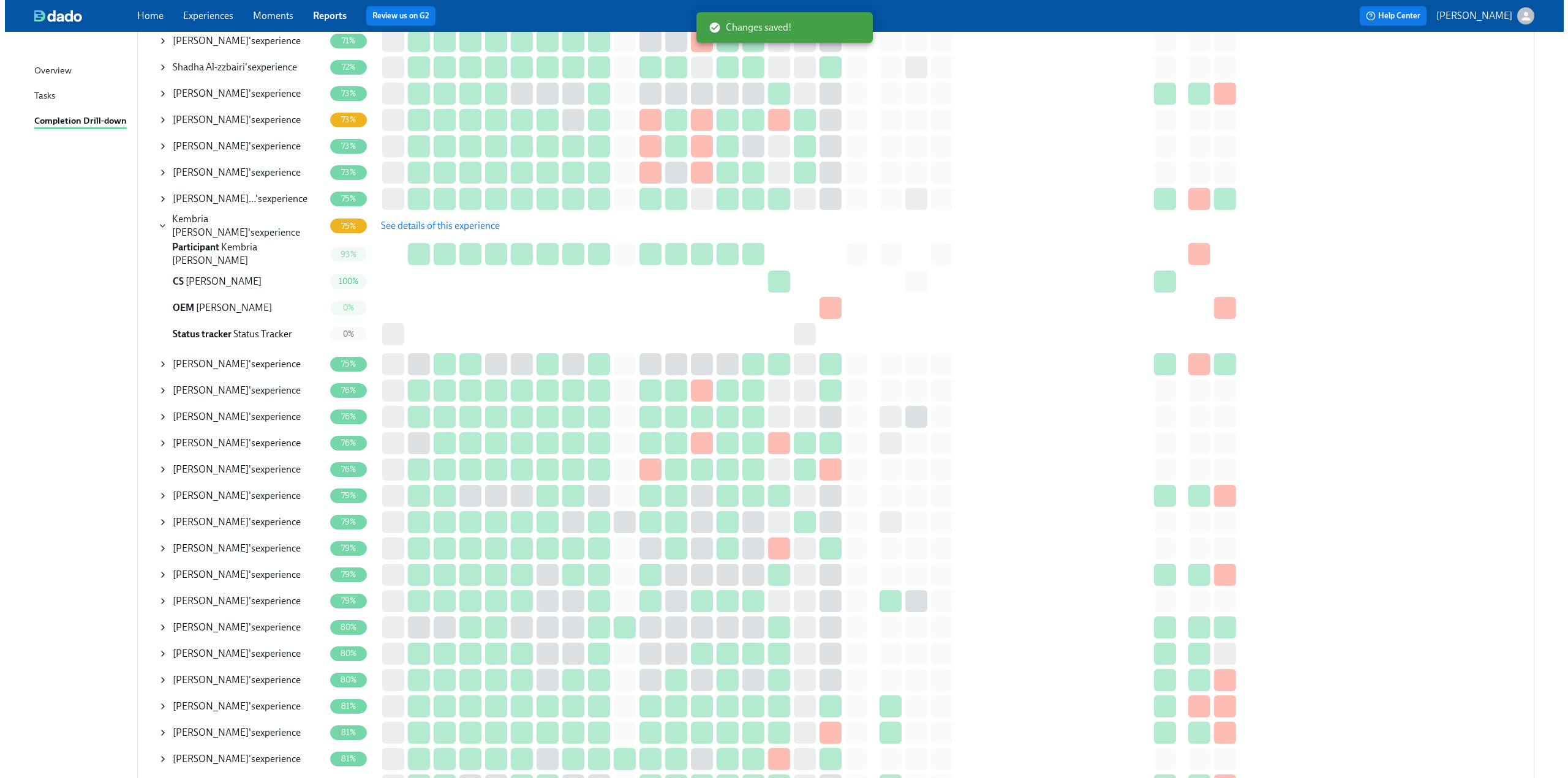
scroll to position [919, 0]
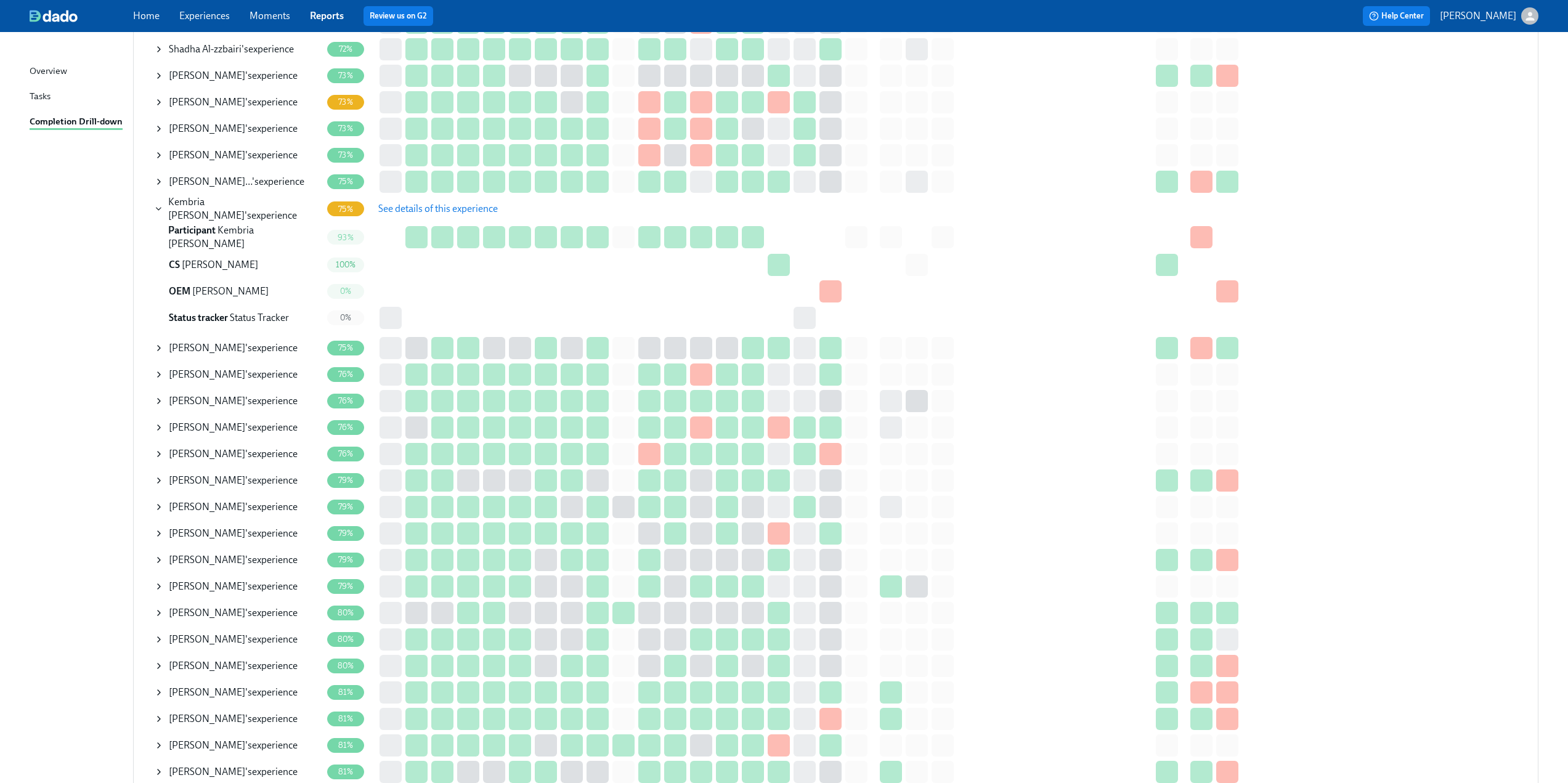
click at [155, 449] on icon at bounding box center [159, 454] width 10 height 10
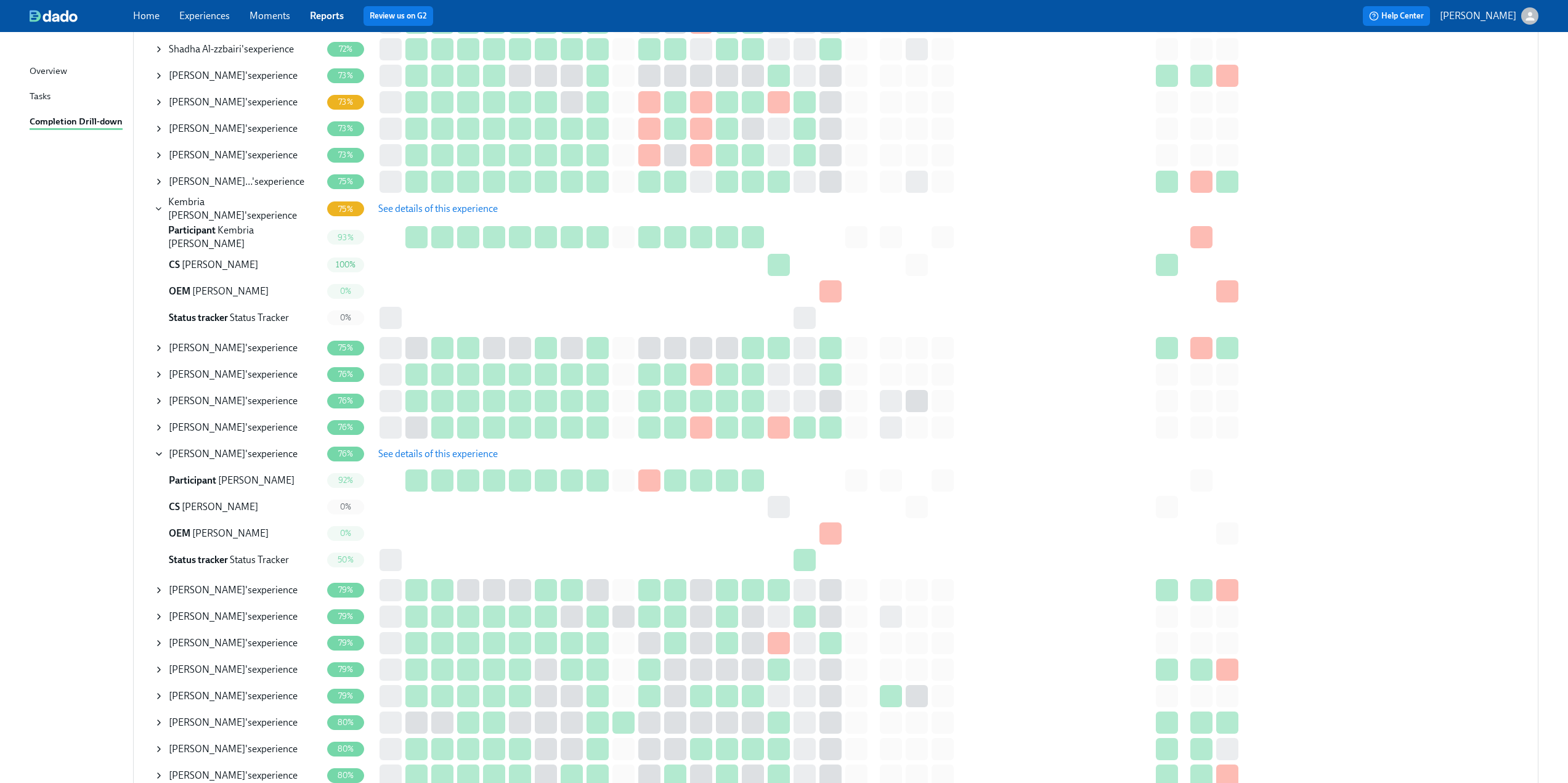
click at [440, 448] on span "See details of this experience" at bounding box center [438, 454] width 119 height 12
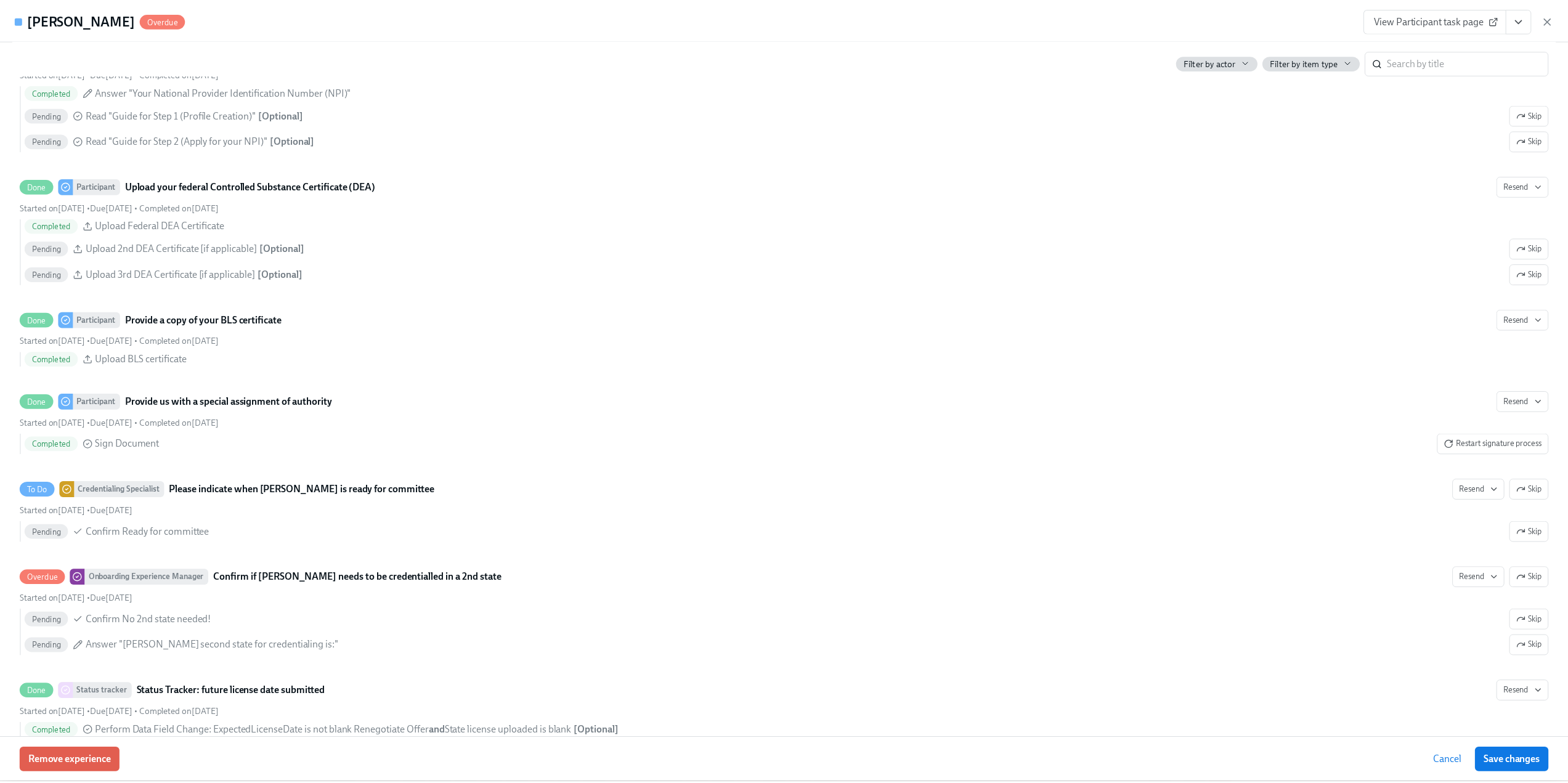
scroll to position [2464, 0]
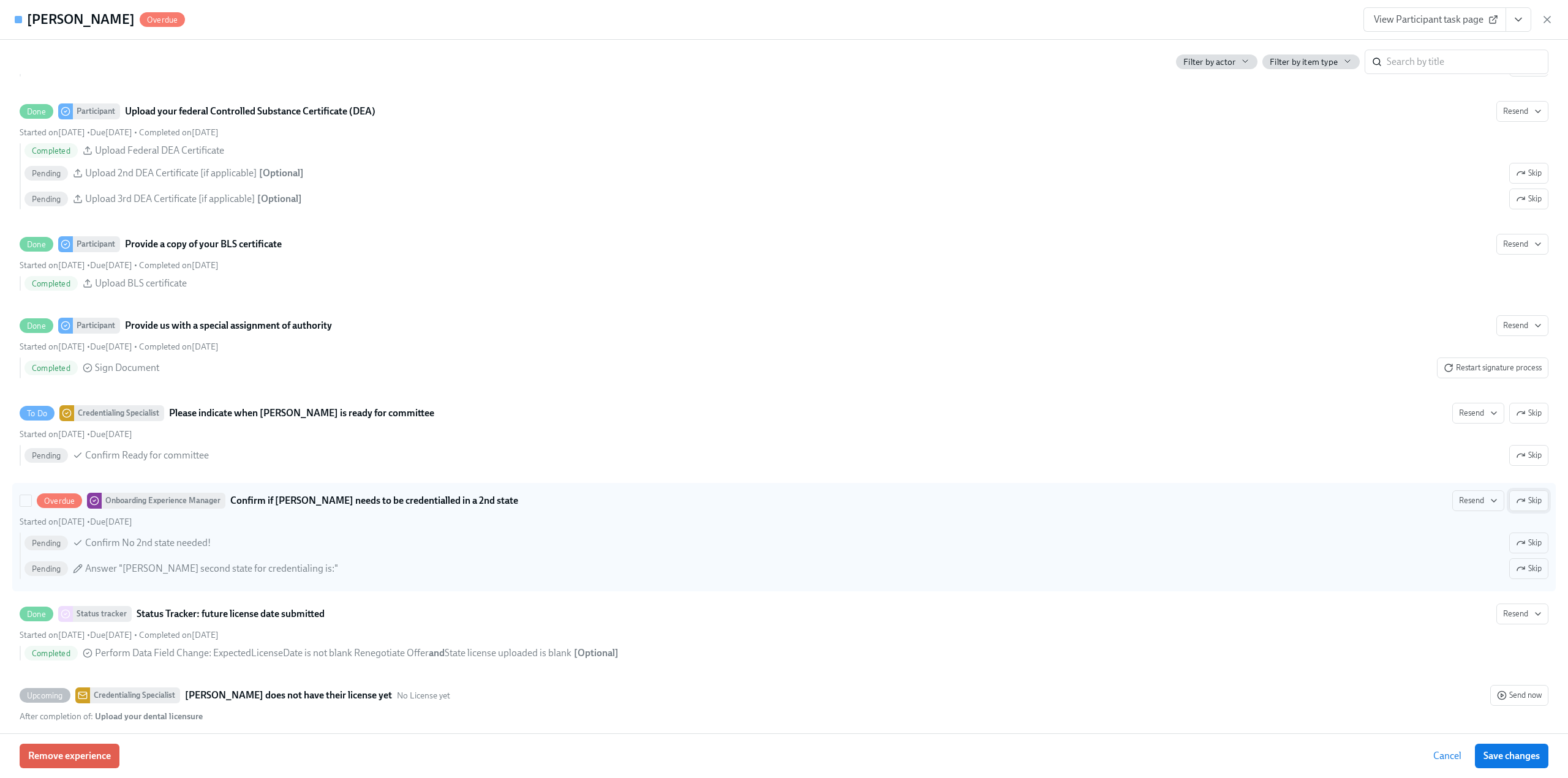
click at [1516, 507] on span "Skip" at bounding box center [1528, 500] width 25 height 12
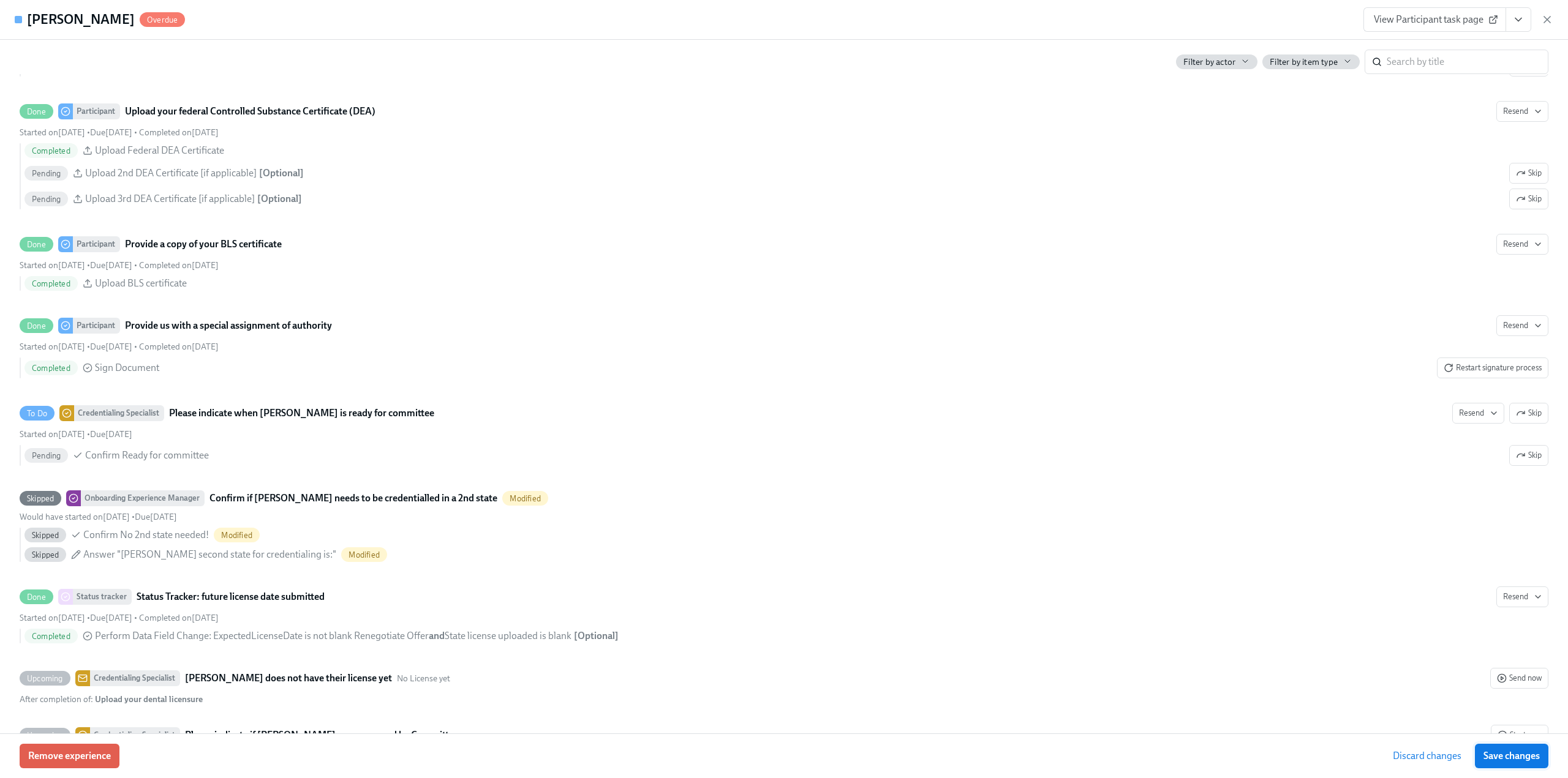
click at [1502, 758] on span "Save changes" at bounding box center [1511, 756] width 56 height 12
click at [1548, 18] on icon "button" at bounding box center [1546, 19] width 6 height 6
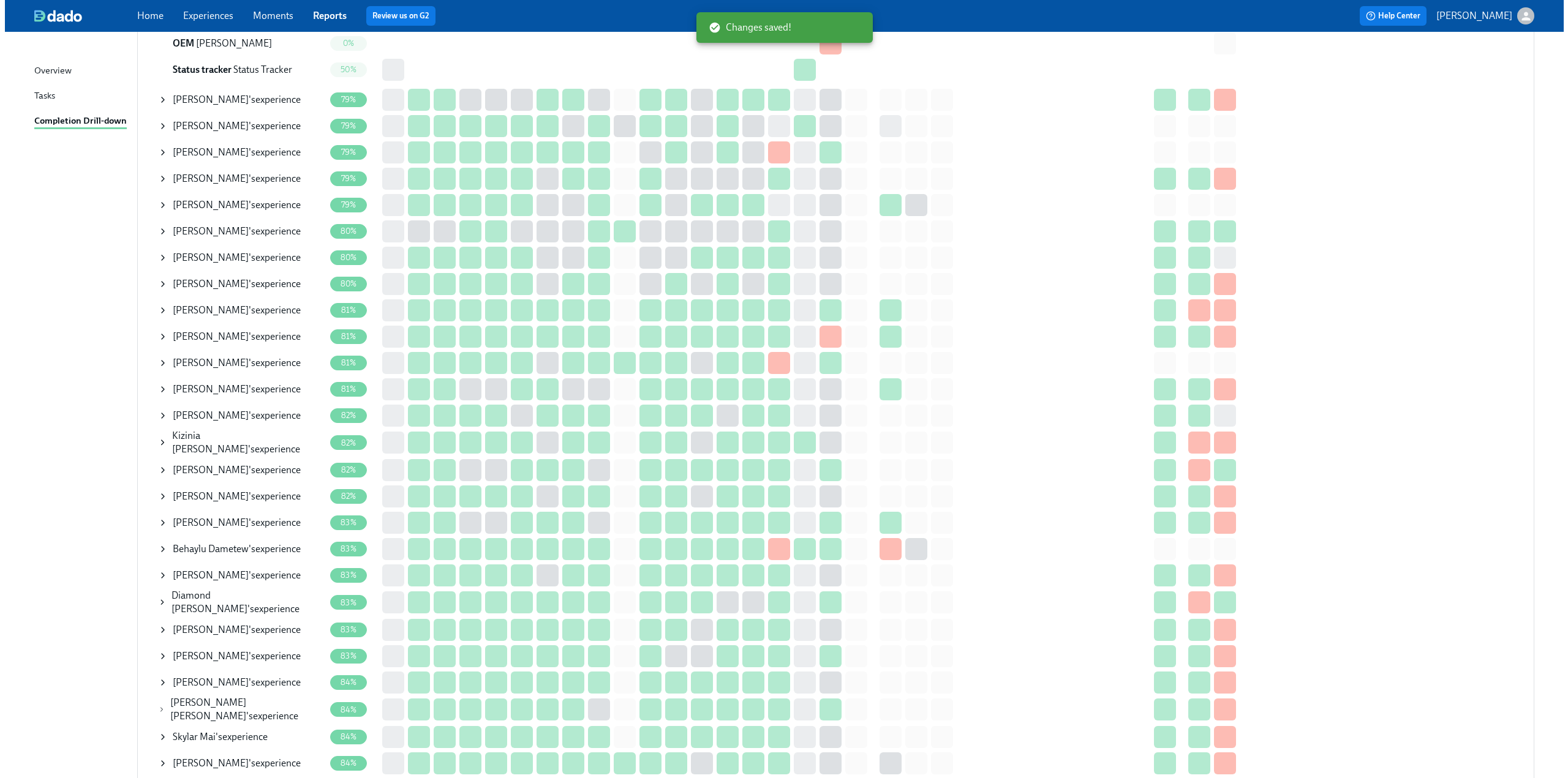
scroll to position [1408, 0]
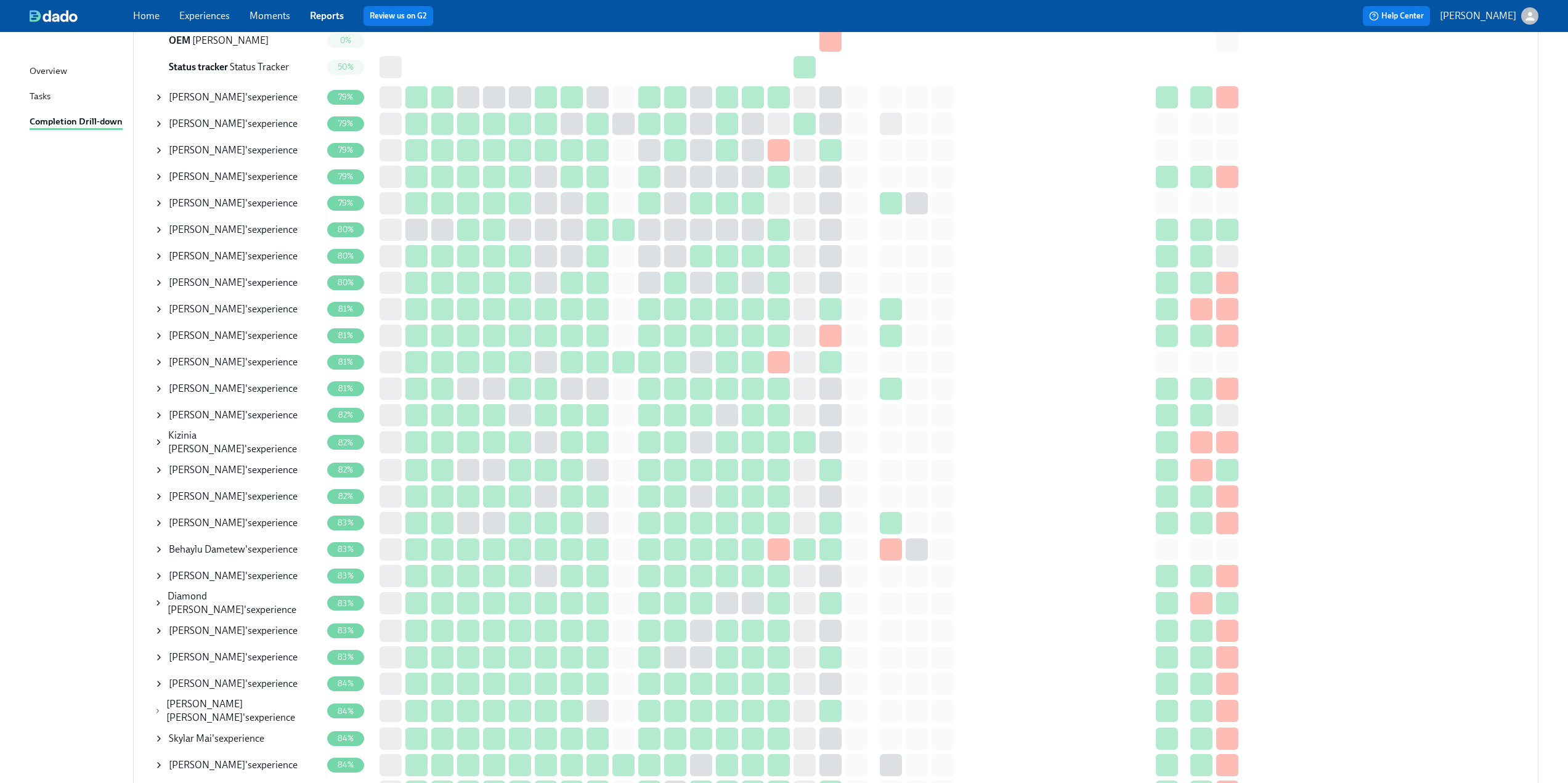
click at [155, 332] on icon at bounding box center [159, 336] width 10 height 10
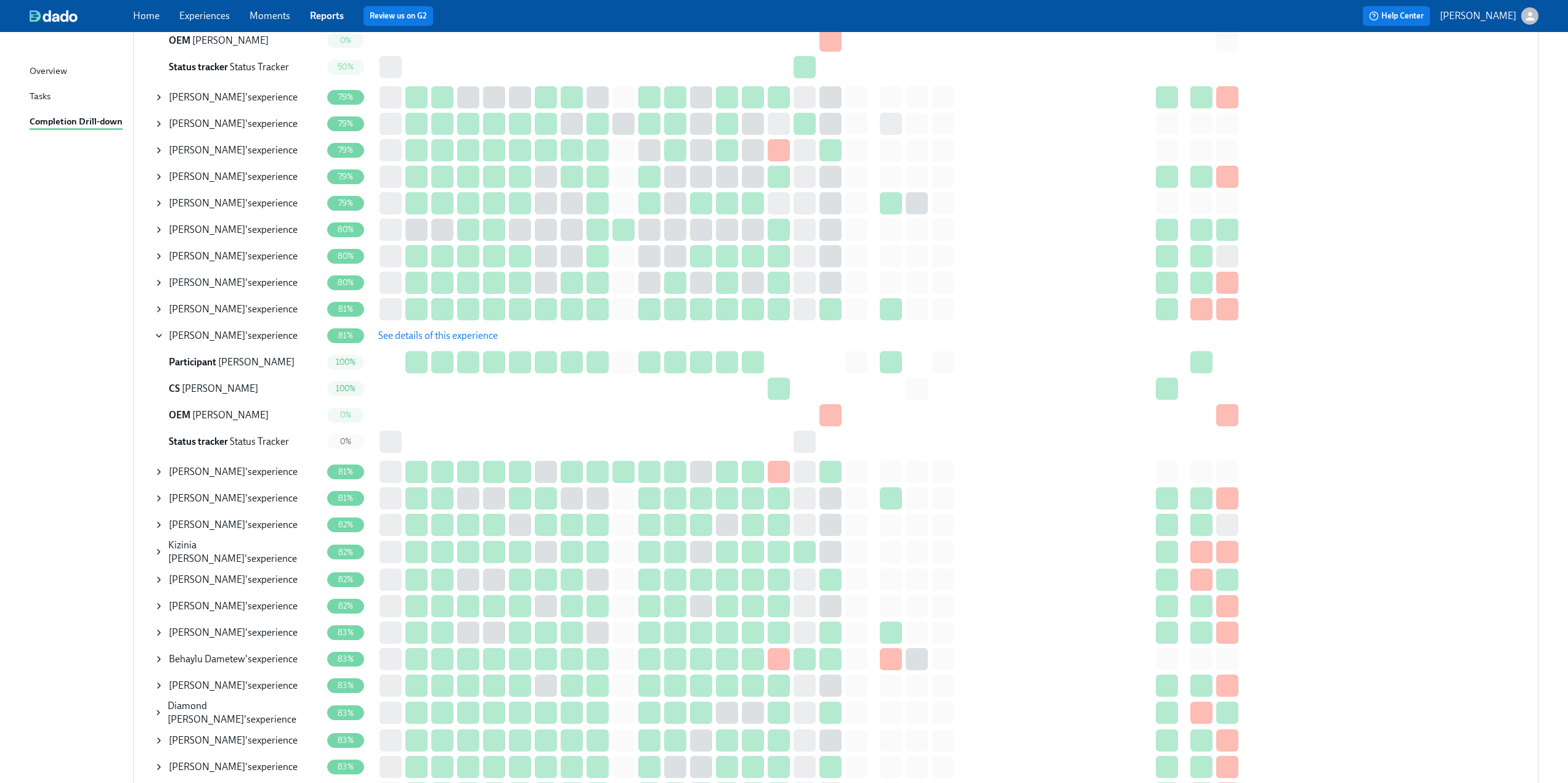
click at [431, 332] on span "See details of this experience" at bounding box center [438, 336] width 119 height 12
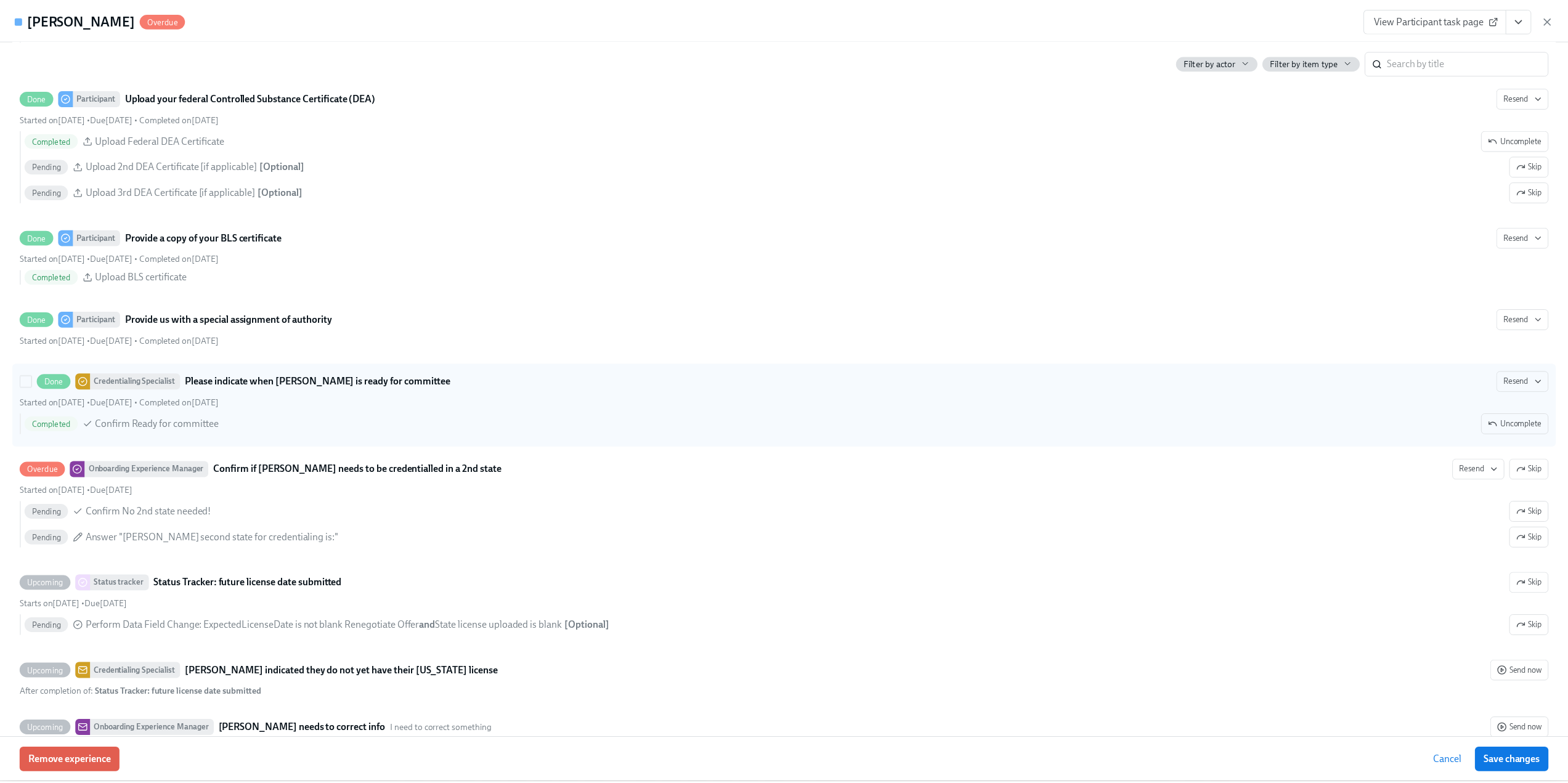
scroll to position [2773, 0]
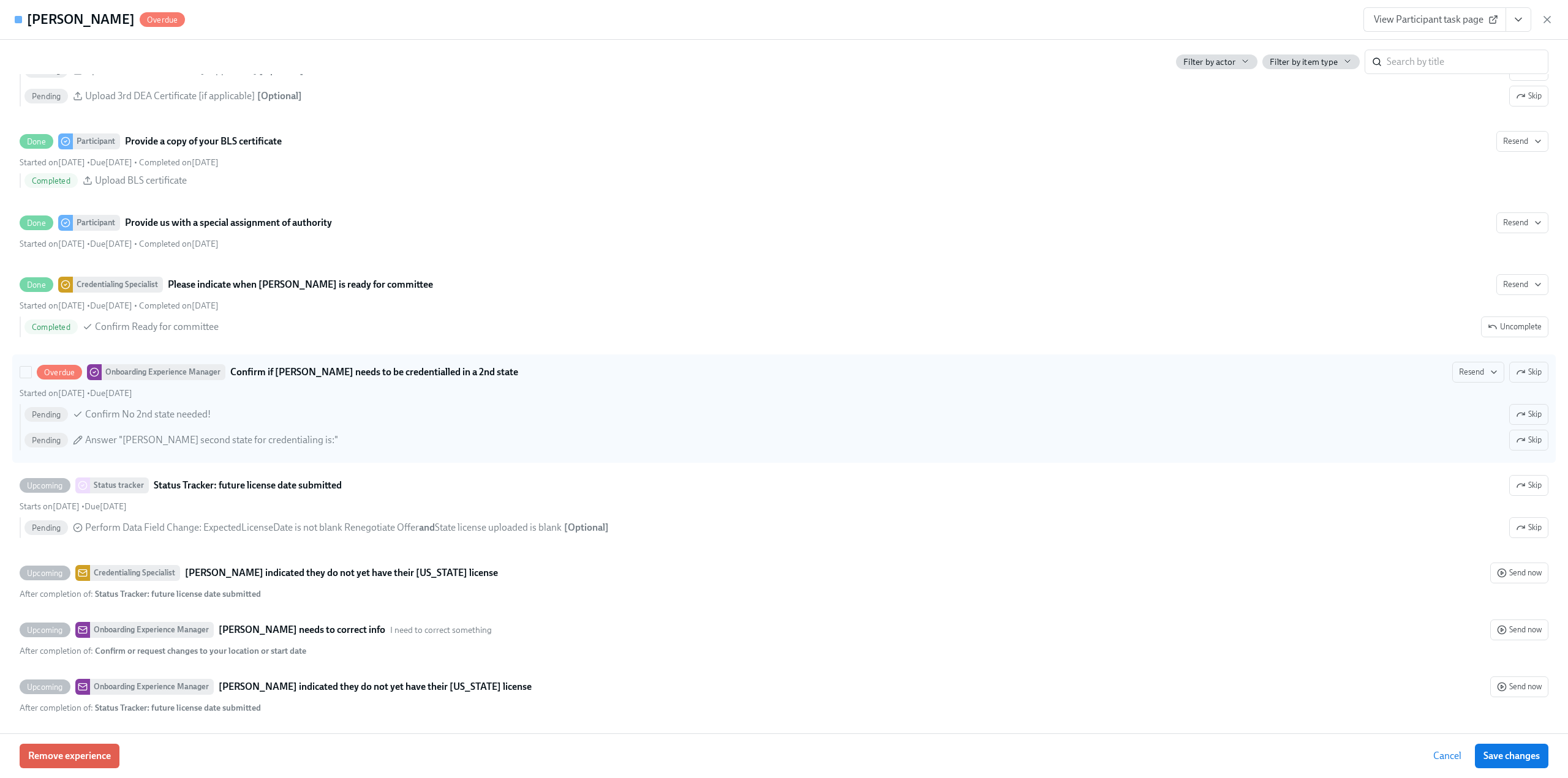
click at [1521, 378] on span "Skip" at bounding box center [1528, 372] width 25 height 12
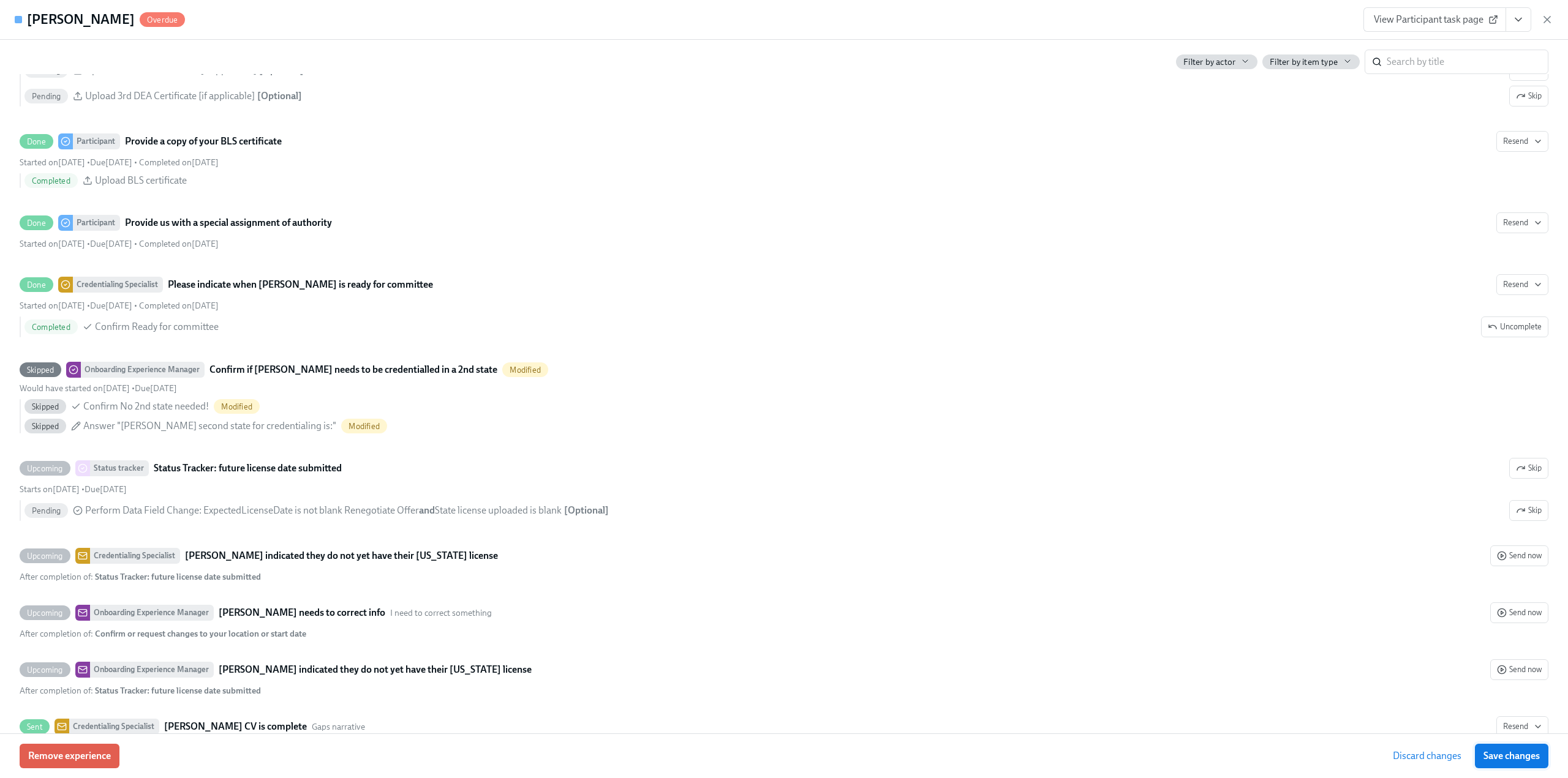
click at [1523, 765] on button "Save changes" at bounding box center [1512, 756] width 74 height 25
click at [1548, 16] on icon "button" at bounding box center [1547, 19] width 12 height 12
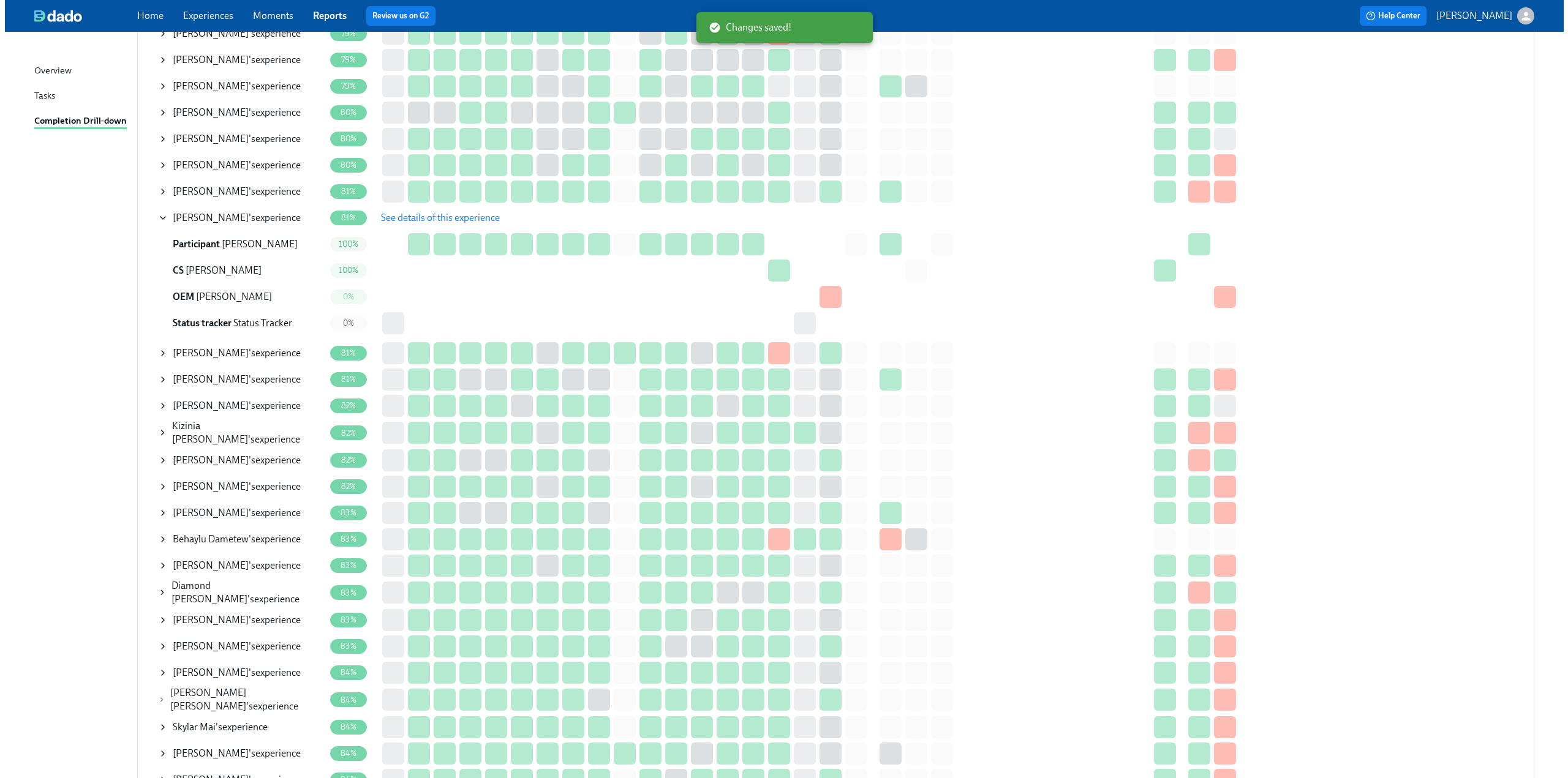
scroll to position [1531, 0]
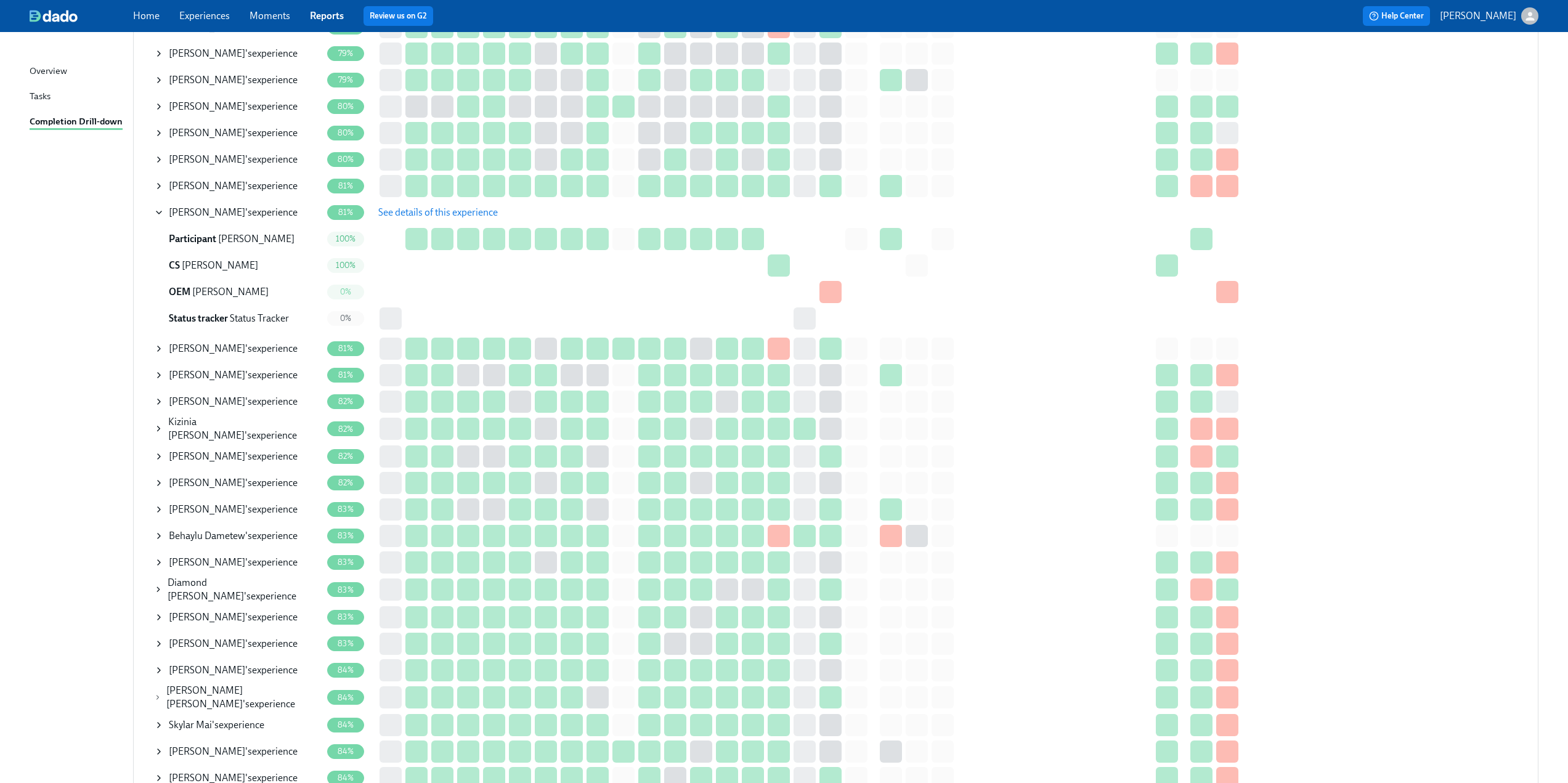
click at [154, 531] on icon at bounding box center [159, 536] width 10 height 10
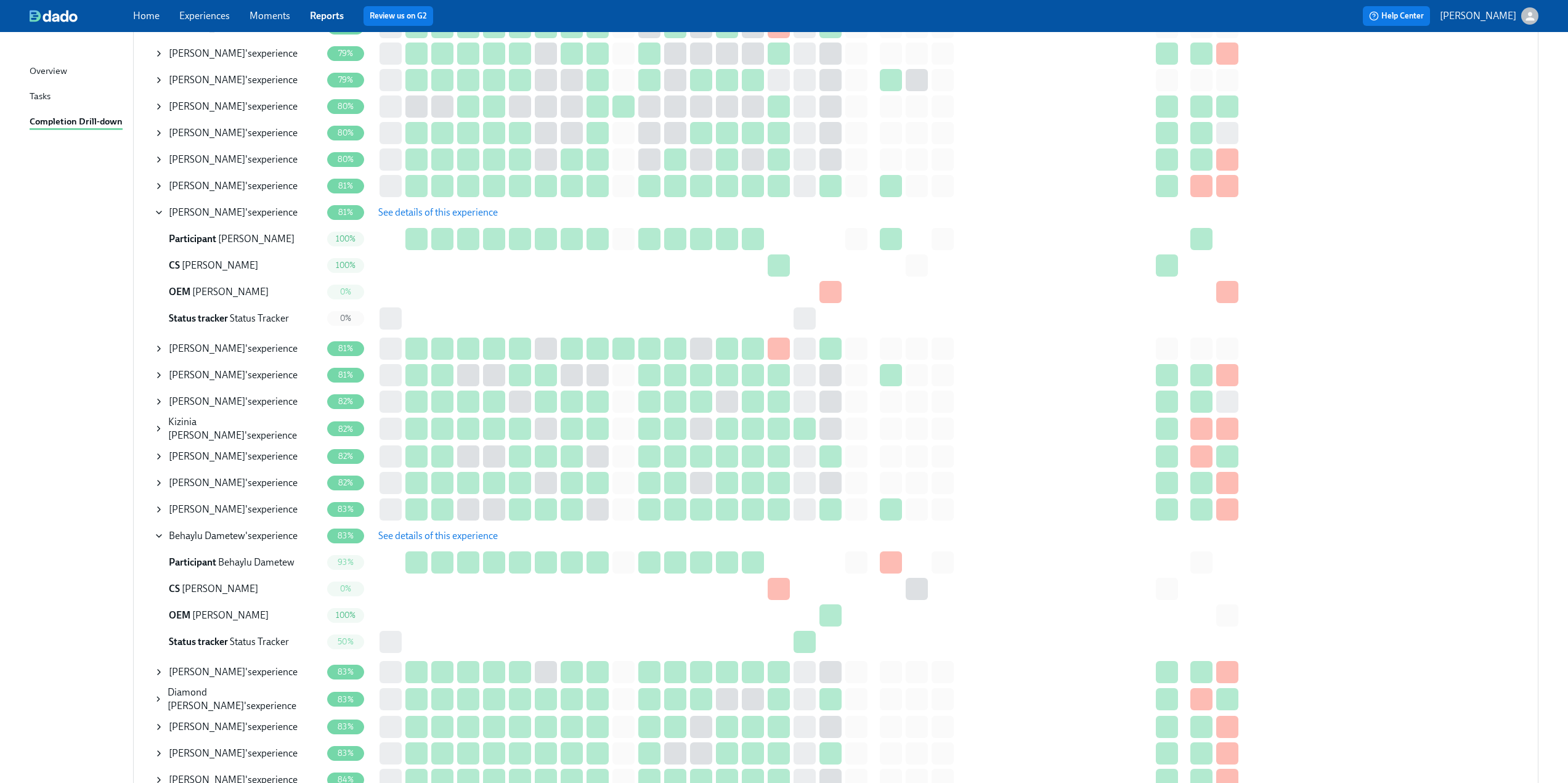
click at [448, 533] on span "See details of this experience" at bounding box center [438, 535] width 119 height 12
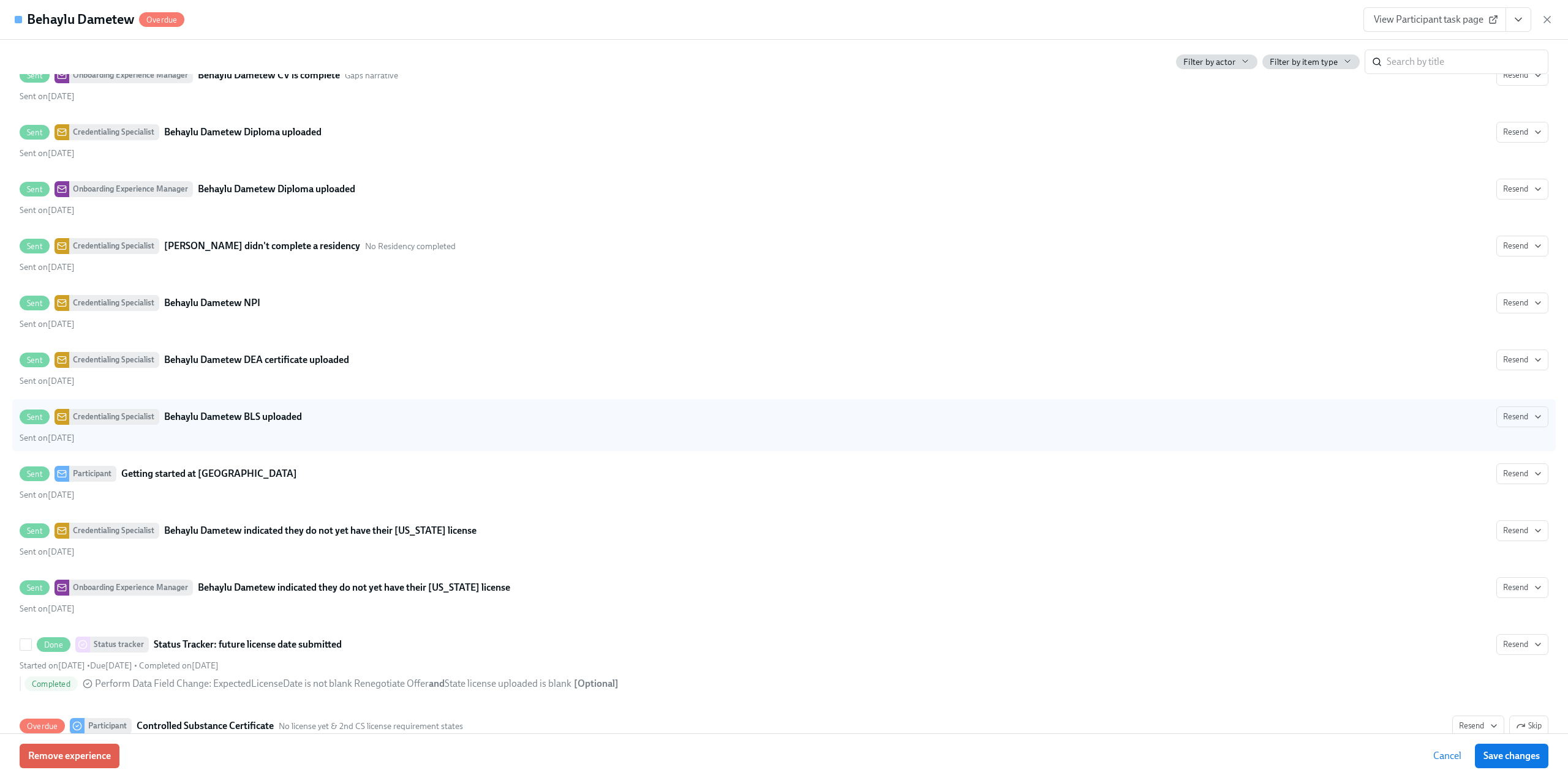
scroll to position [3611, 0]
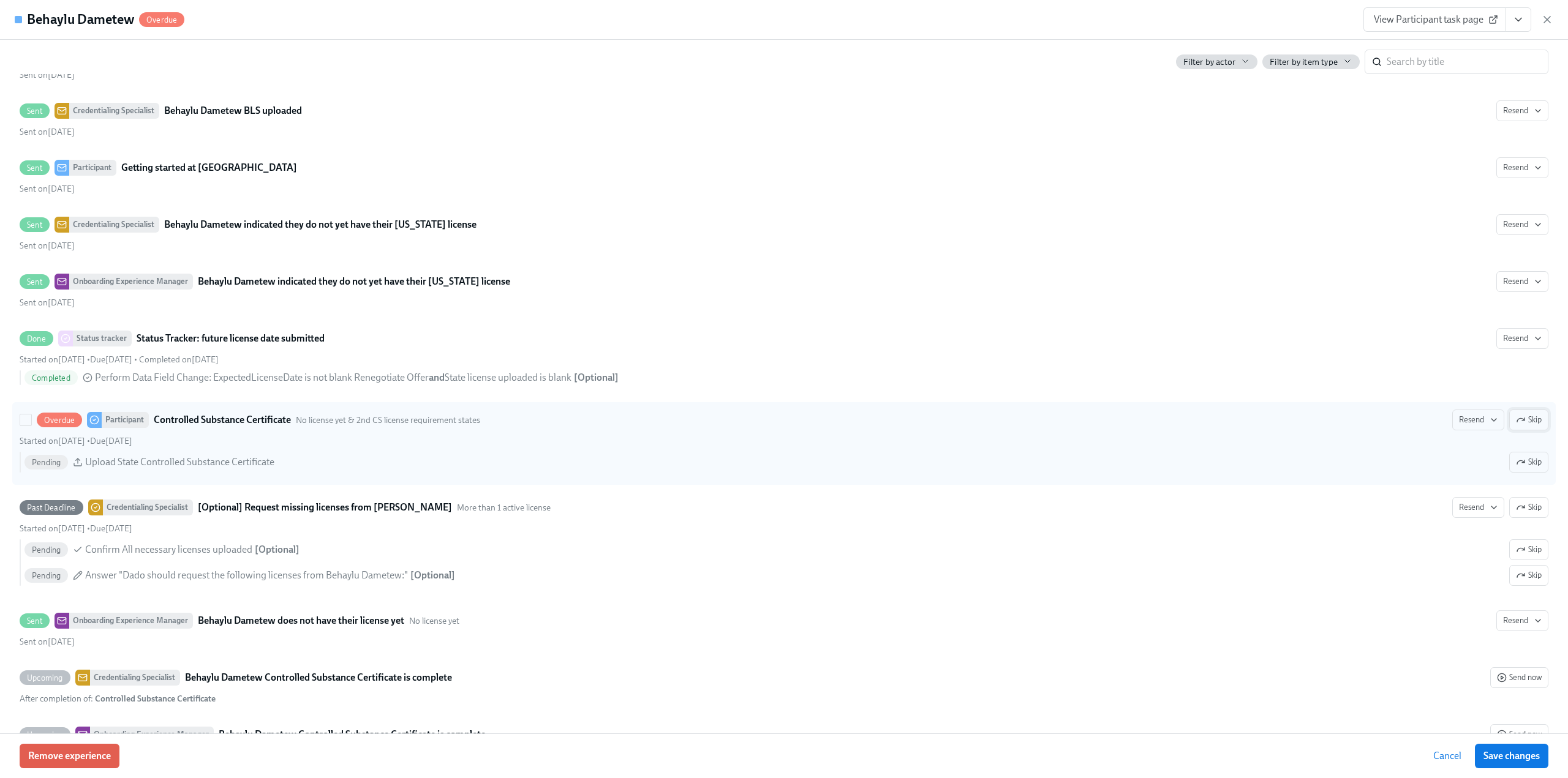
click at [1516, 420] on icon "button" at bounding box center [1521, 420] width 10 height 10
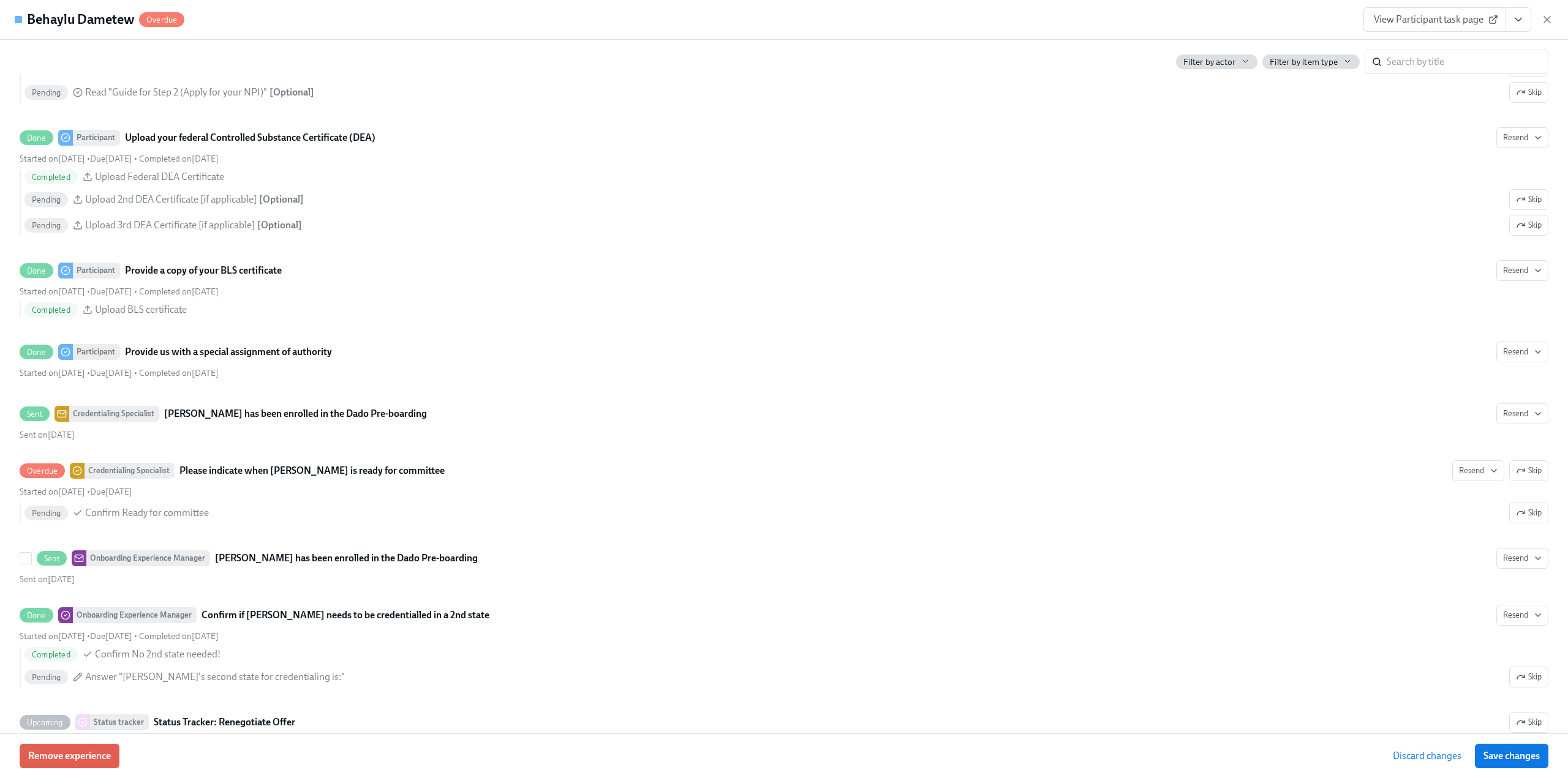
scroll to position [2204, 0]
click at [1516, 753] on span "Save changes" at bounding box center [1511, 756] width 56 height 12
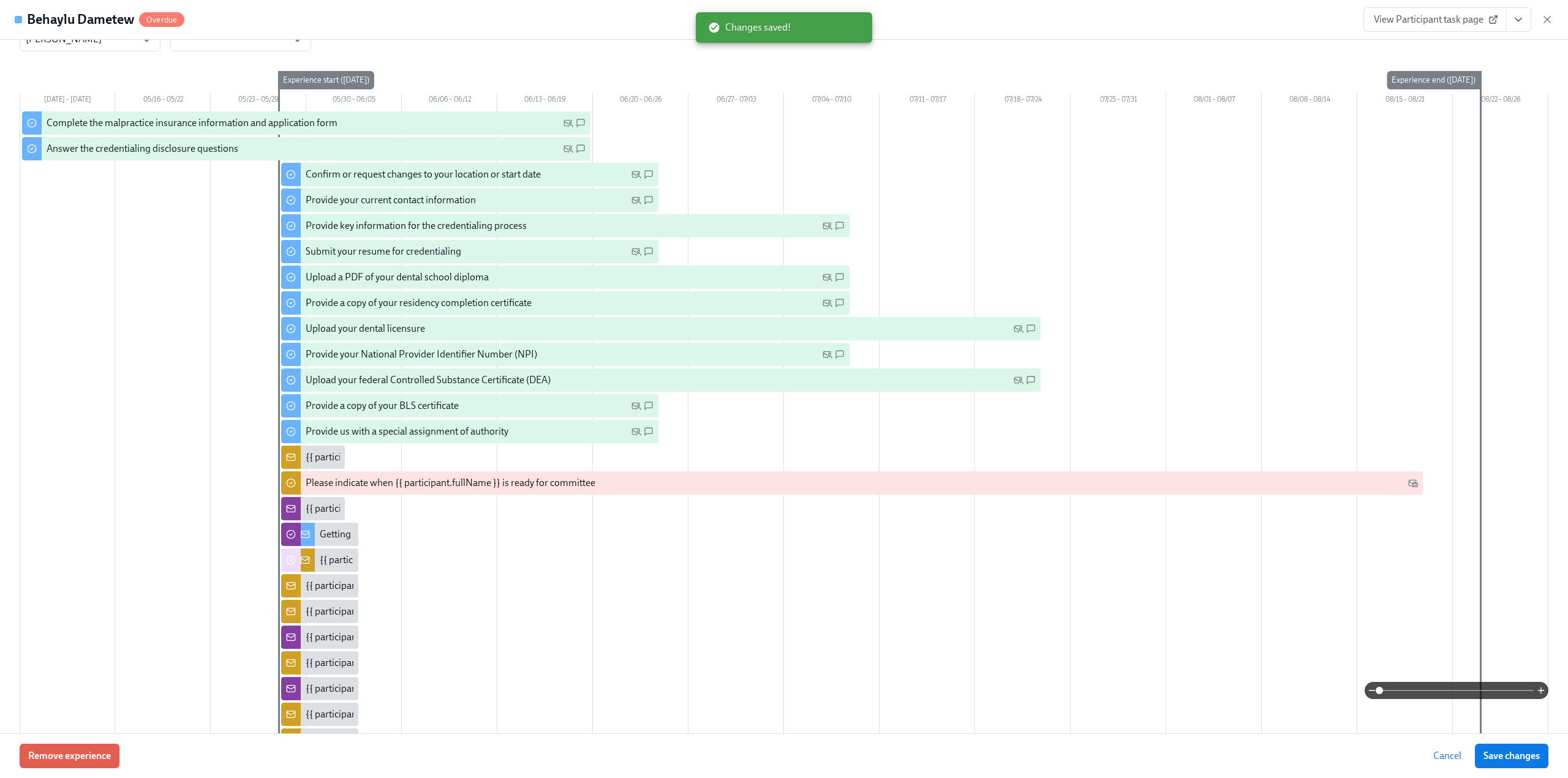
scroll to position [0, 0]
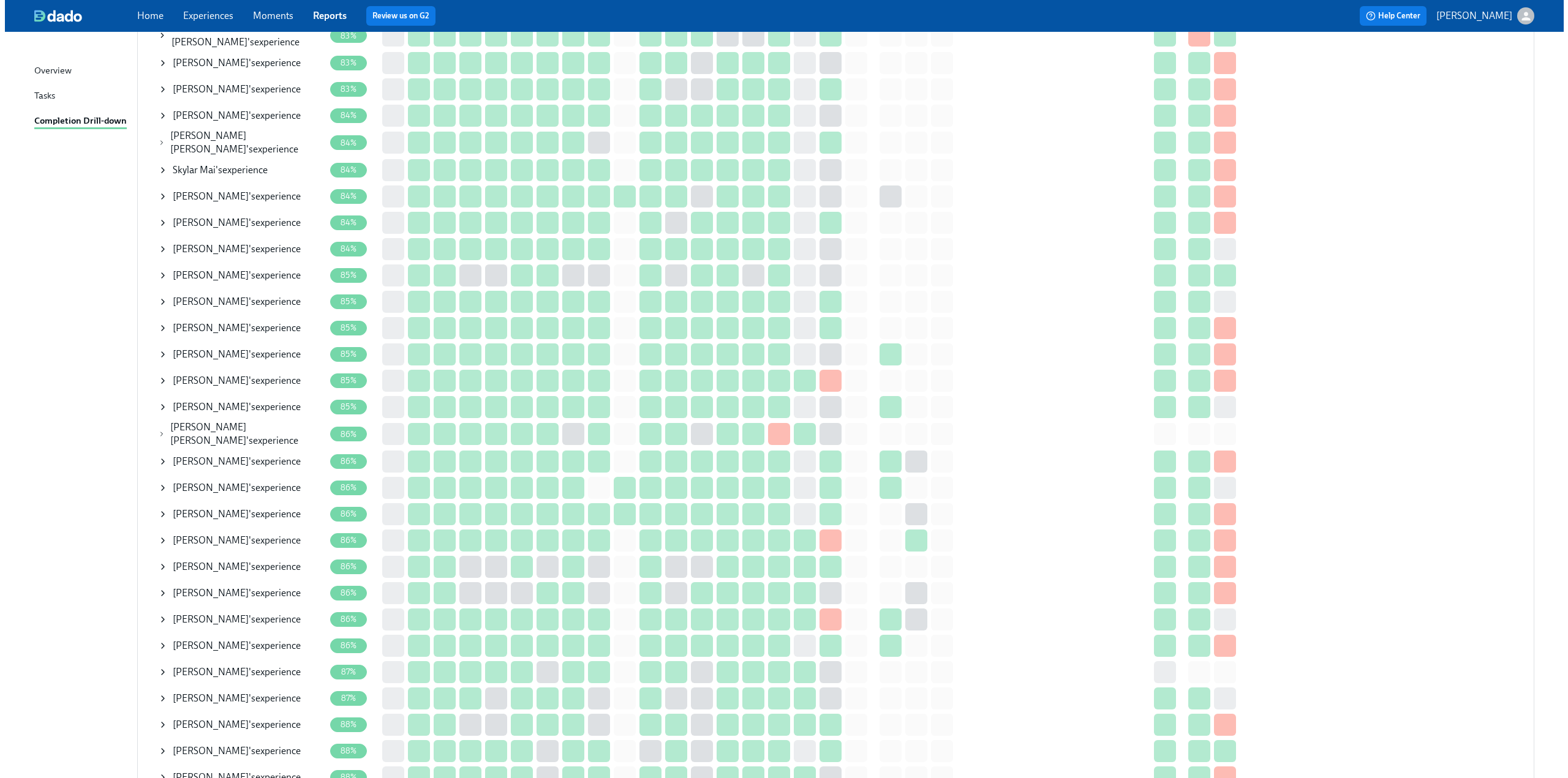
scroll to position [1592, 0]
click at [156, 374] on icon at bounding box center [158, 379] width 10 height 10
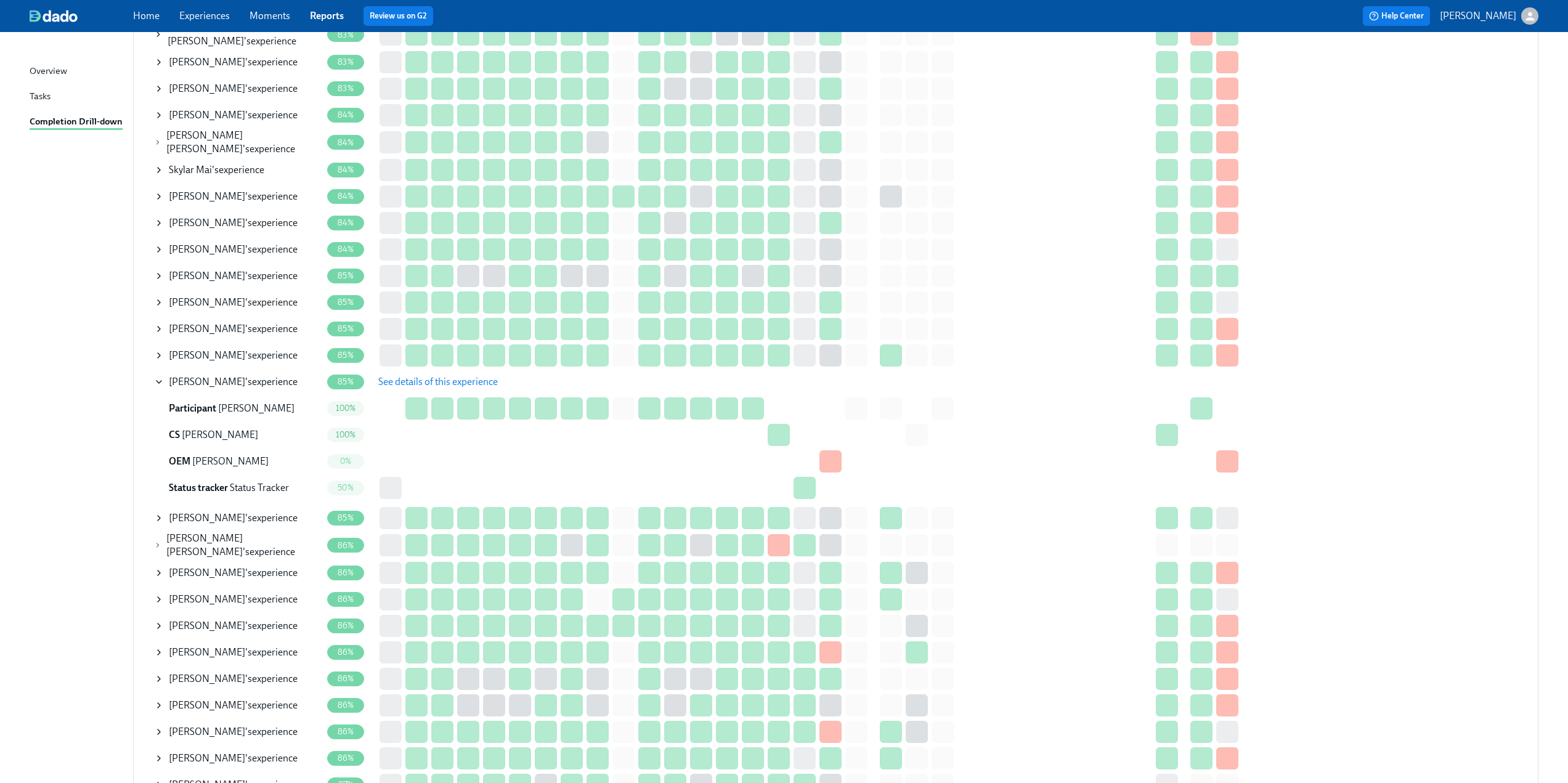
click at [484, 376] on span "See details of this experience" at bounding box center [438, 382] width 119 height 12
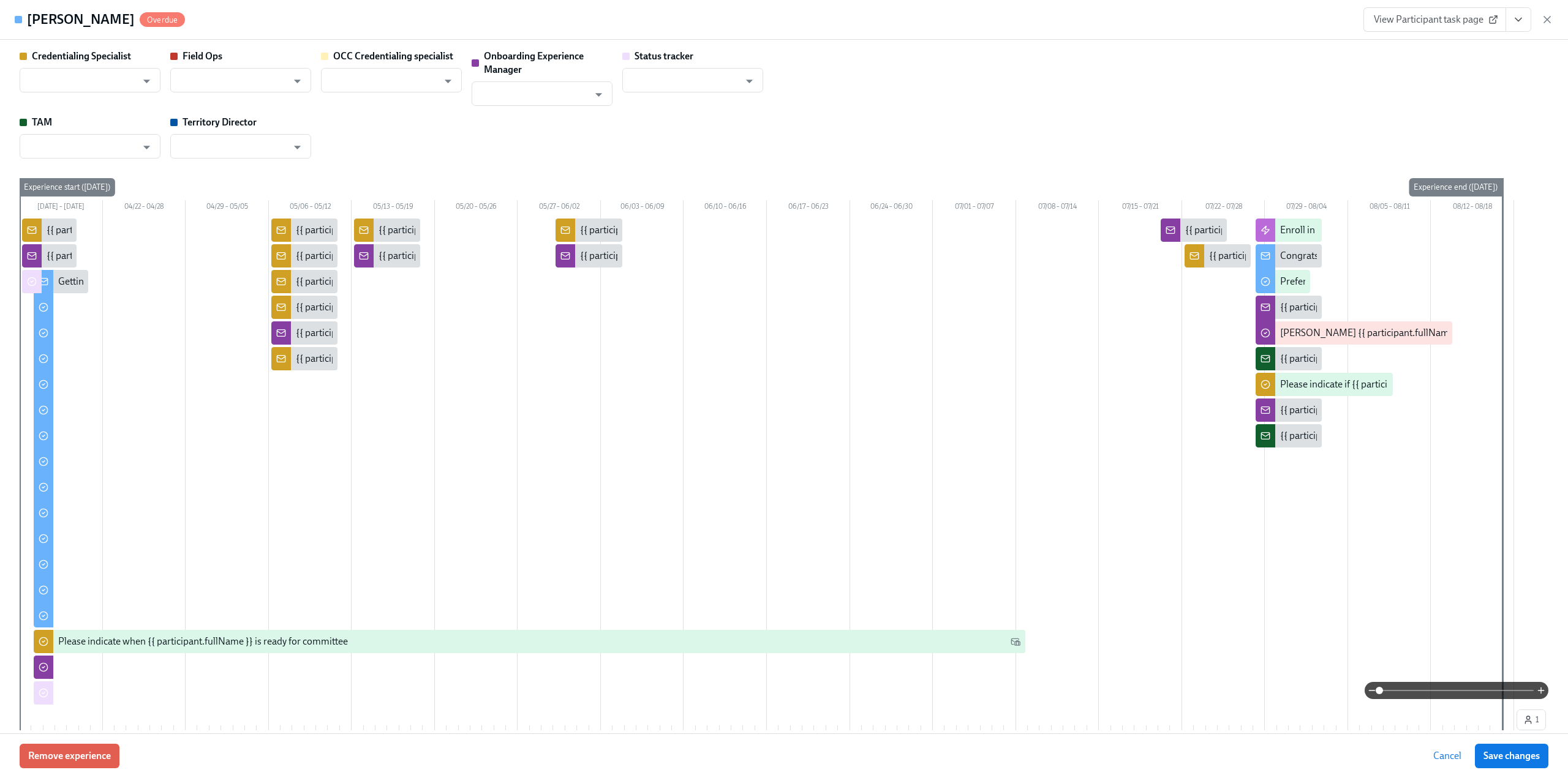
type input "[PERSON_NAME]"
type input "Gladys Zurita-Zurita"
type input "Jared Aiken"
type input "Status Tracker"
type input "Maeve Luciani"
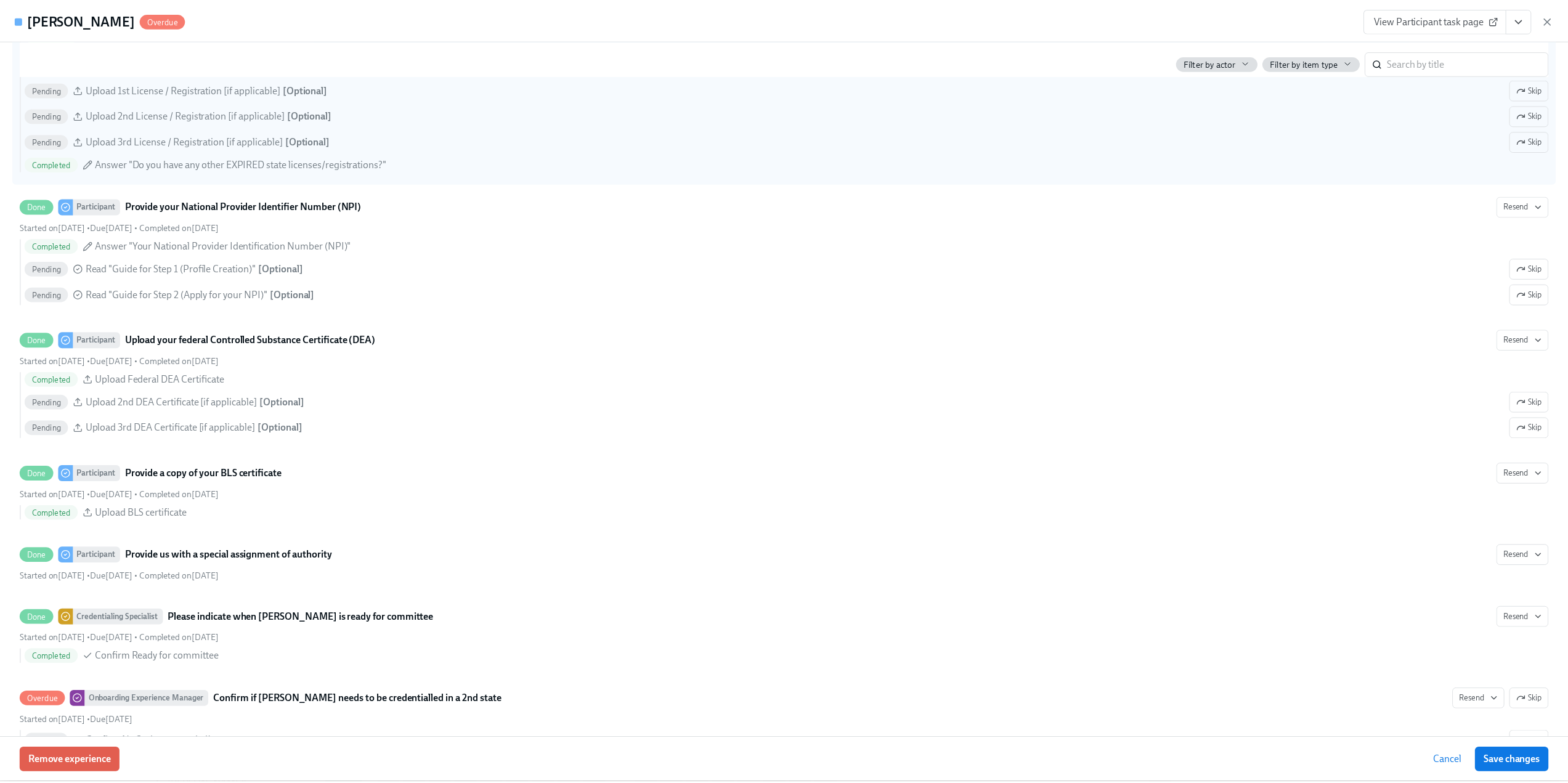
scroll to position [2649, 0]
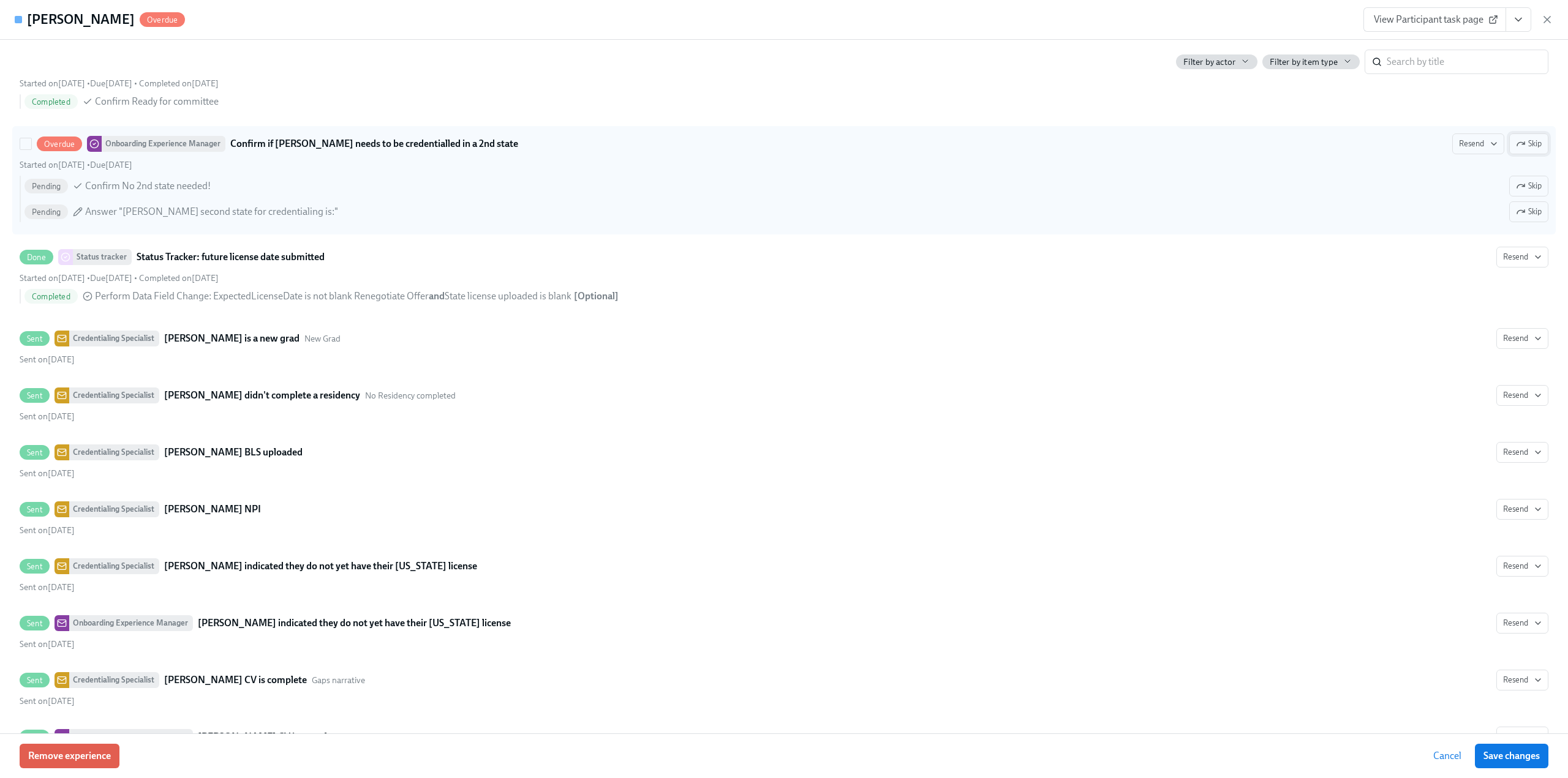
click at [1517, 149] on span "Skip" at bounding box center [1528, 144] width 25 height 12
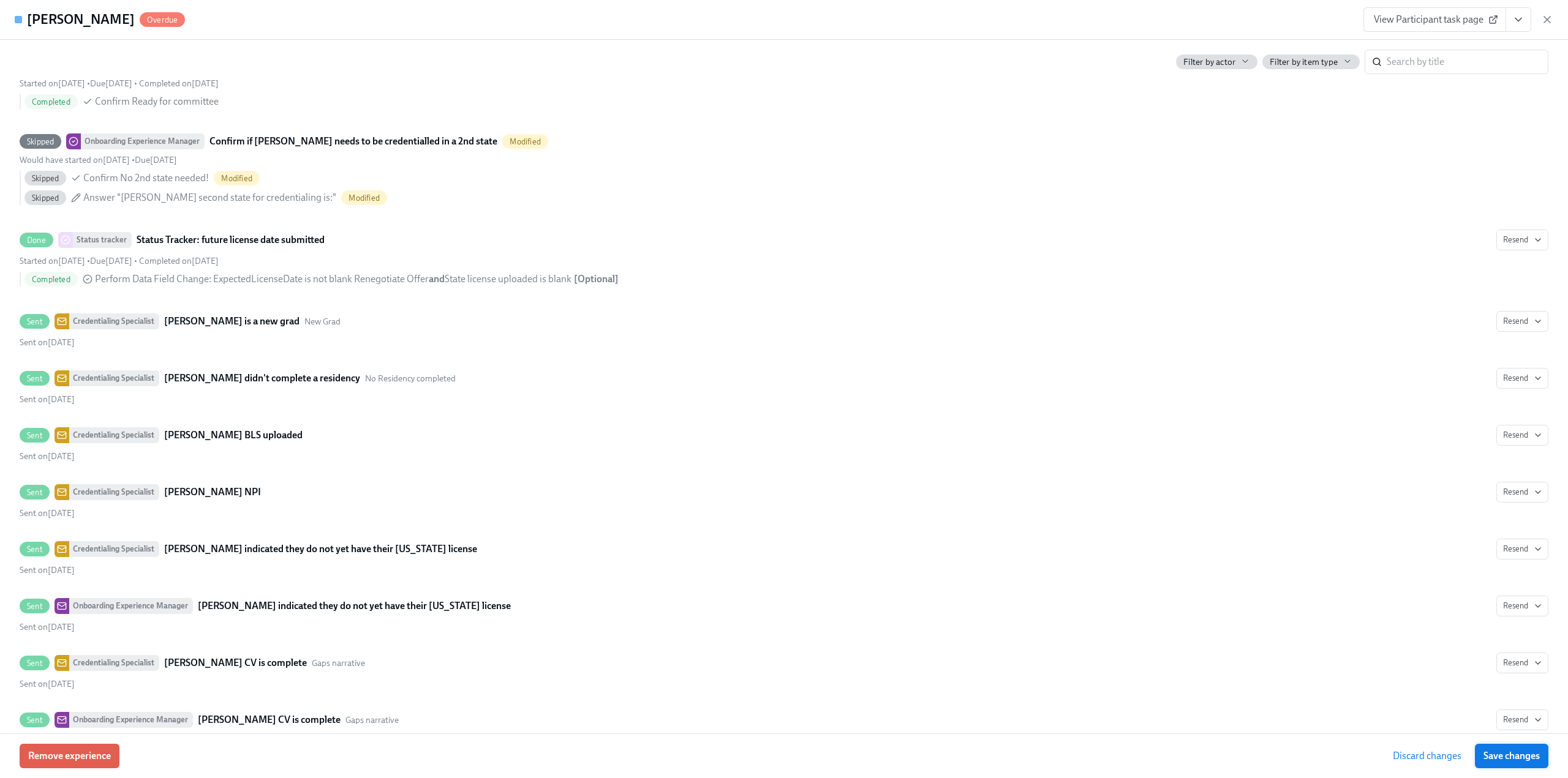
click at [1508, 760] on span "Save changes" at bounding box center [1511, 756] width 56 height 12
click at [1548, 18] on icon "button" at bounding box center [1546, 19] width 6 height 6
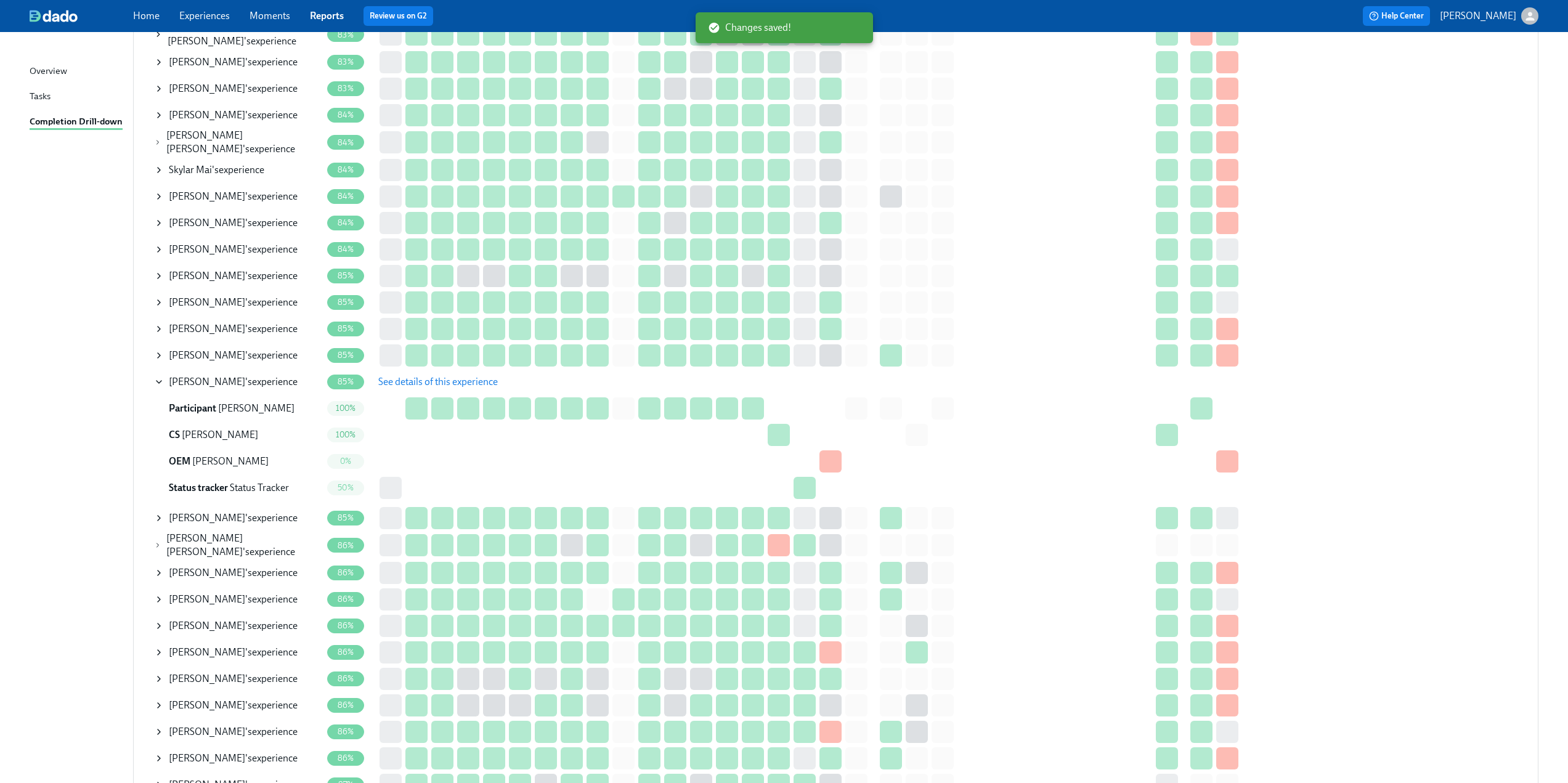
click at [154, 375] on td "Sunny Okoroji 's experience" at bounding box center [240, 382] width 173 height 26
click at [155, 377] on icon at bounding box center [159, 382] width 10 height 10
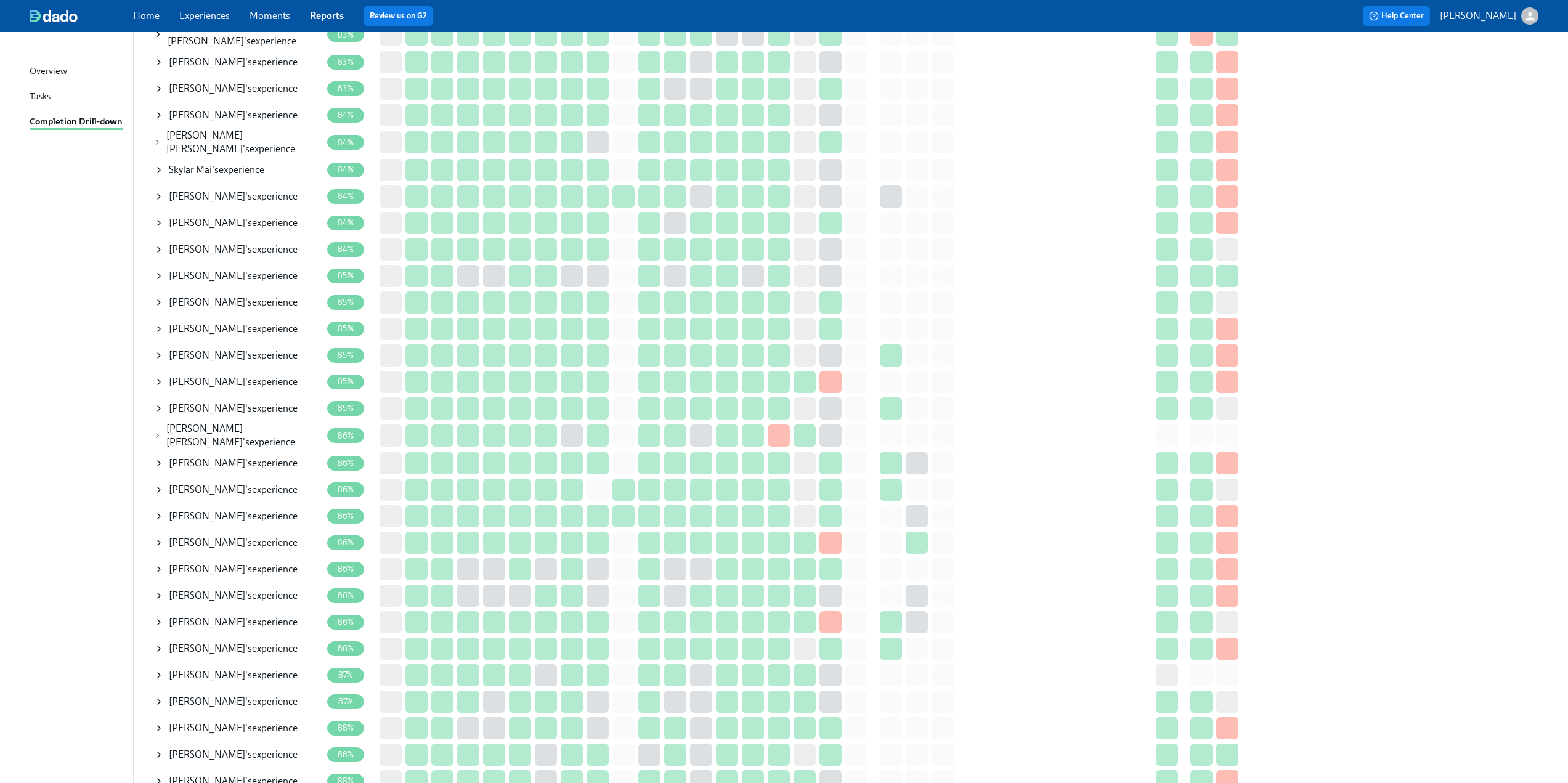
click at [156, 538] on icon at bounding box center [159, 543] width 10 height 10
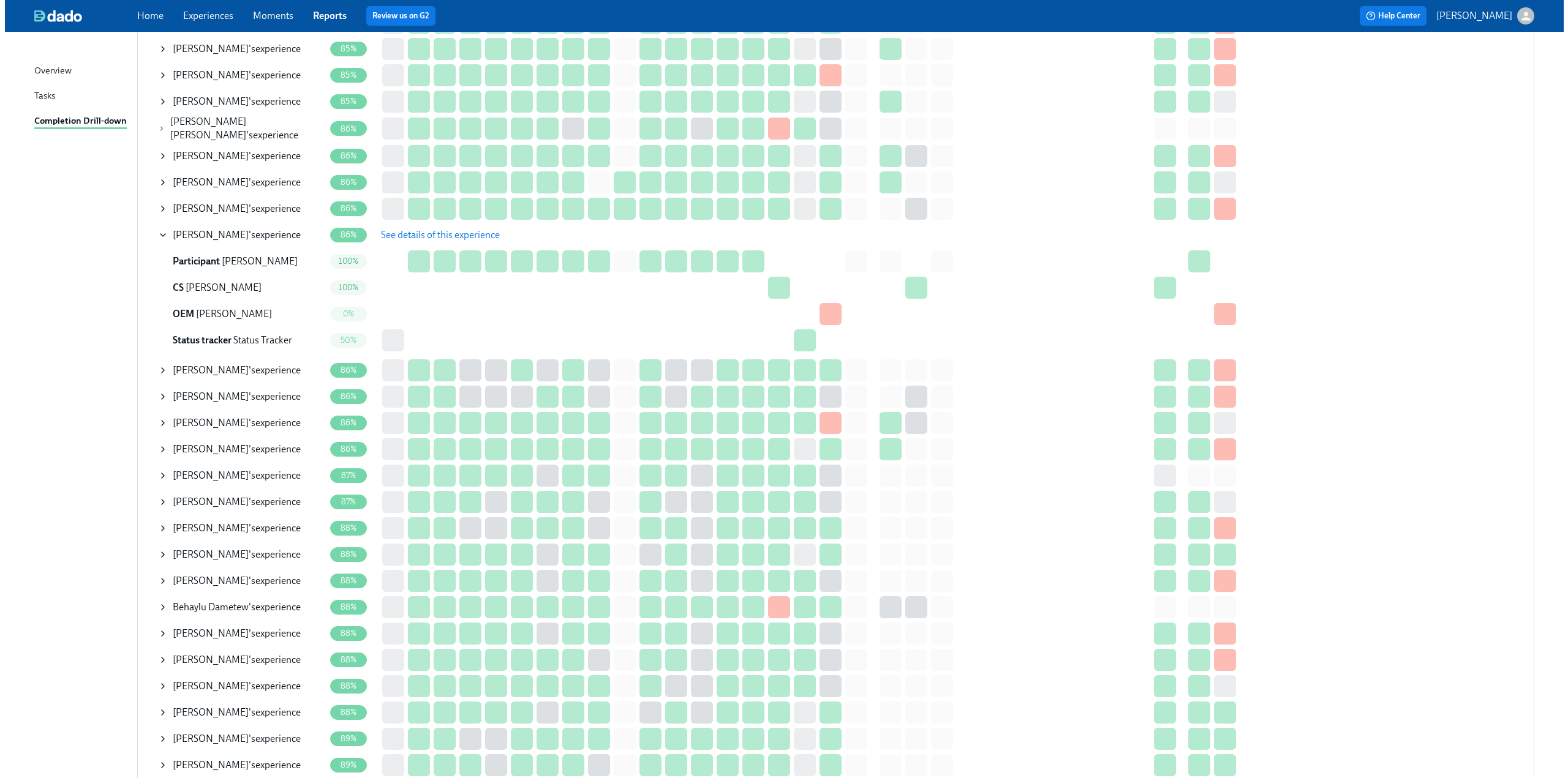
scroll to position [1898, 0]
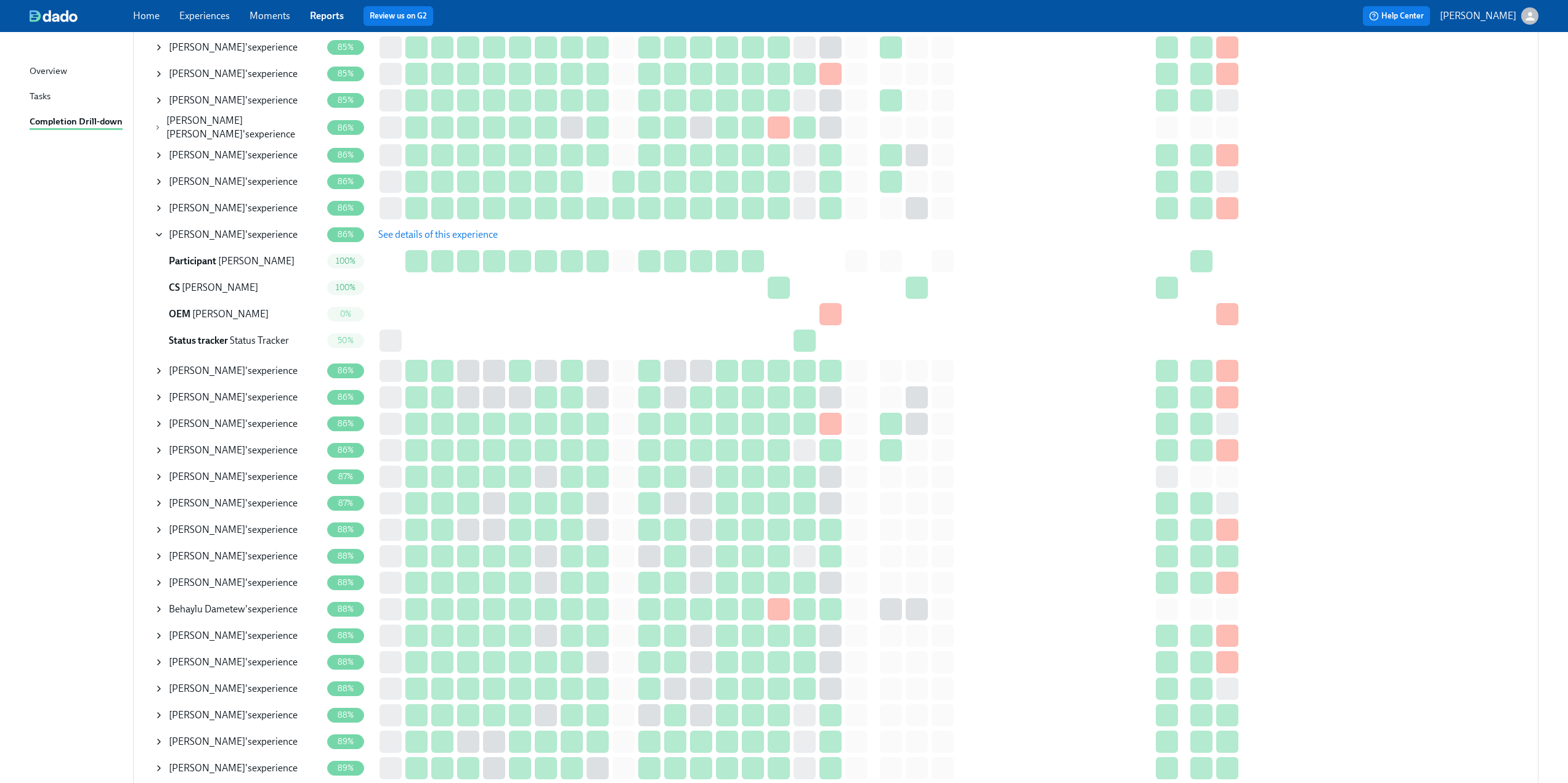
click at [404, 229] on span "See details of this experience" at bounding box center [438, 234] width 119 height 12
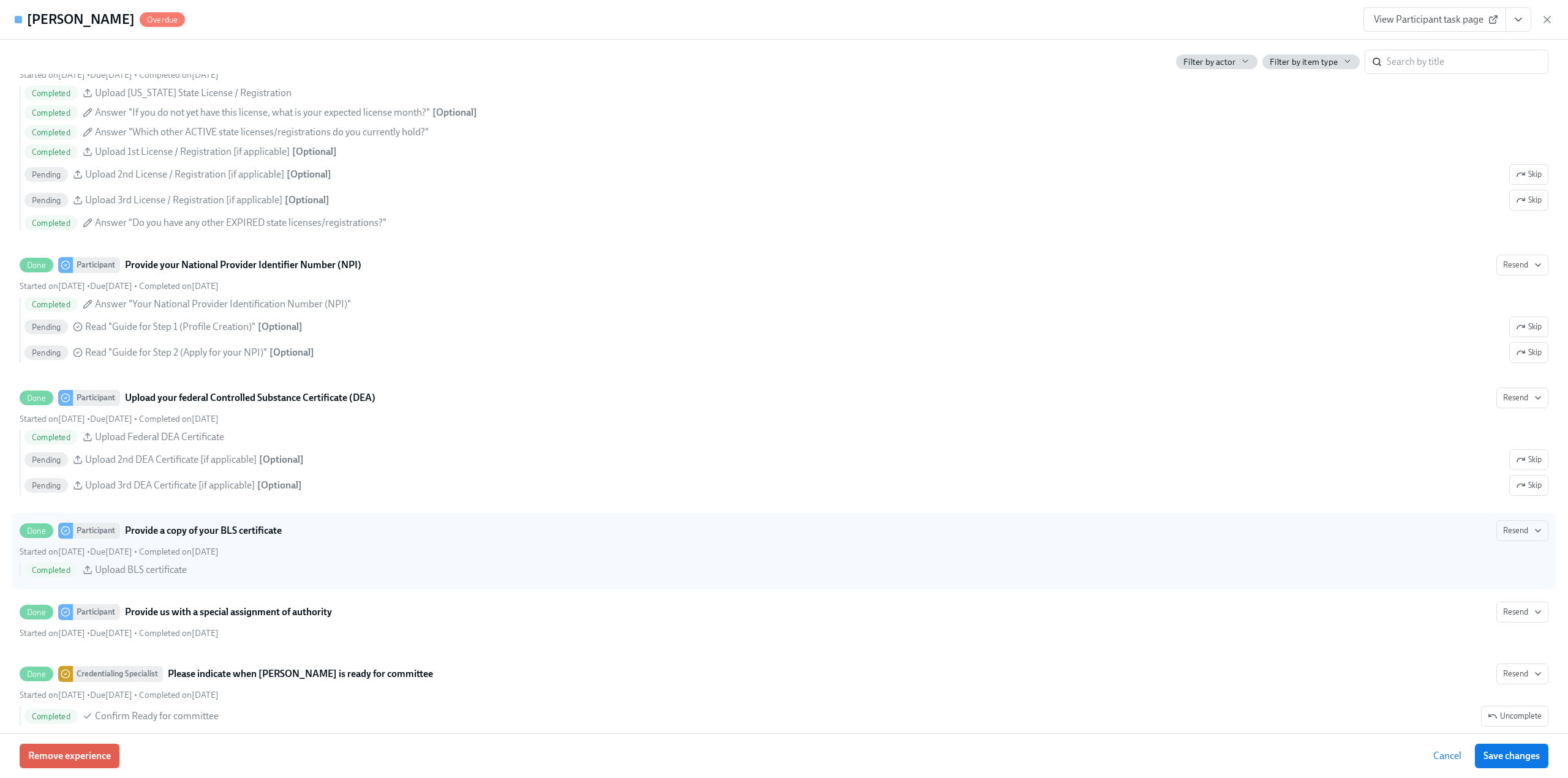
scroll to position [2571, 0]
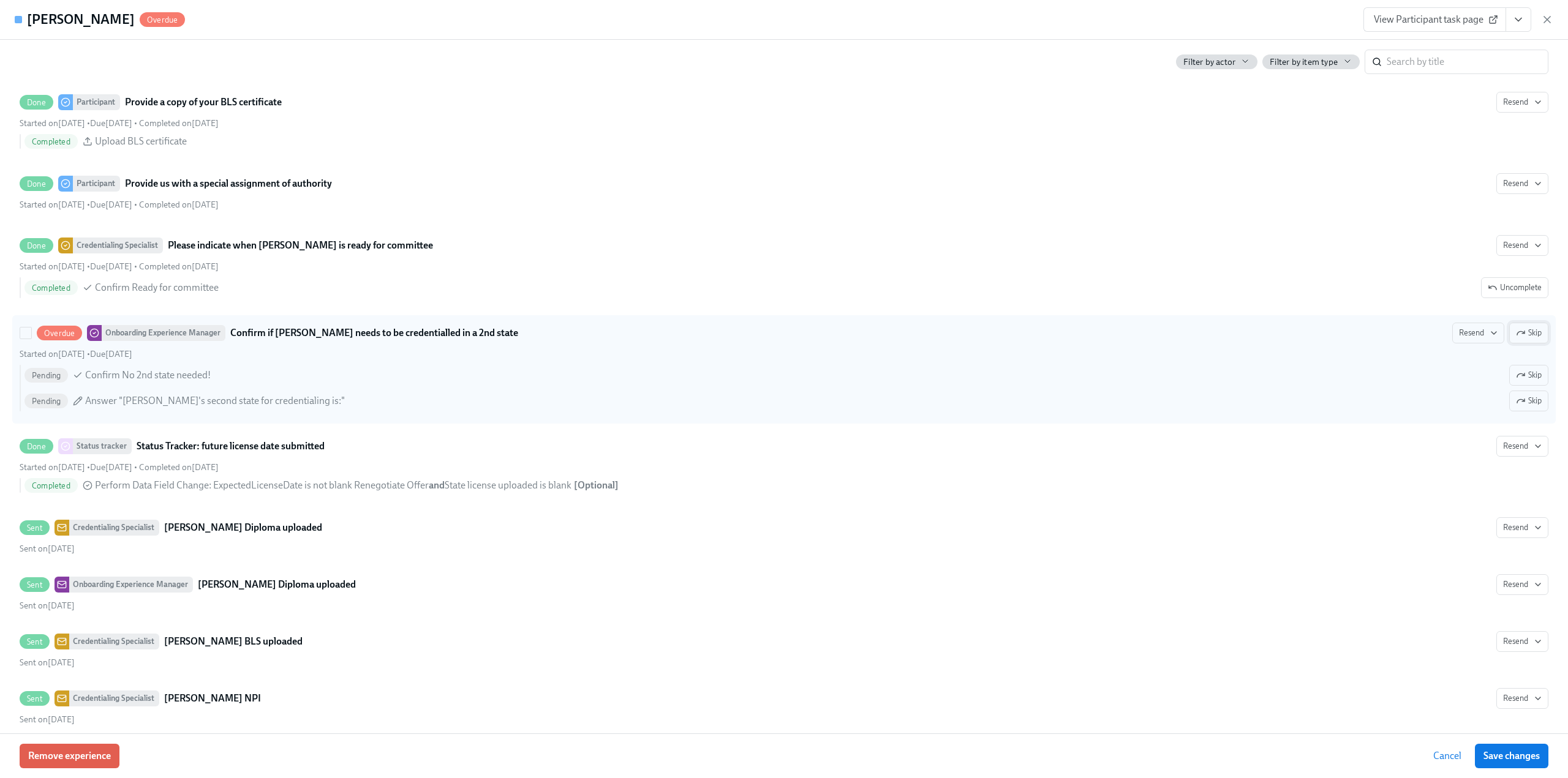
click at [1521, 327] on span "Skip" at bounding box center [1528, 333] width 25 height 12
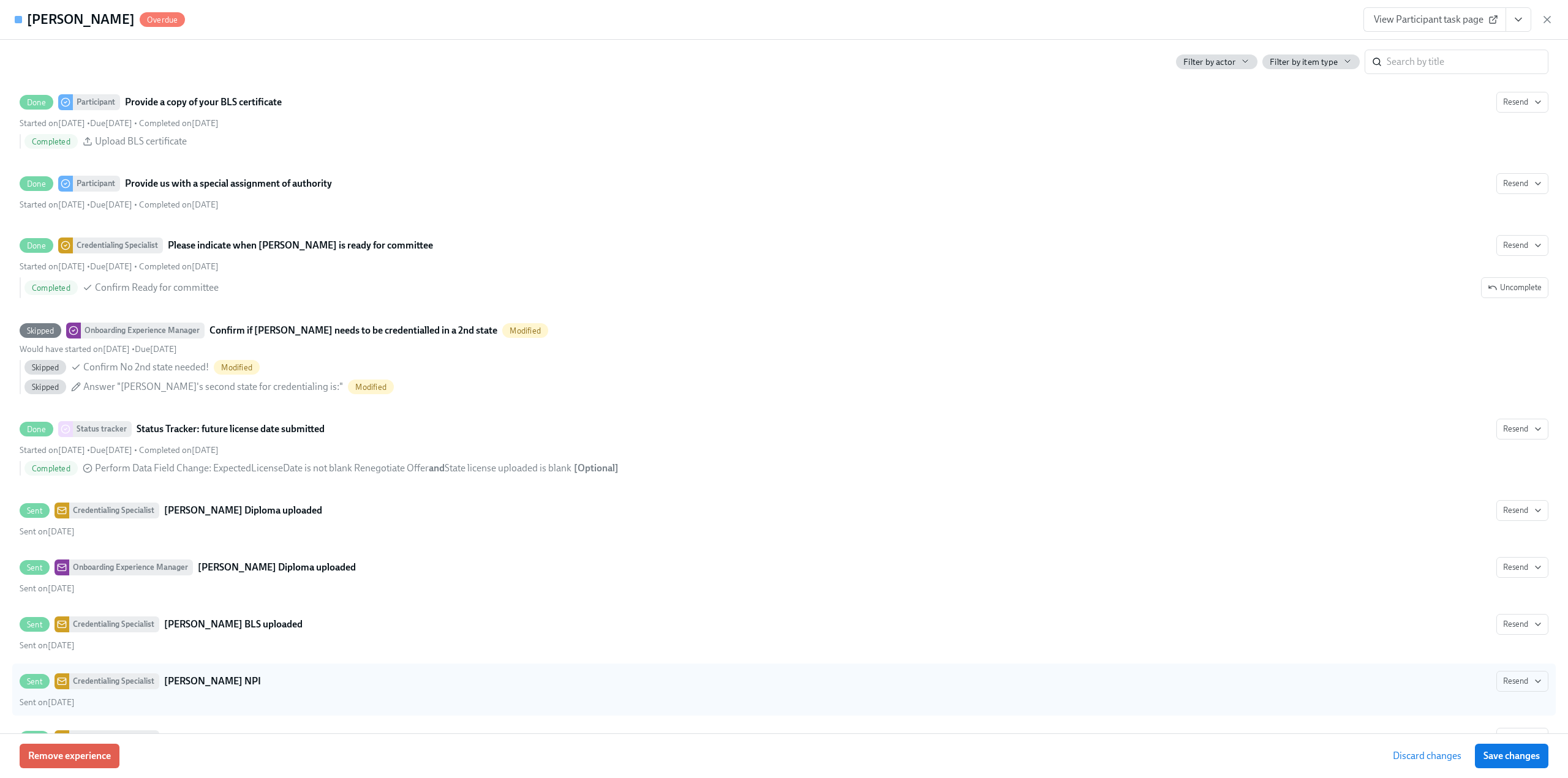
drag, startPoint x: 1516, startPoint y: 751, endPoint x: 1522, endPoint y: 715, distance: 36.5
click at [1517, 751] on span "Save changes" at bounding box center [1511, 756] width 56 height 12
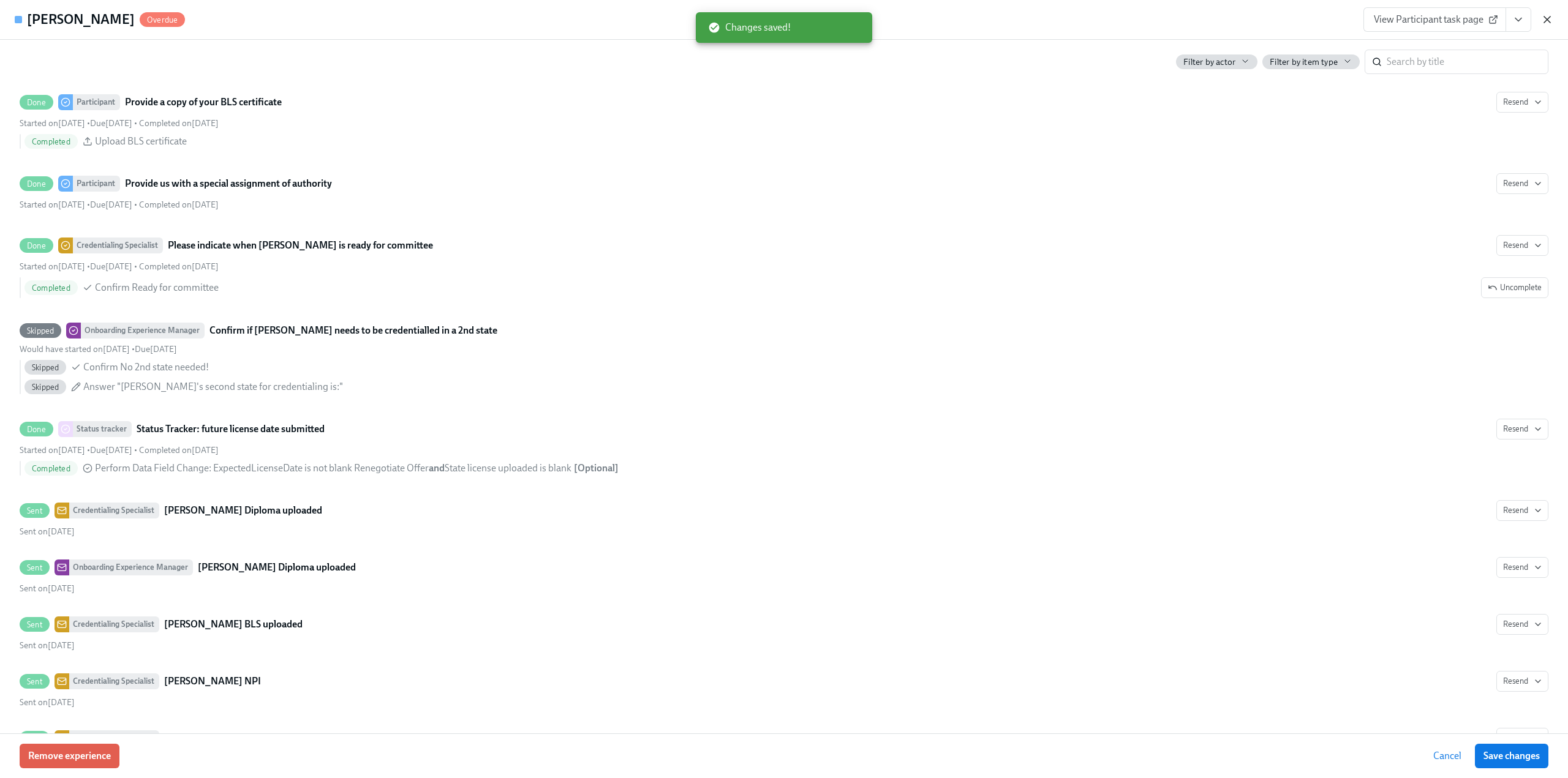
click at [1546, 23] on icon "button" at bounding box center [1547, 19] width 12 height 12
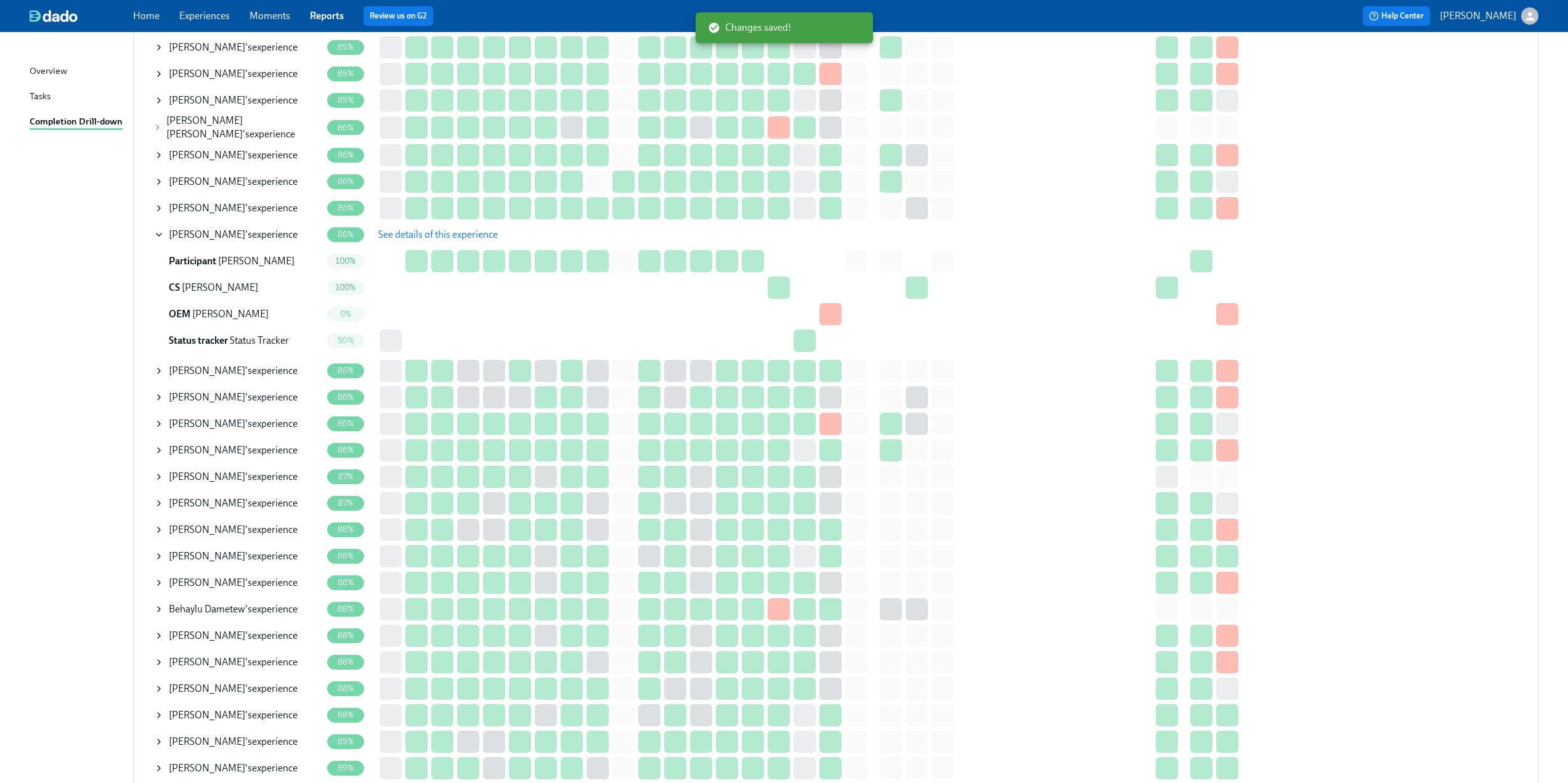
click at [156, 419] on icon at bounding box center [159, 424] width 10 height 10
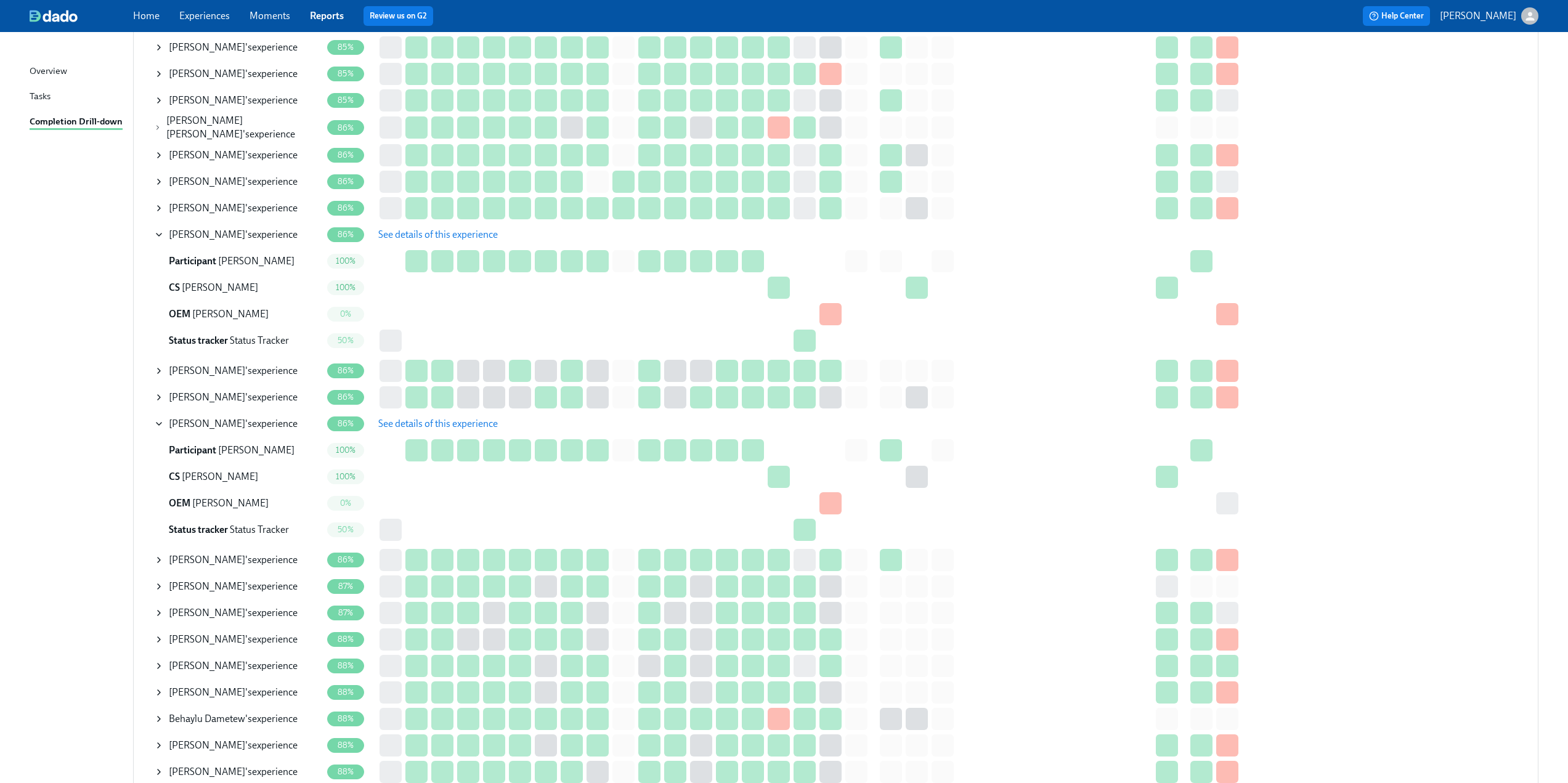
click at [445, 418] on span "See details of this experience" at bounding box center [438, 424] width 119 height 12
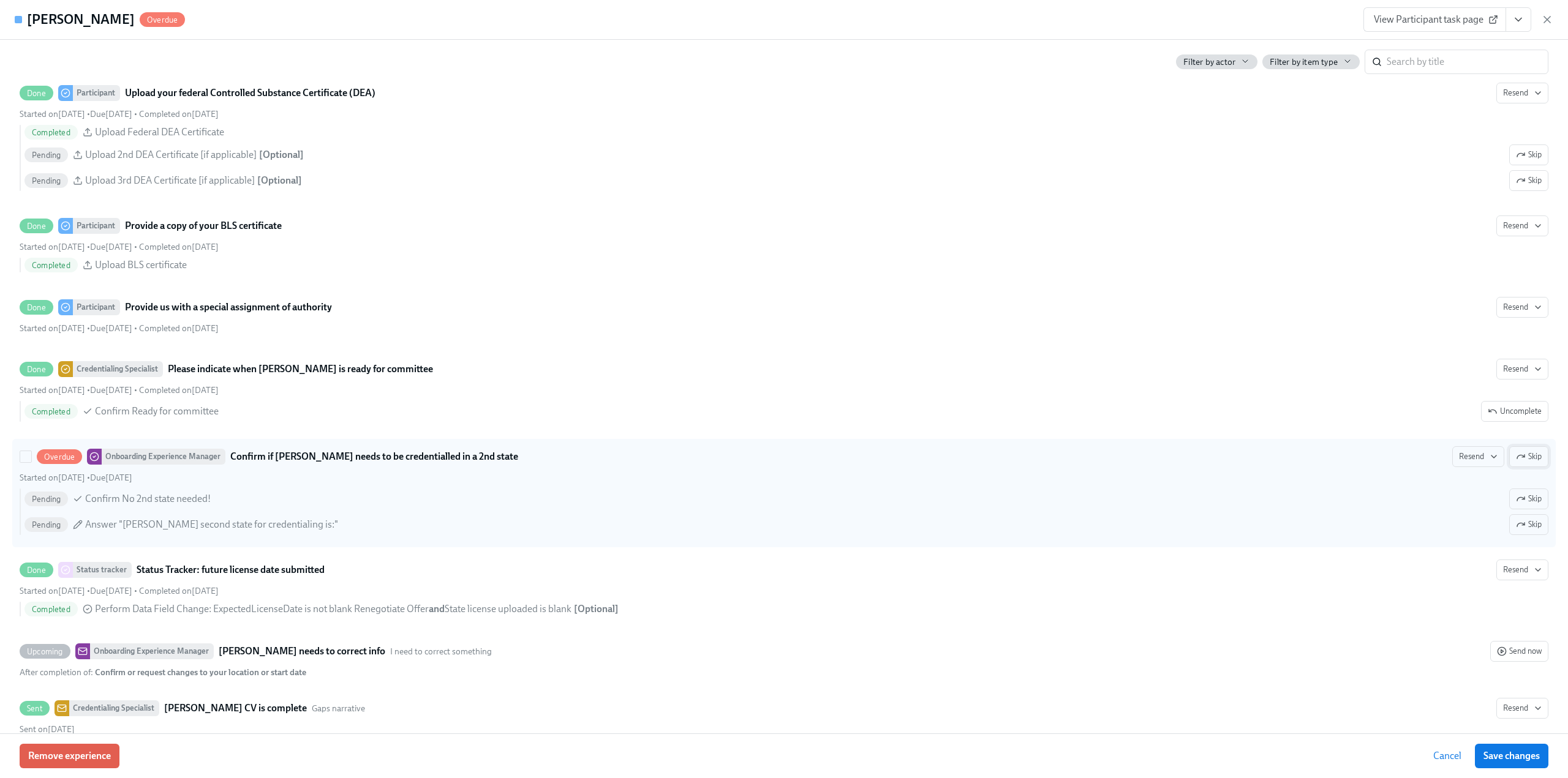
click at [1516, 458] on icon "button" at bounding box center [1521, 457] width 10 height 10
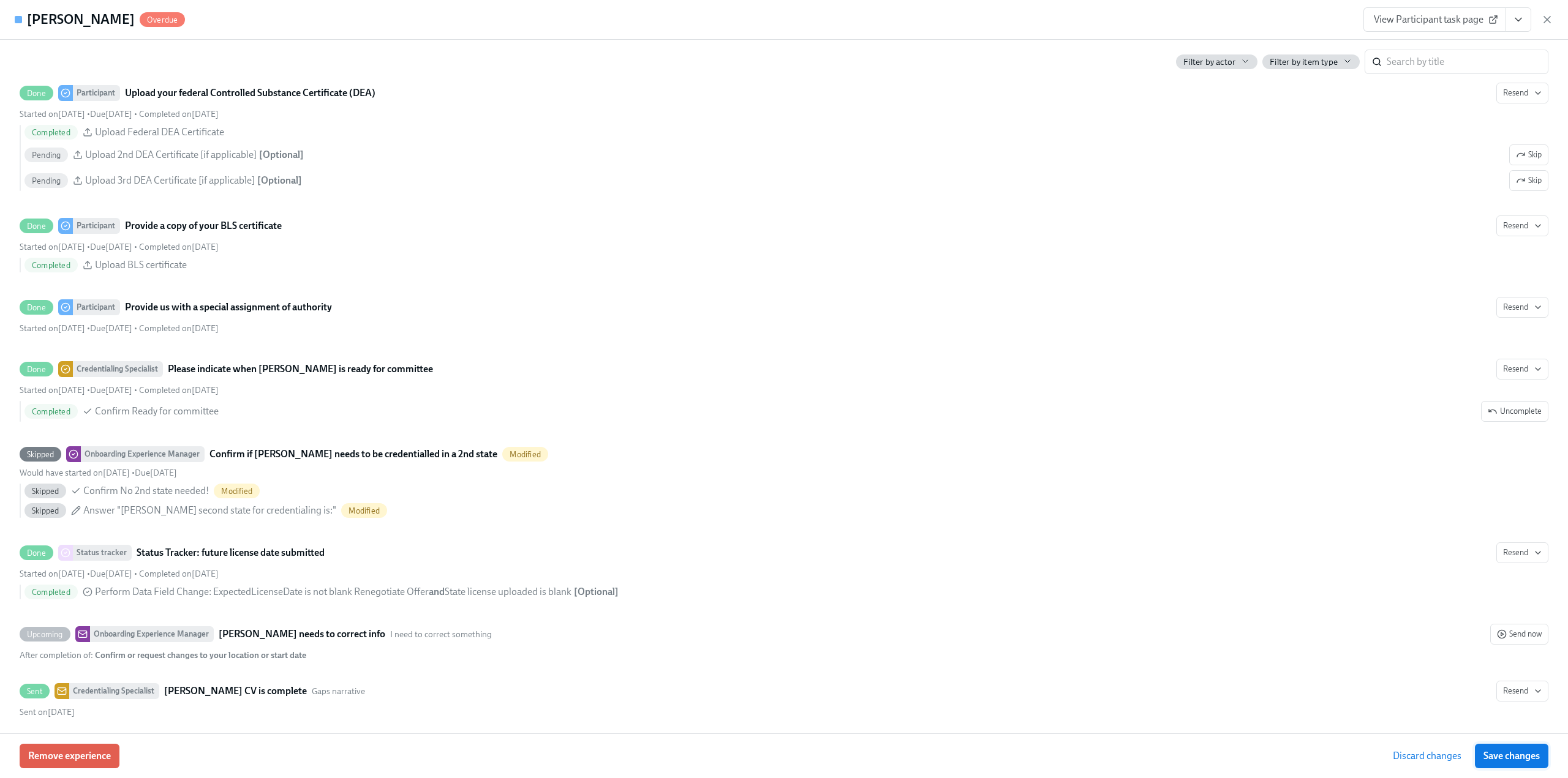
click at [1509, 753] on span "Save changes" at bounding box center [1511, 756] width 56 height 12
click at [1543, 16] on icon "button" at bounding box center [1547, 19] width 12 height 12
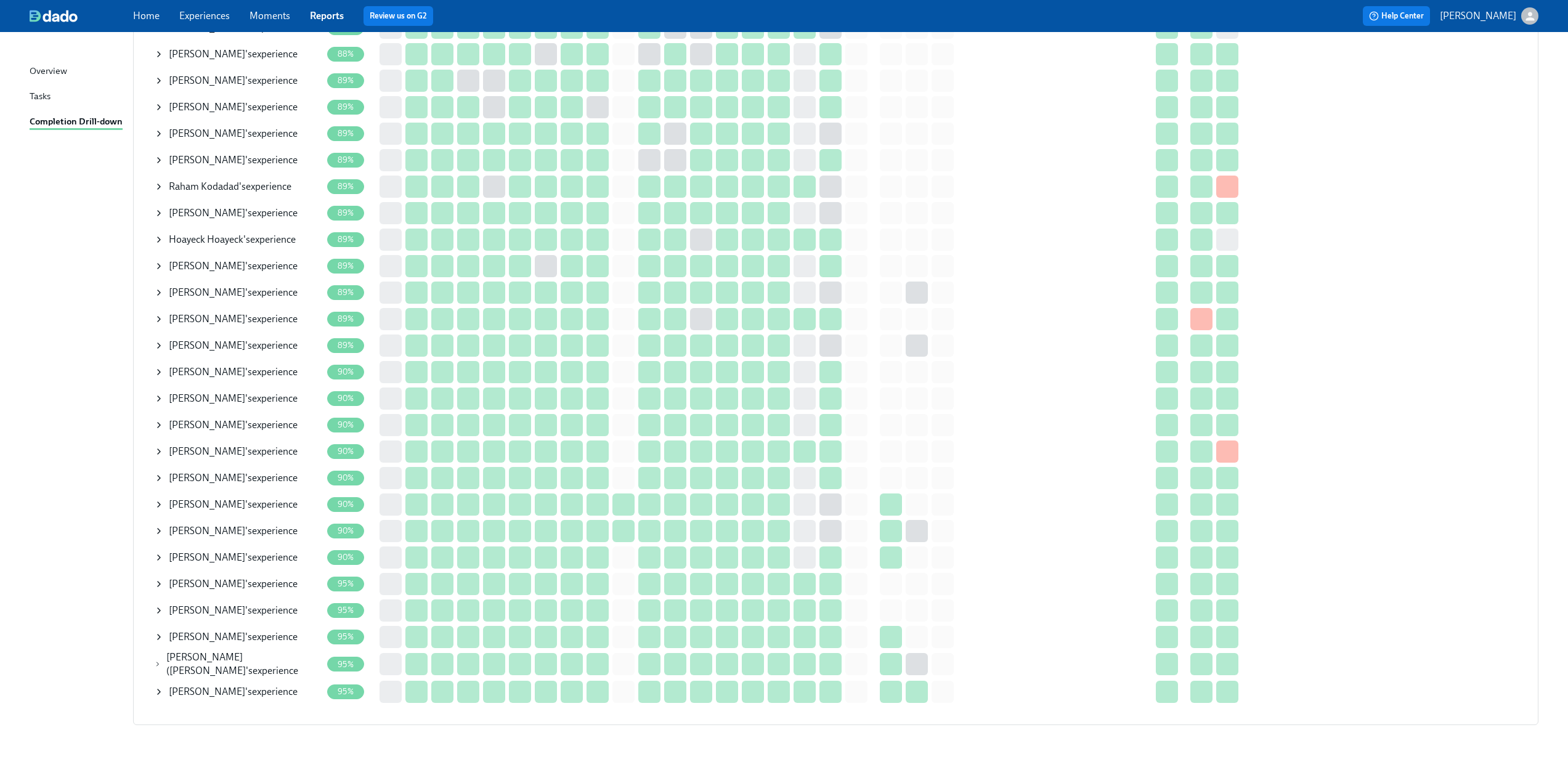
scroll to position [2373, 0]
